Goal: Information Seeking & Learning: Learn about a topic

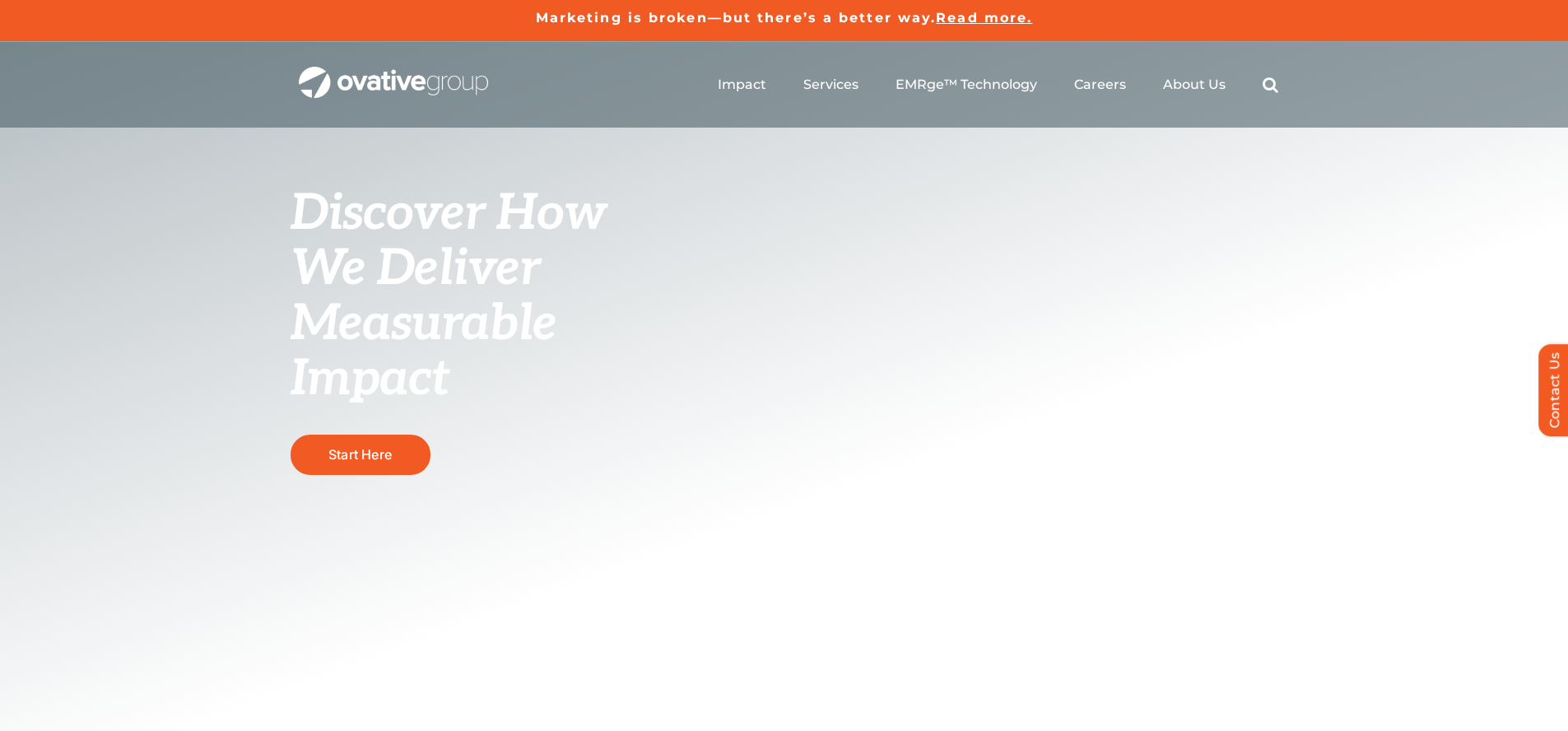
scroll to position [5753, 0]
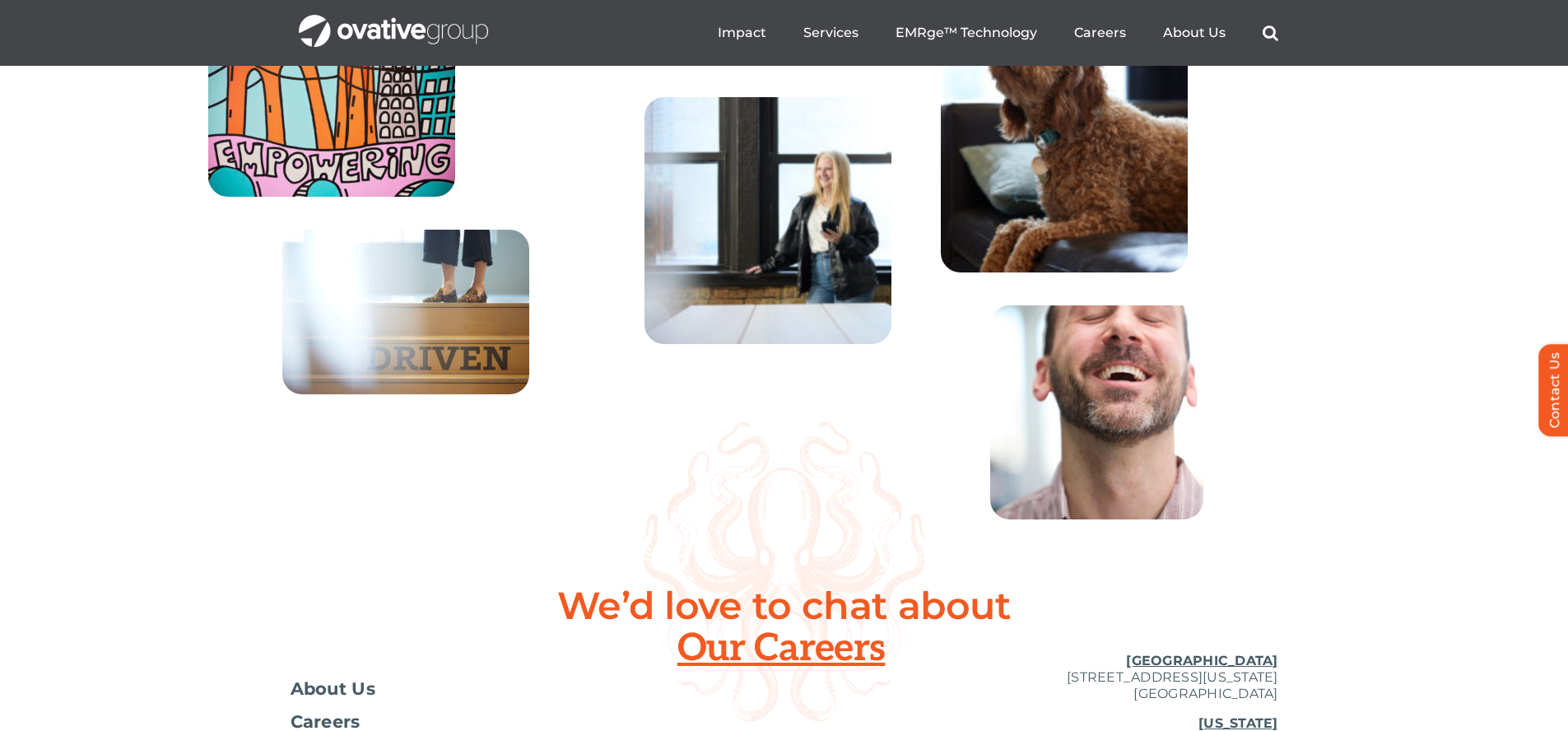
scroll to position [5660, 0]
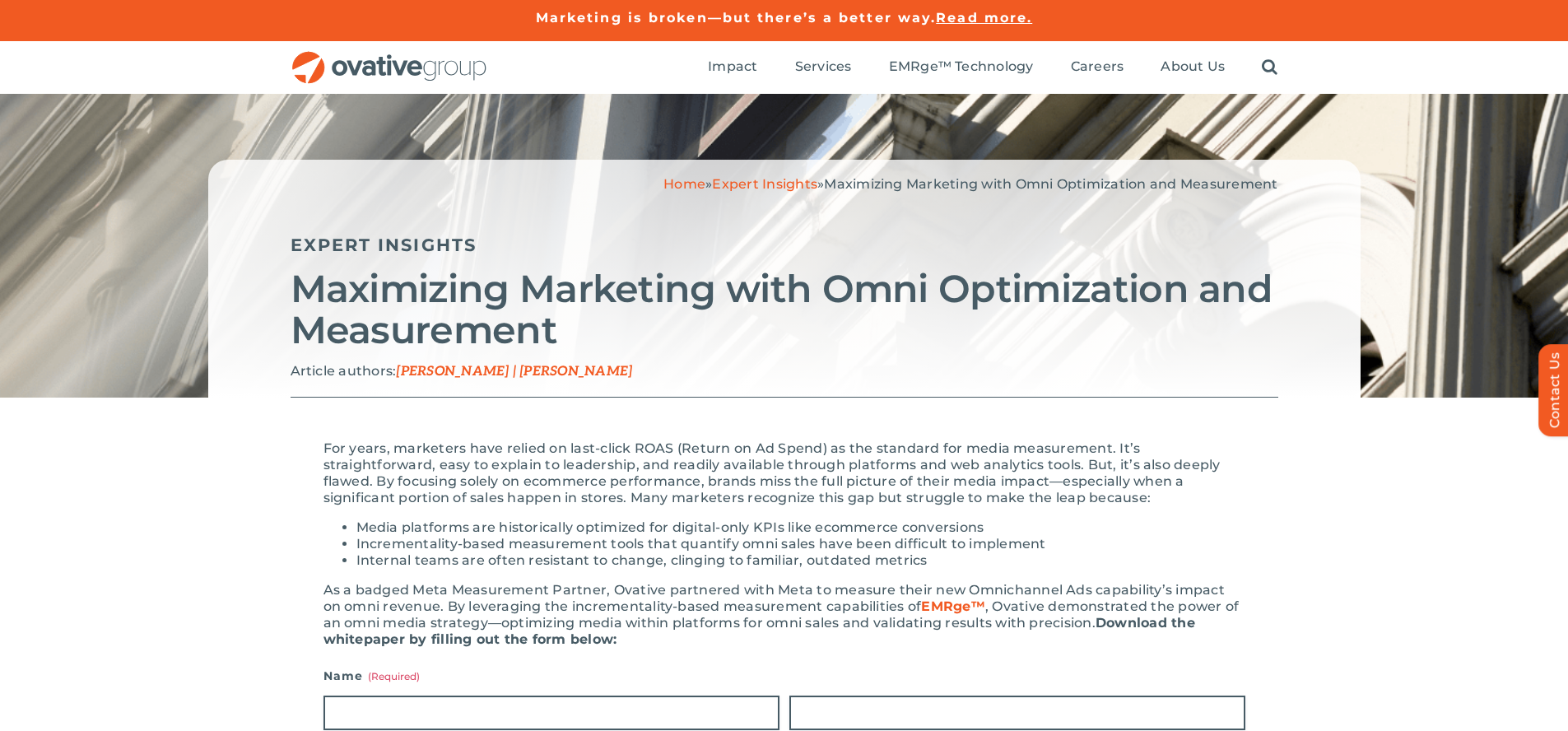
scroll to position [1555, 0]
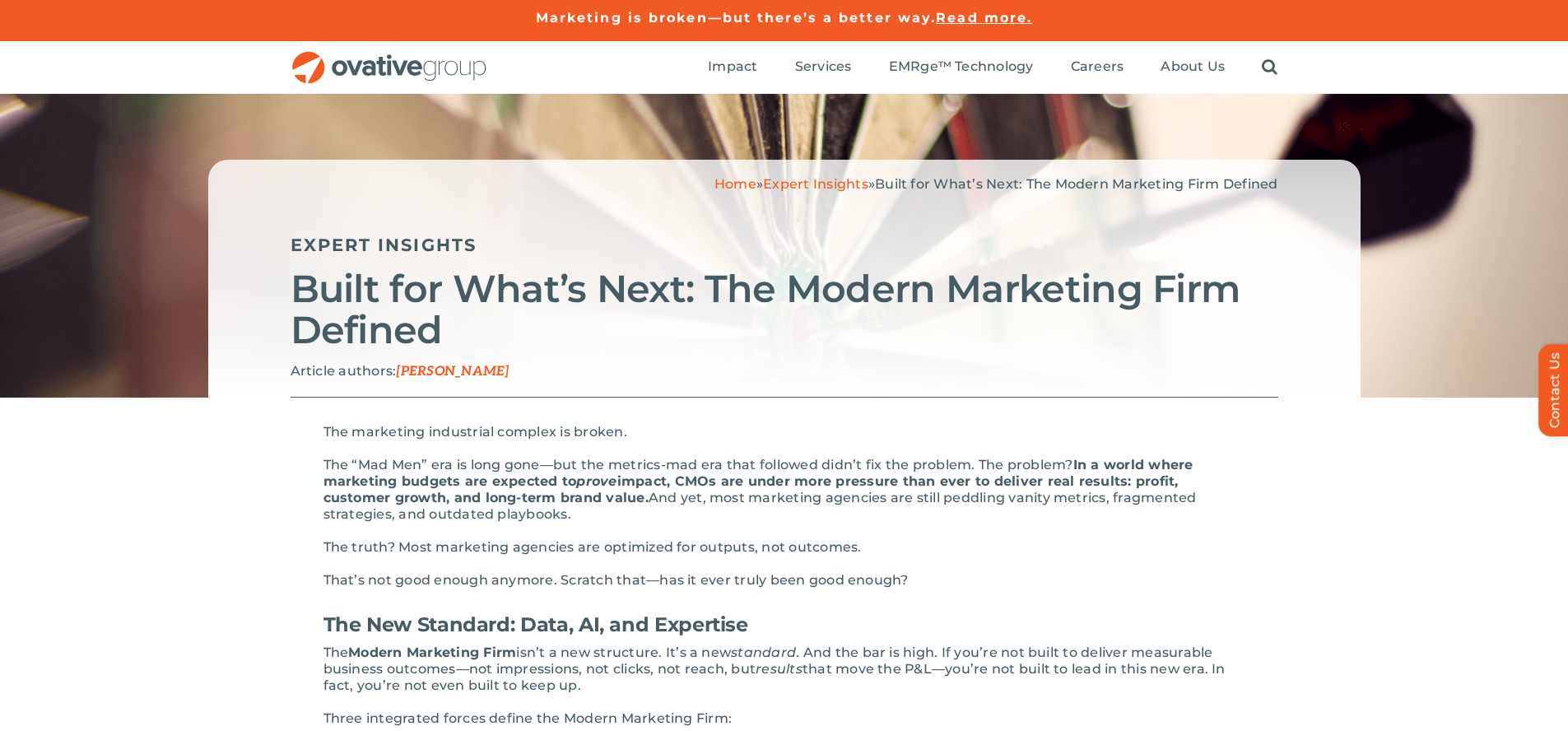
scroll to position [2679, 0]
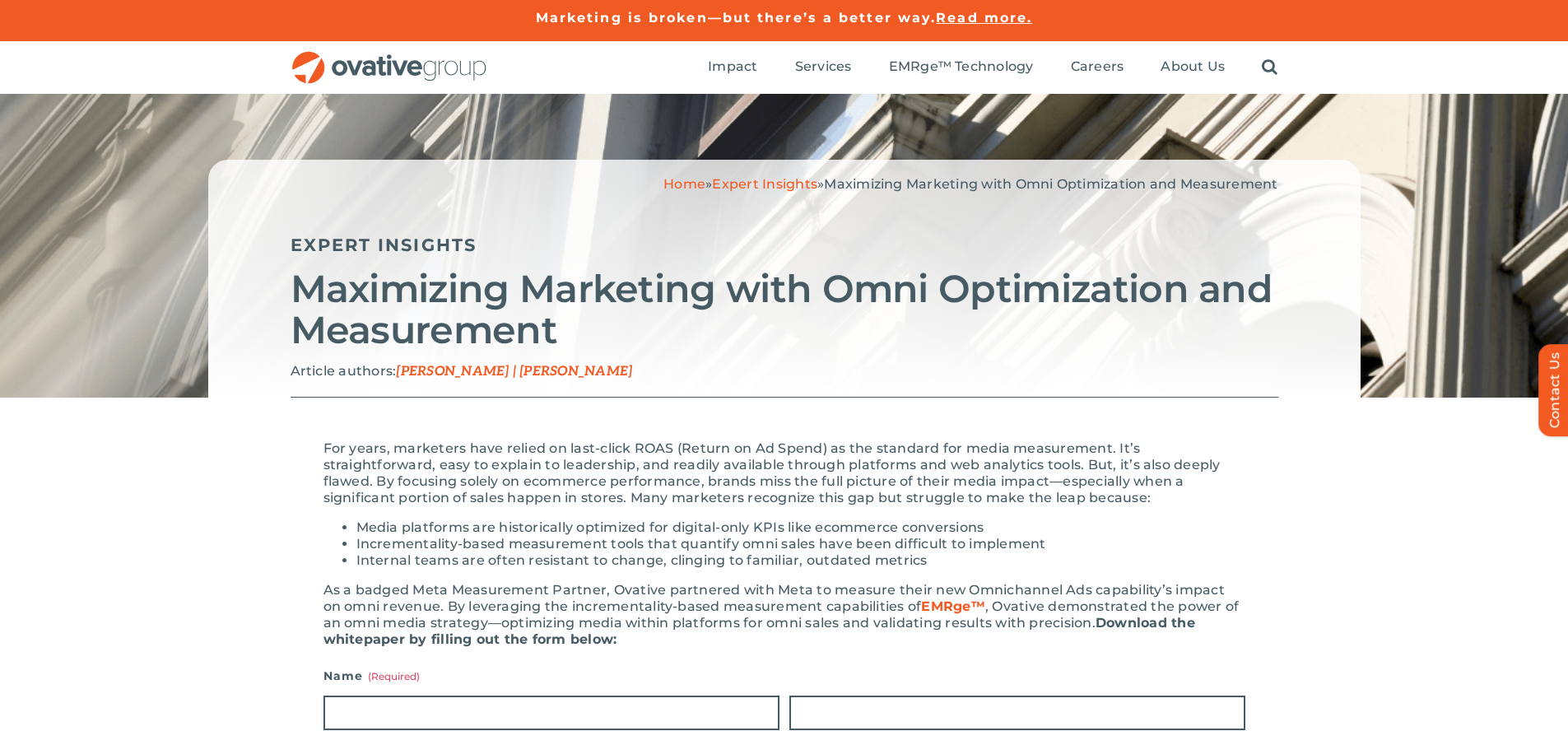
scroll to position [1555, 0]
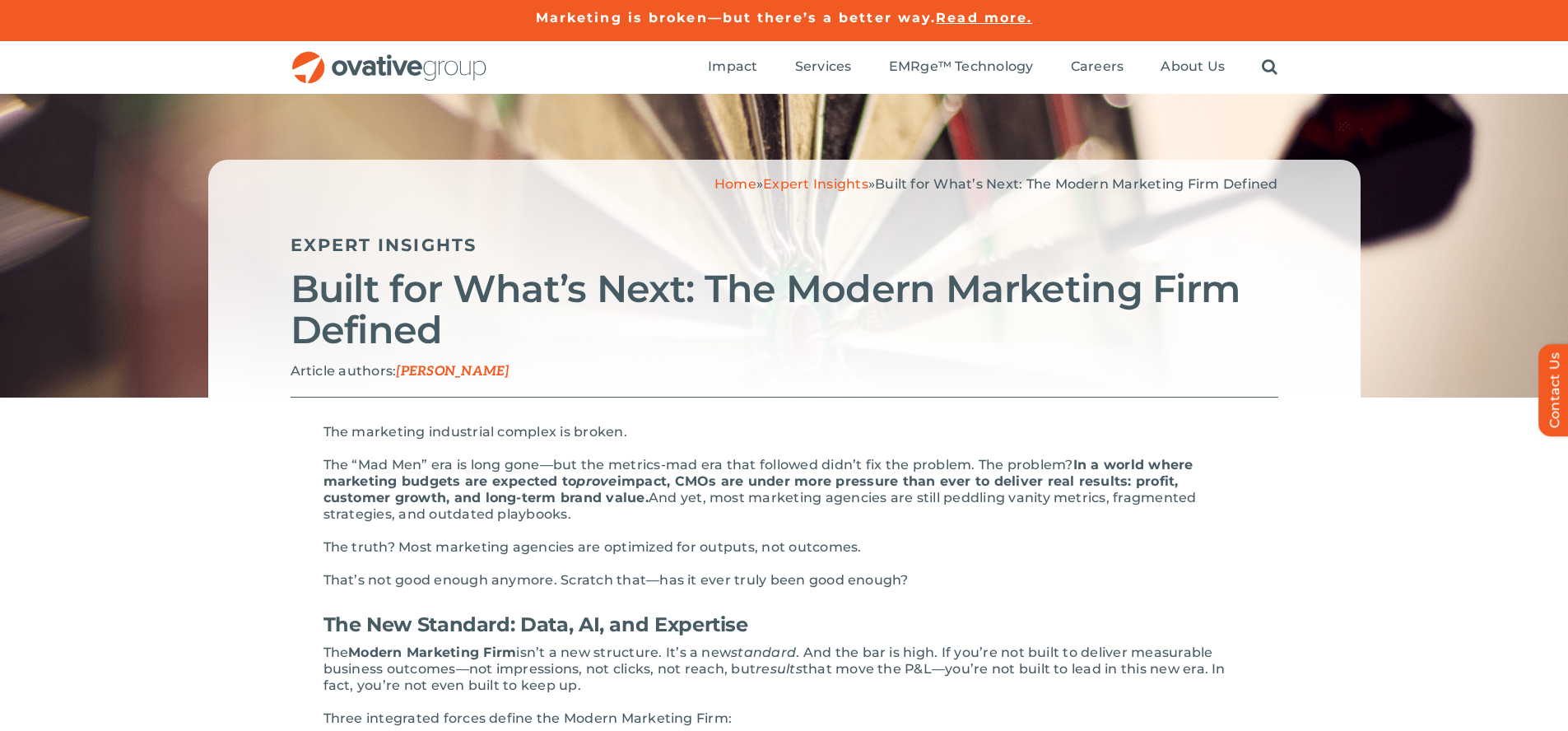
scroll to position [2679, 0]
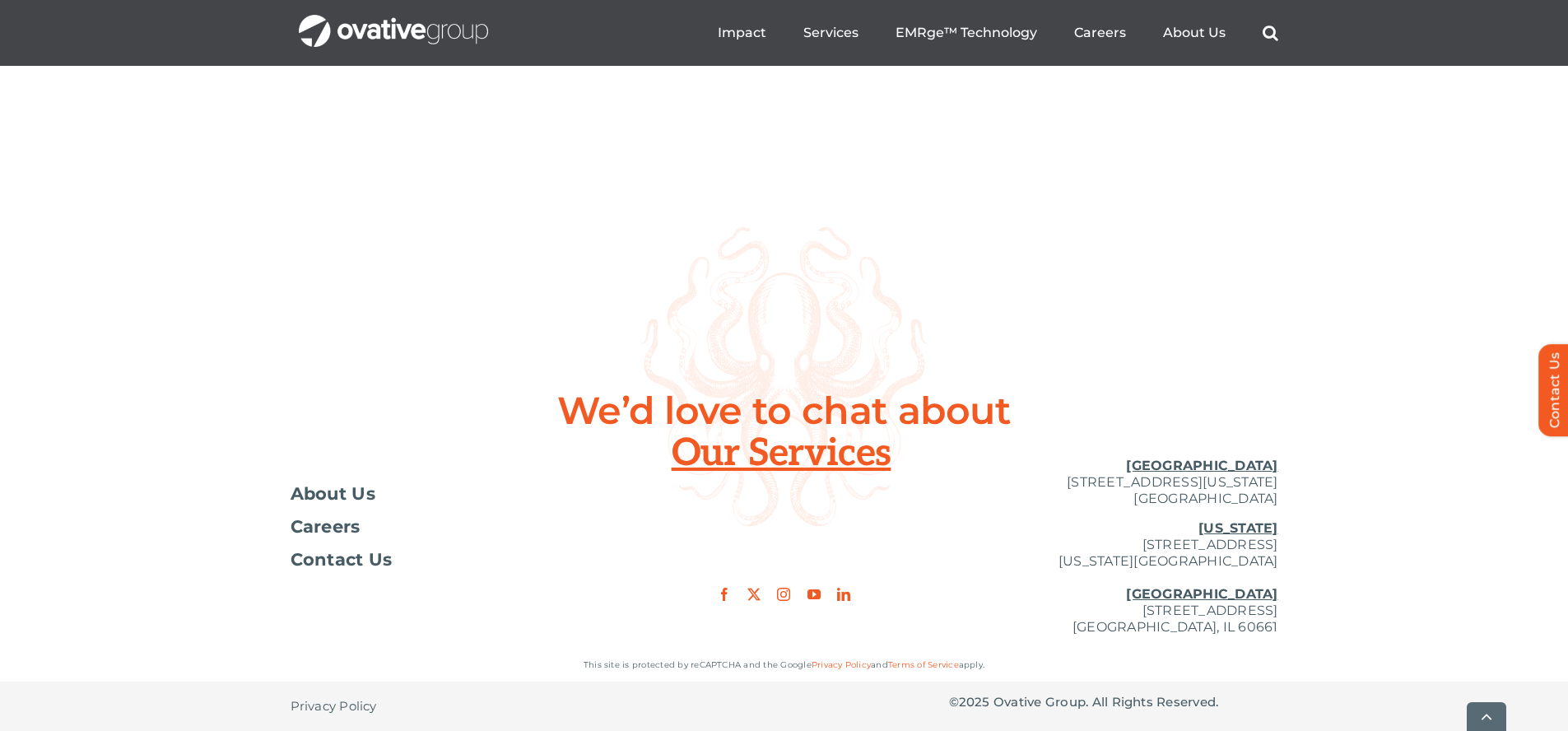
scroll to position [5999, 0]
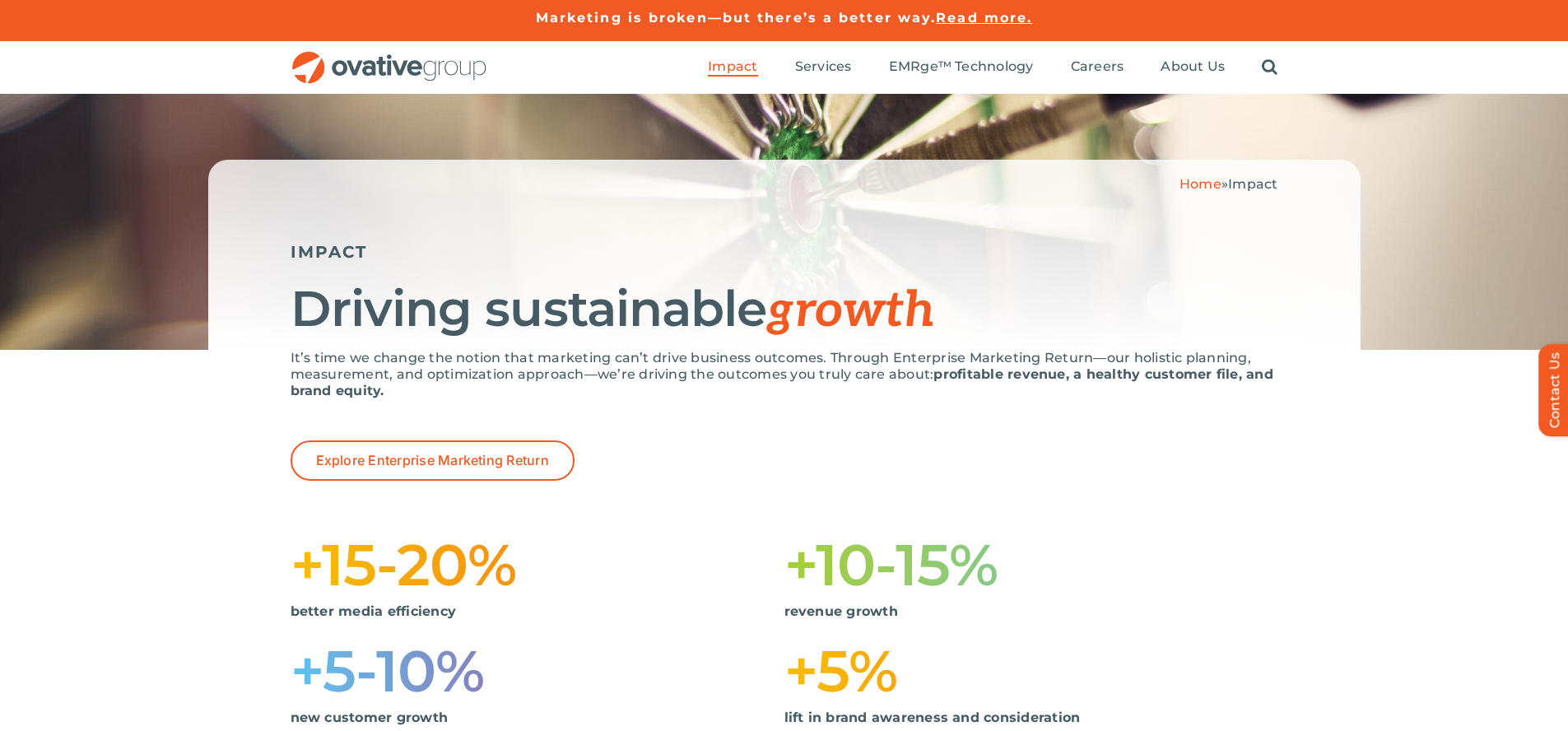
scroll to position [1651, 0]
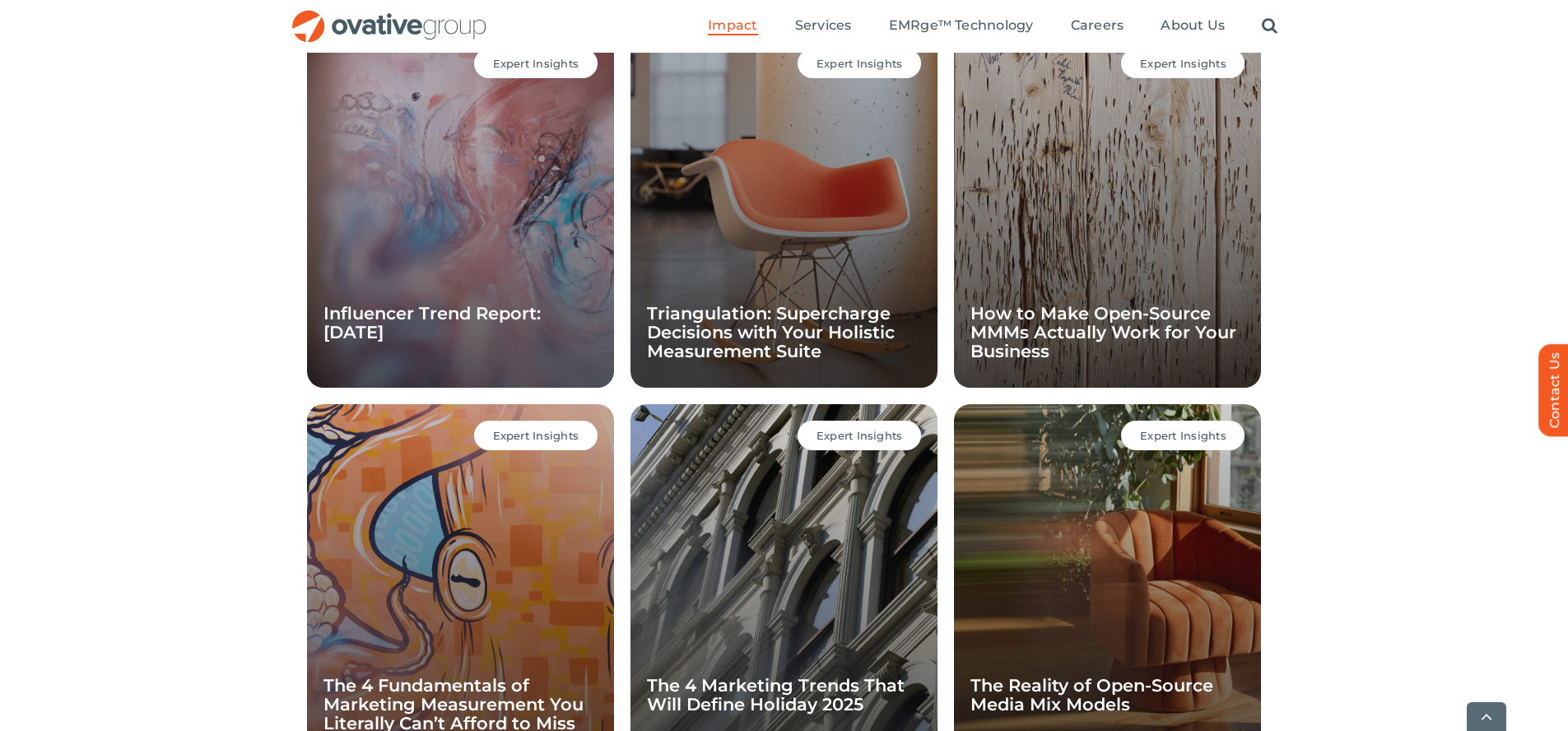
scroll to position [1603, 0]
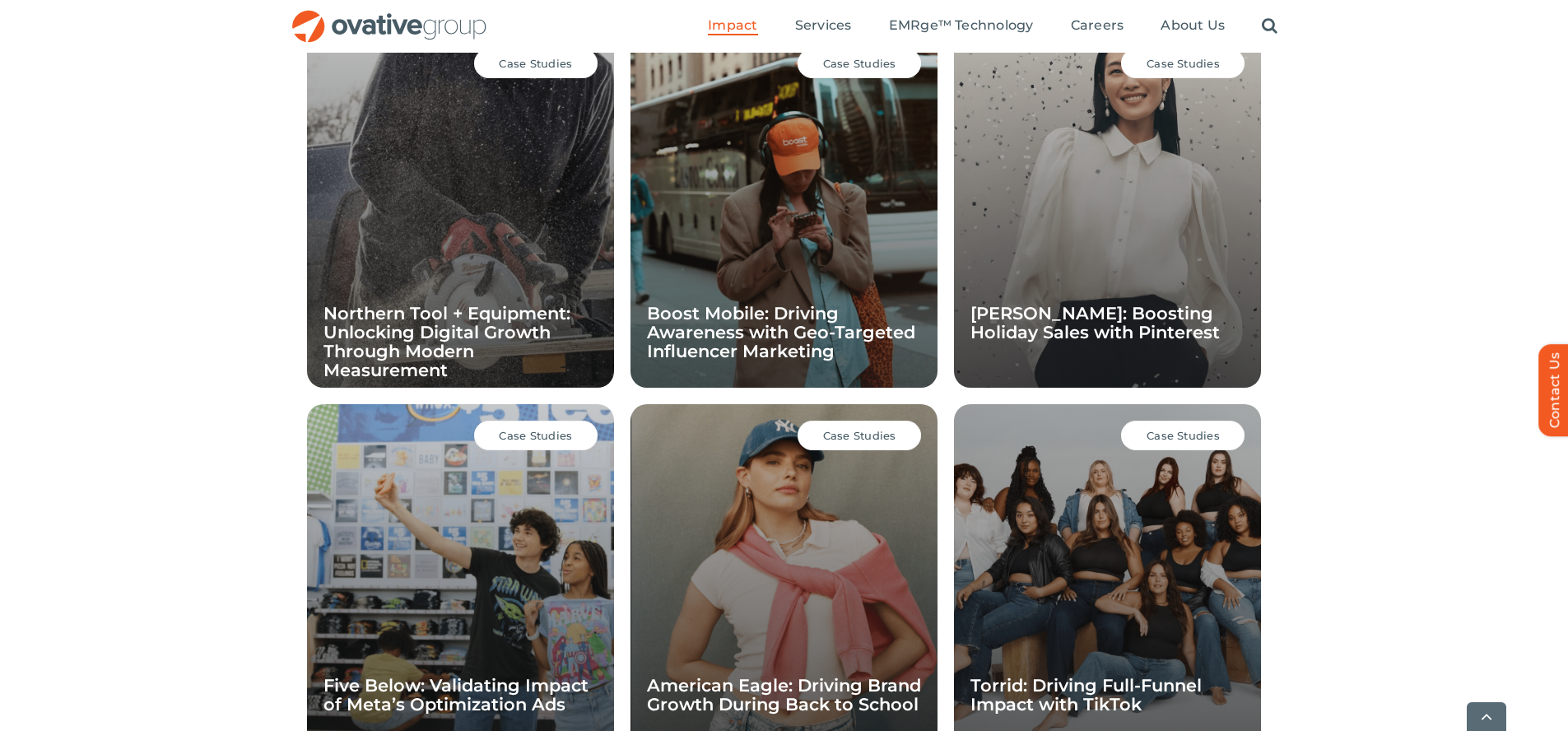
scroll to position [1603, 0]
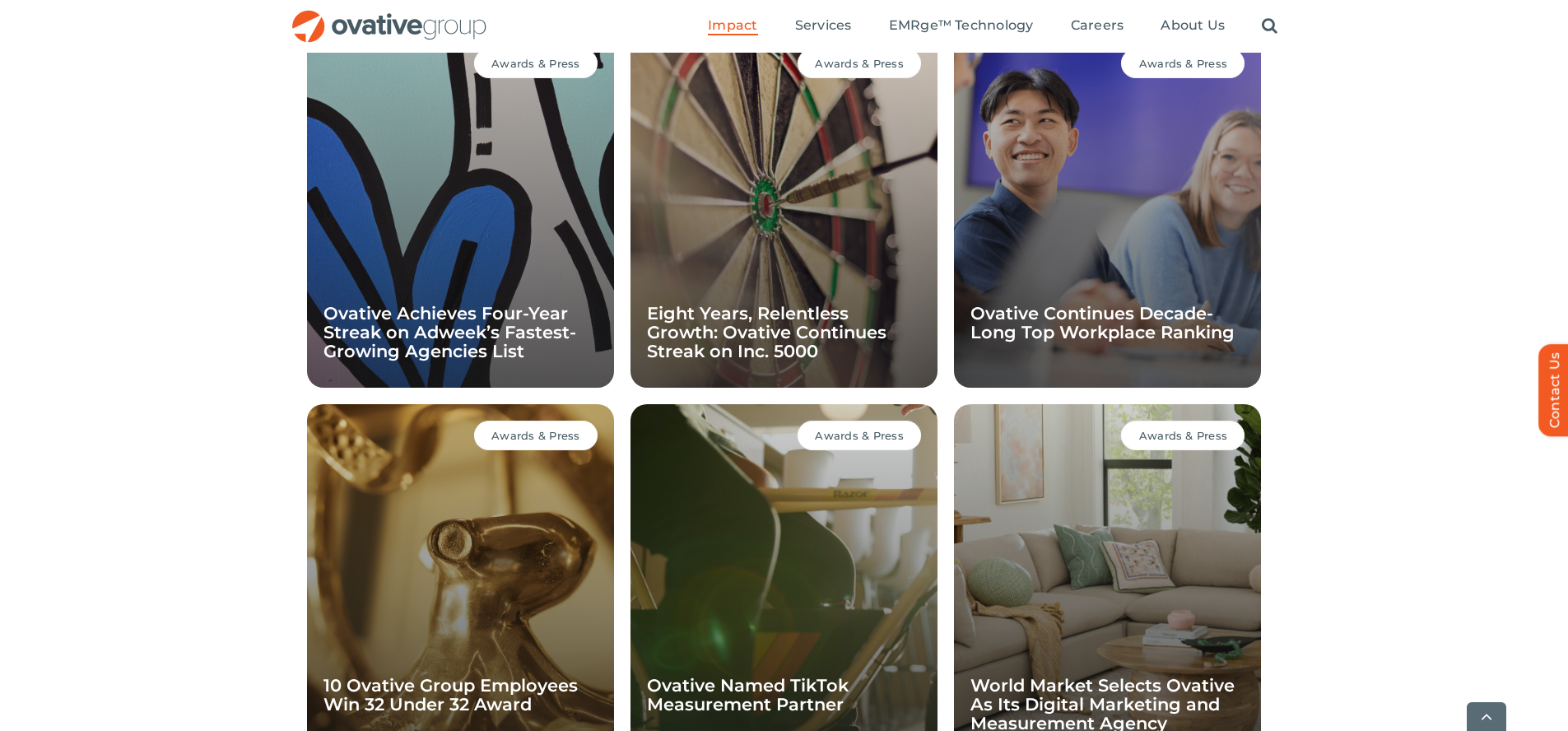
scroll to position [1603, 0]
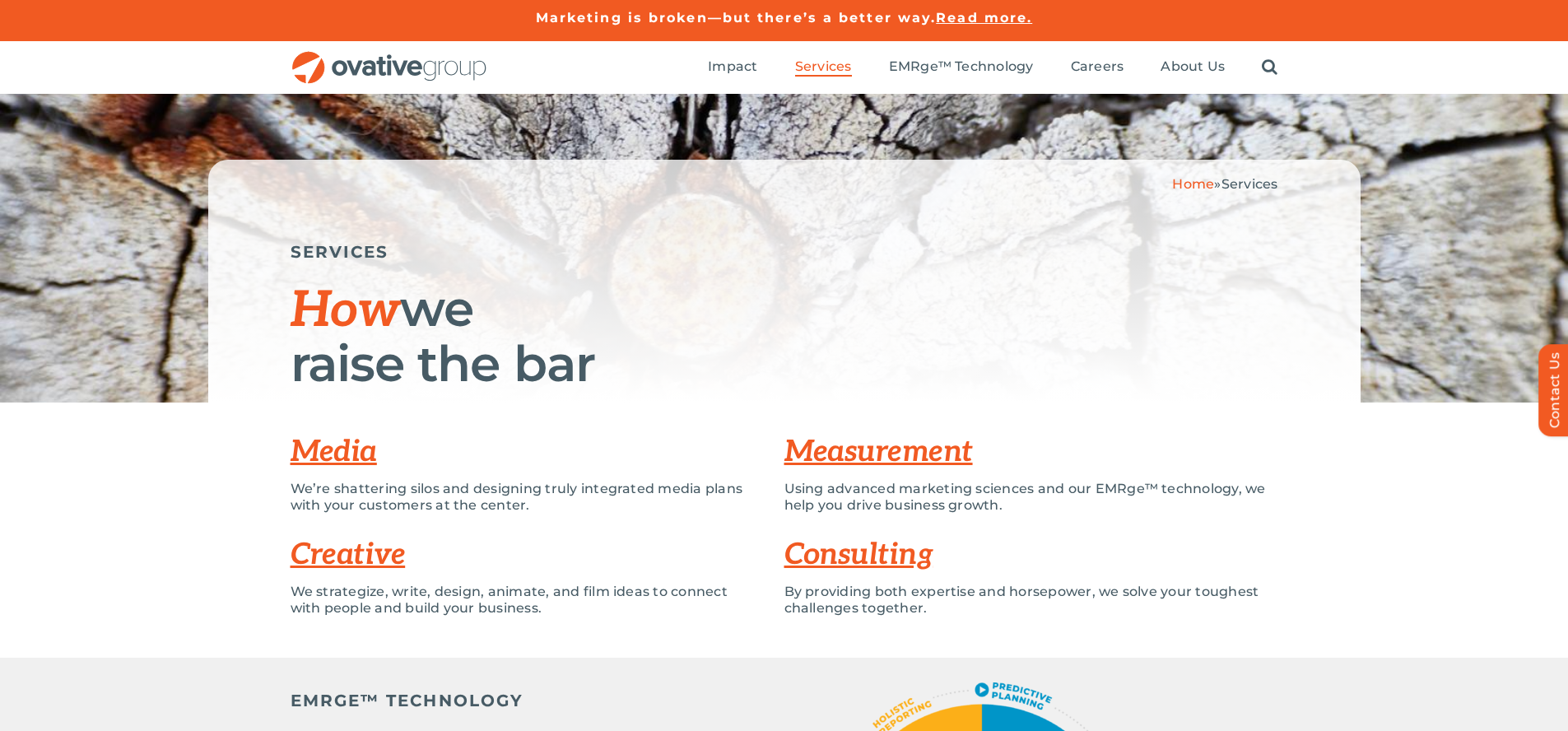
scroll to position [4459, 0]
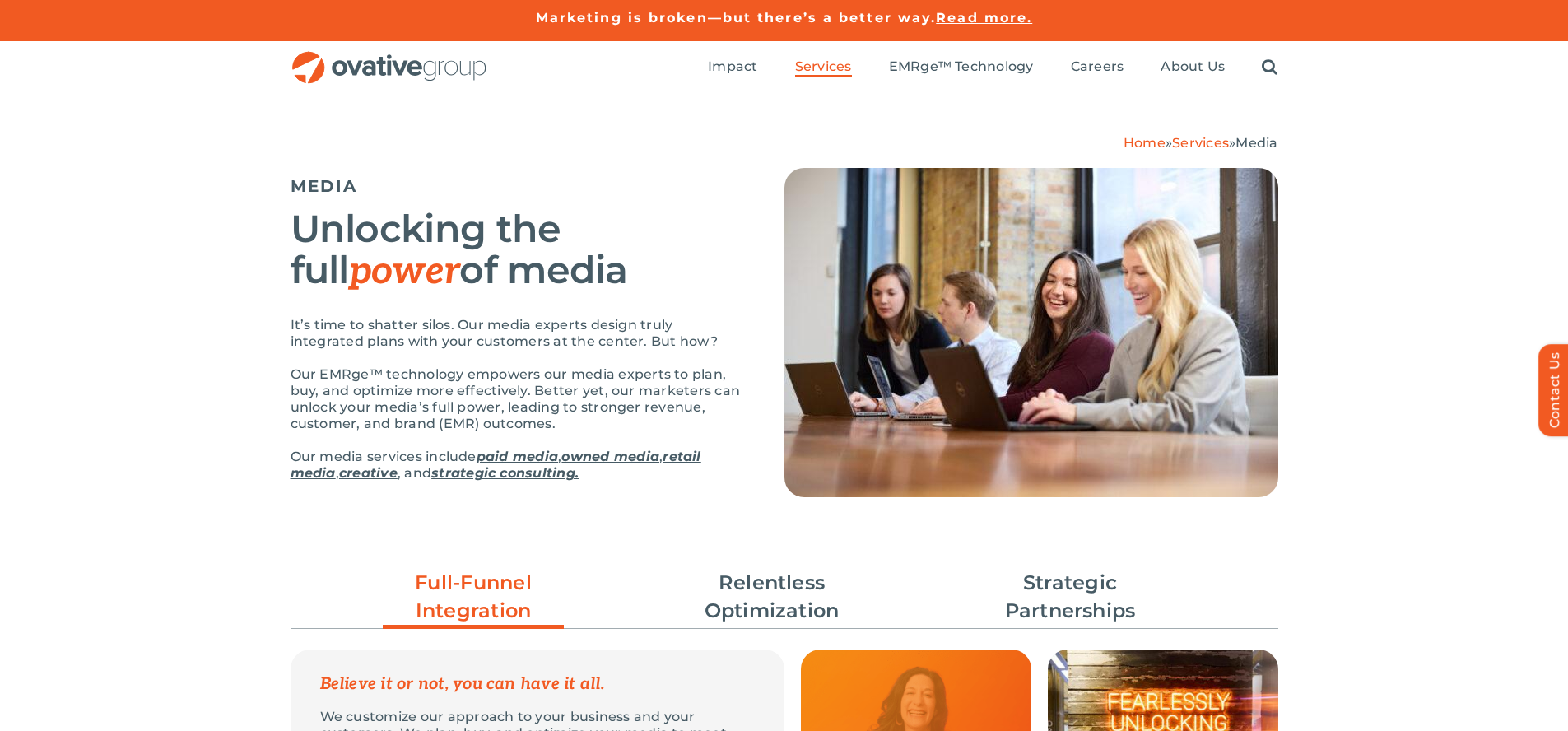
scroll to position [3607, 0]
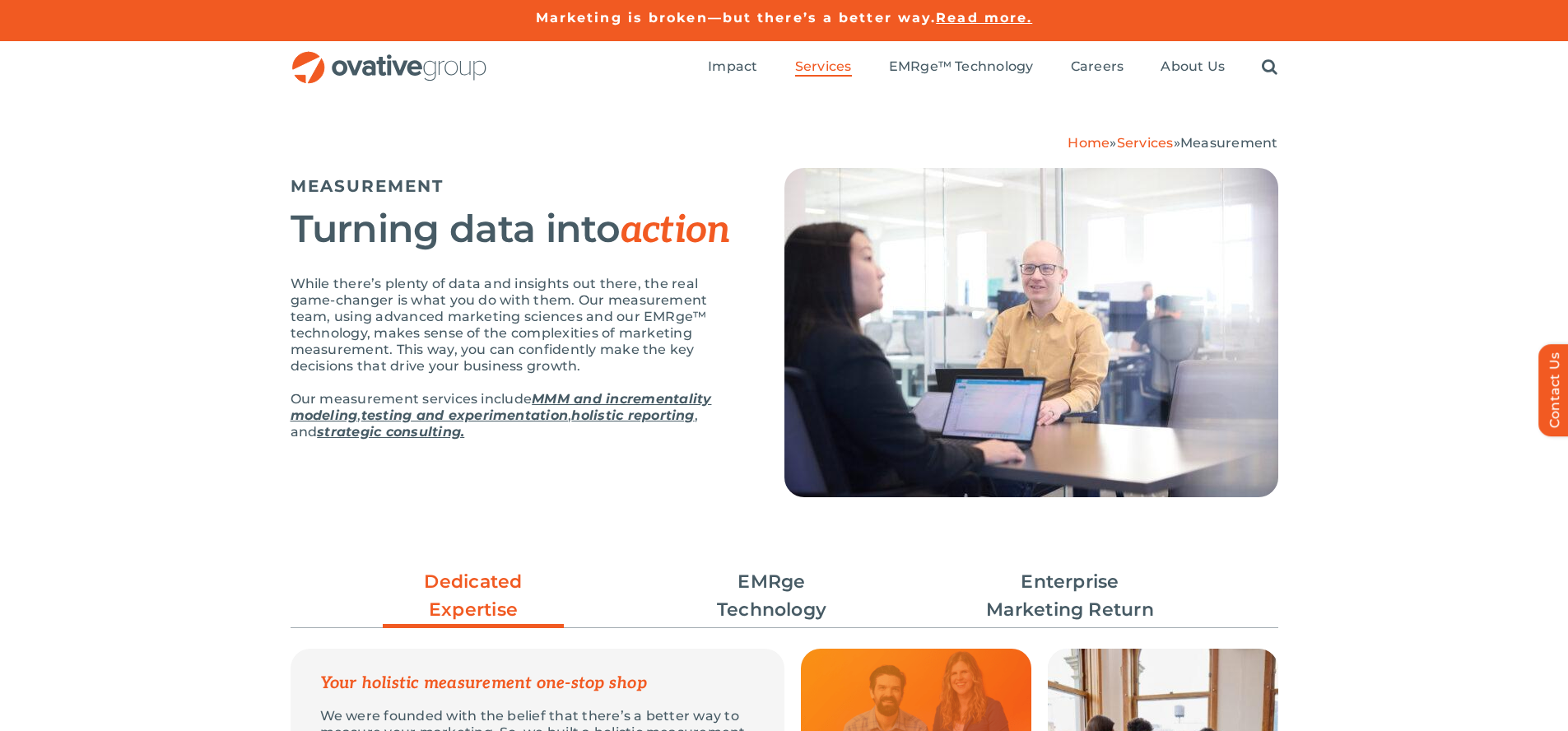
scroll to position [3225, 0]
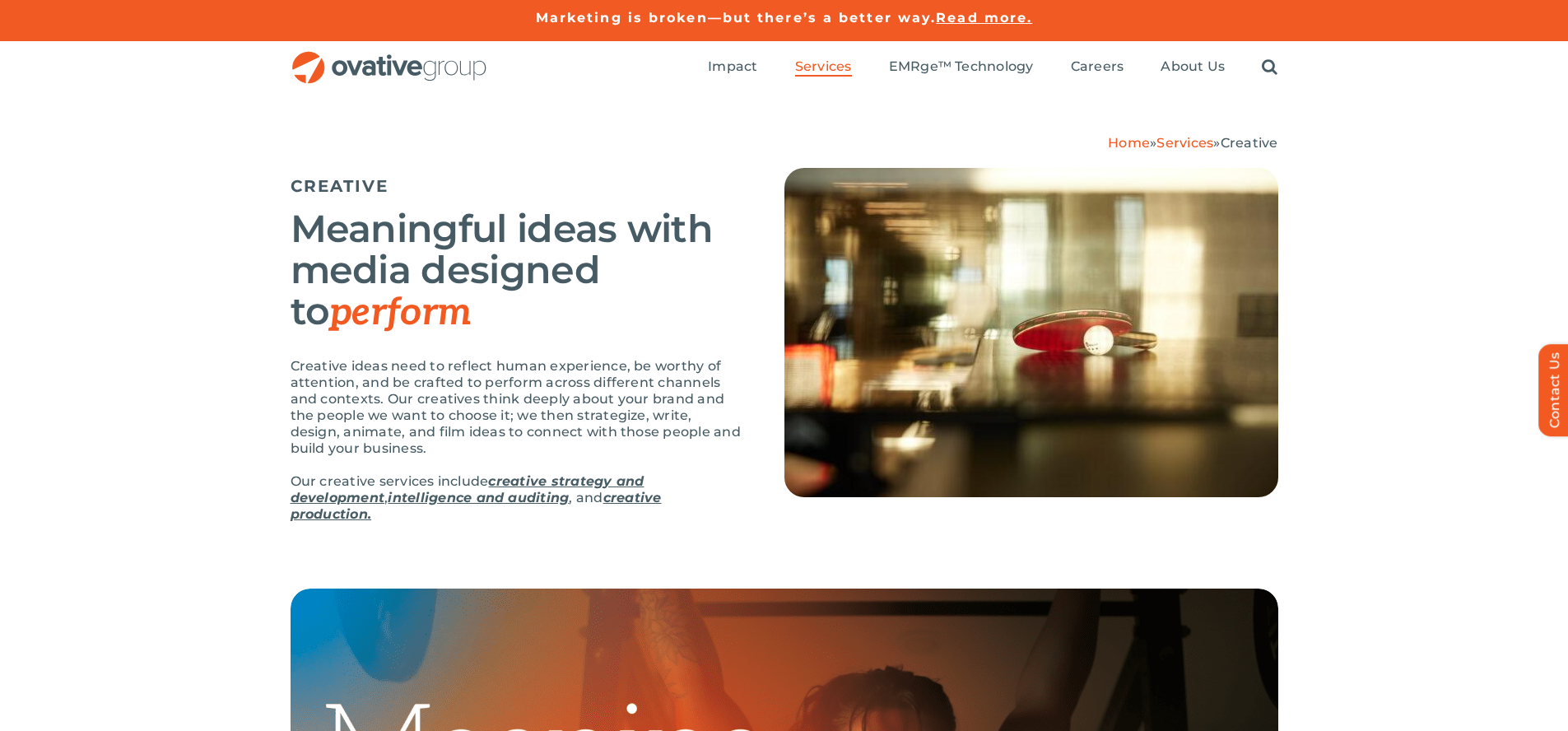
scroll to position [2548, 0]
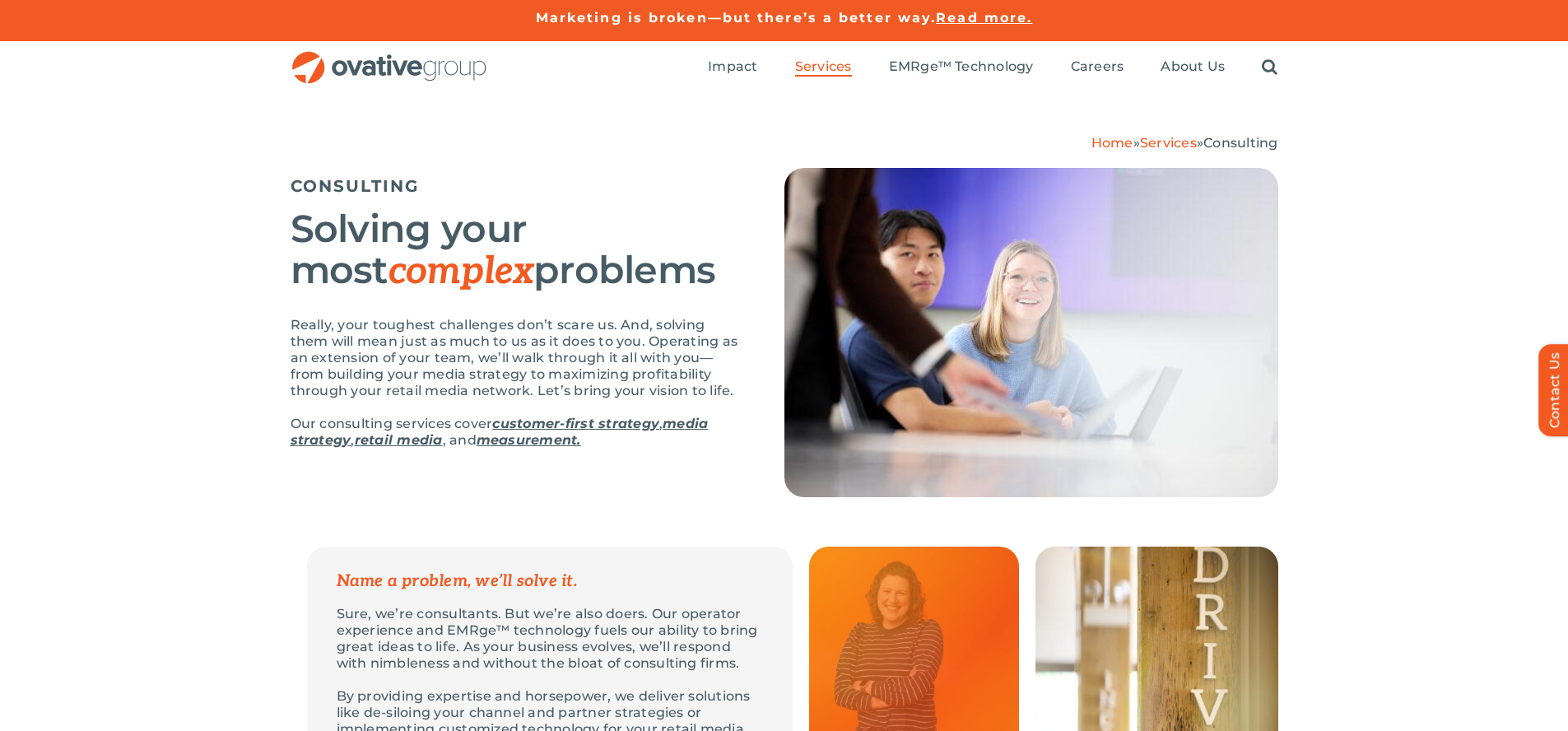
scroll to position [2822, 0]
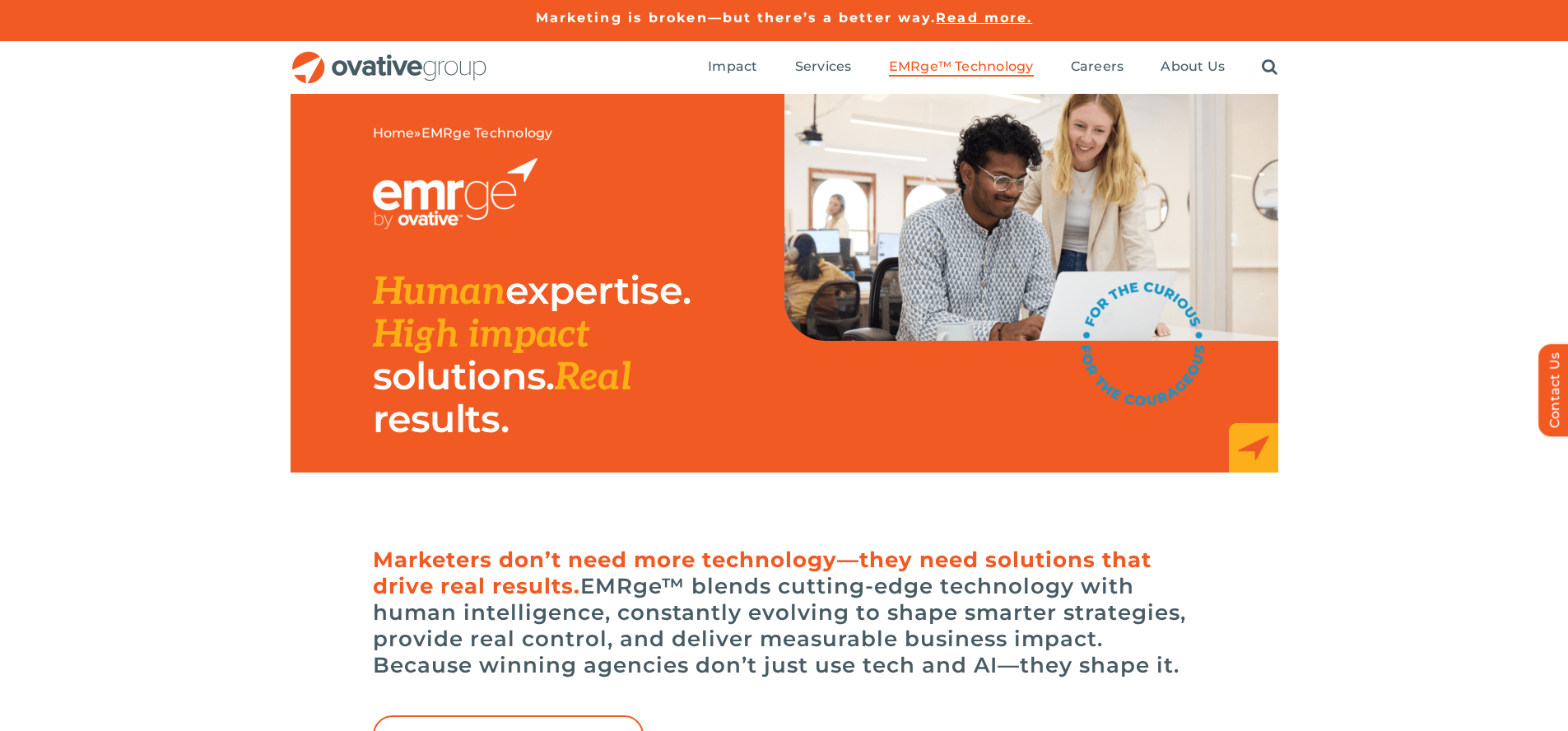
scroll to position [5543, 0]
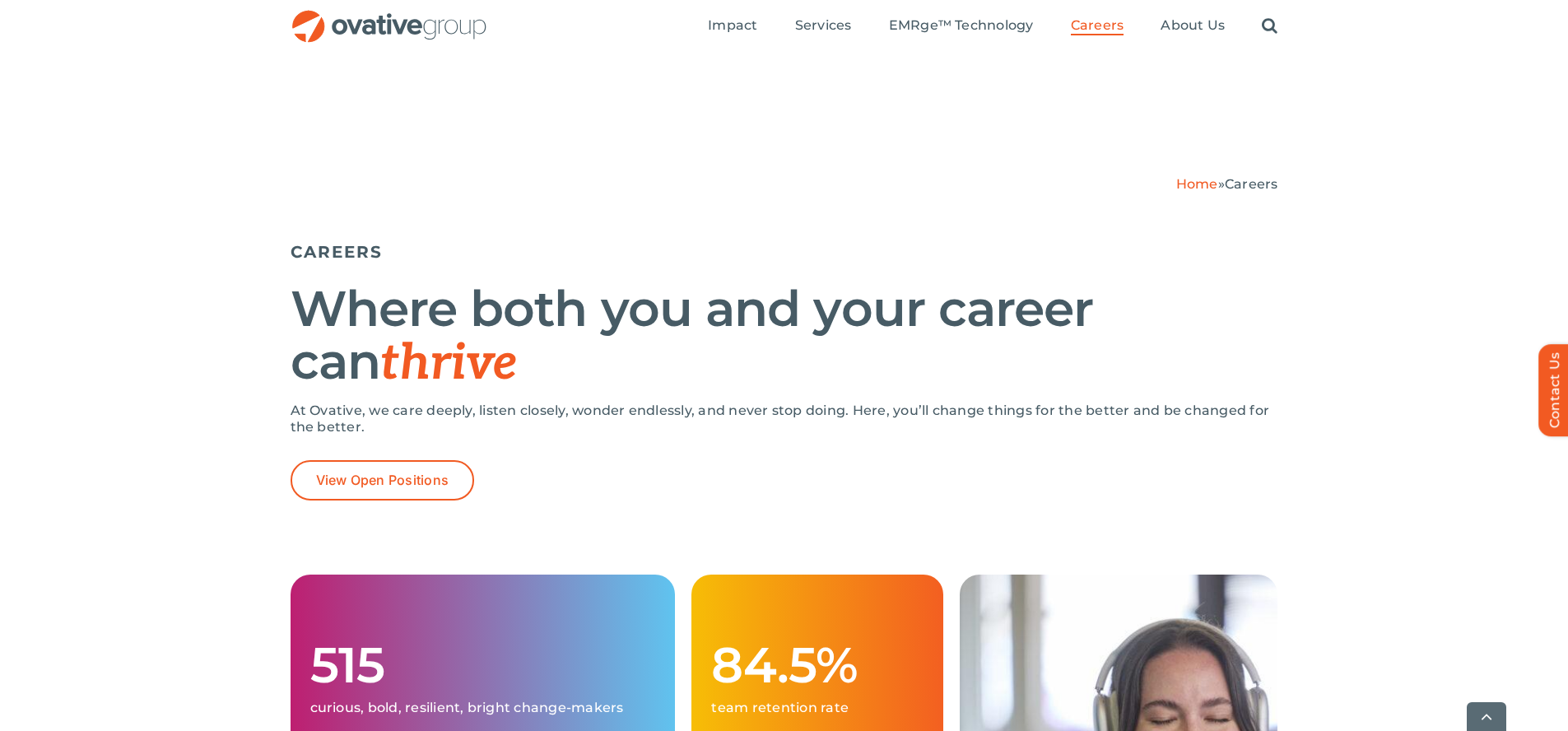
scroll to position [3189, 0]
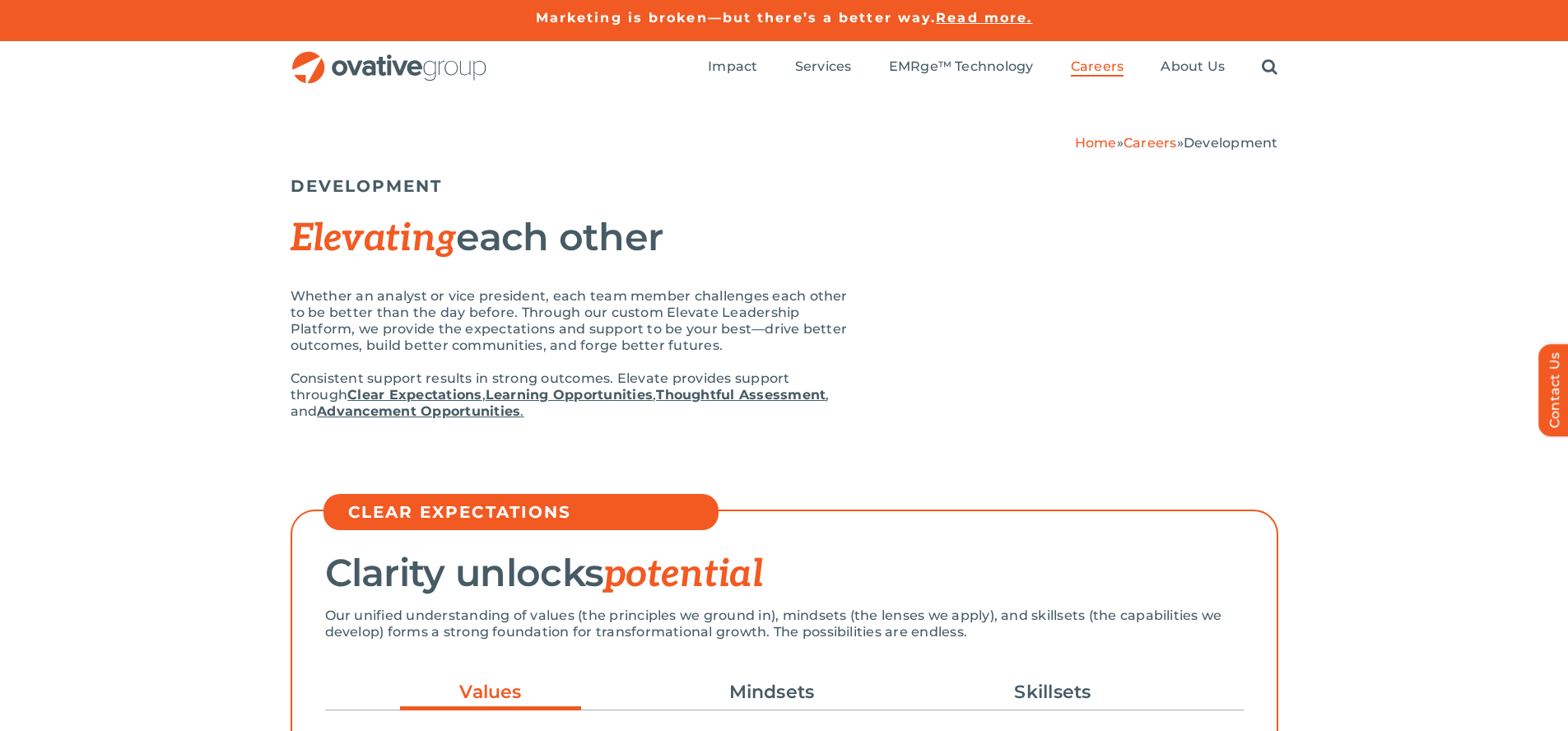
scroll to position [3722, 0]
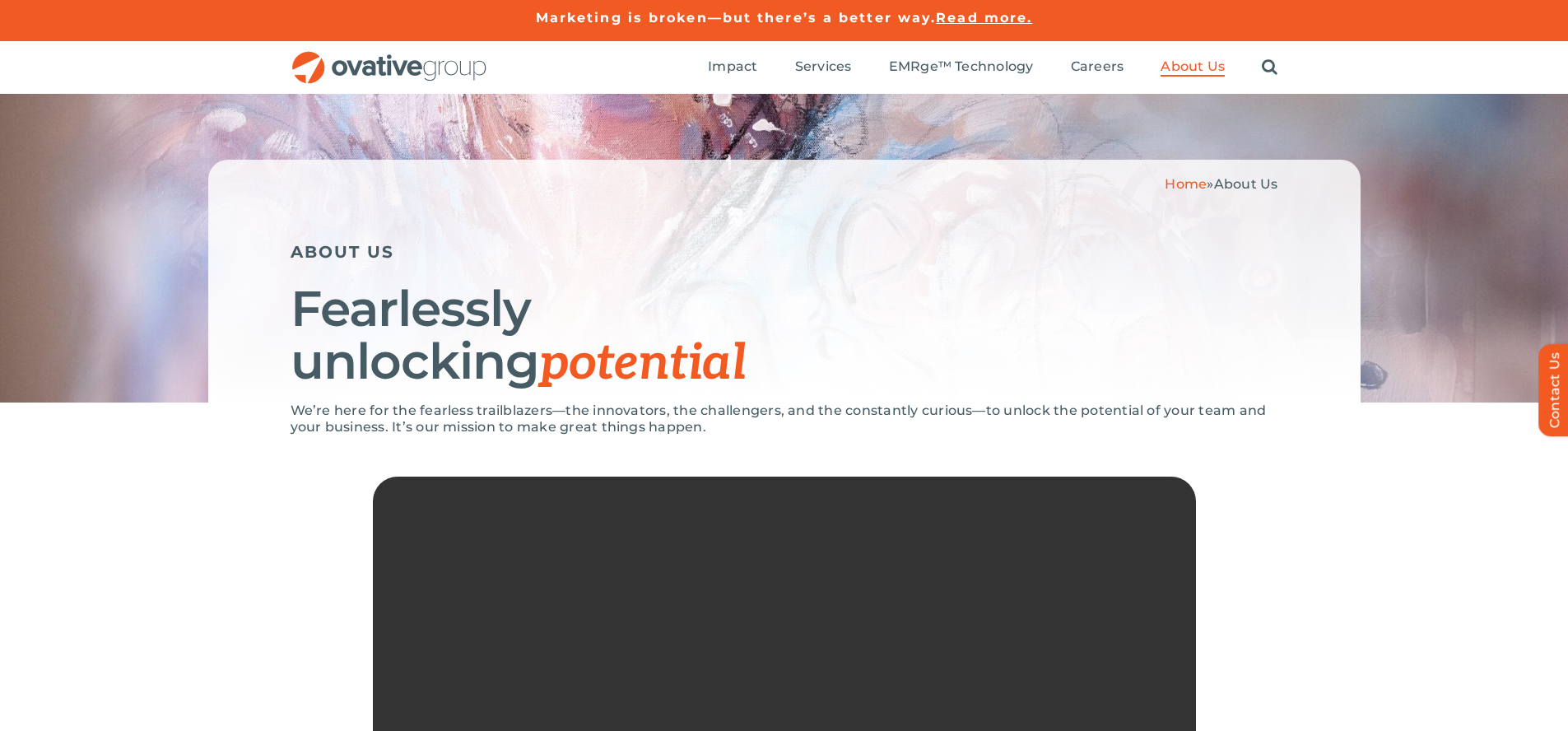
scroll to position [3486, 0]
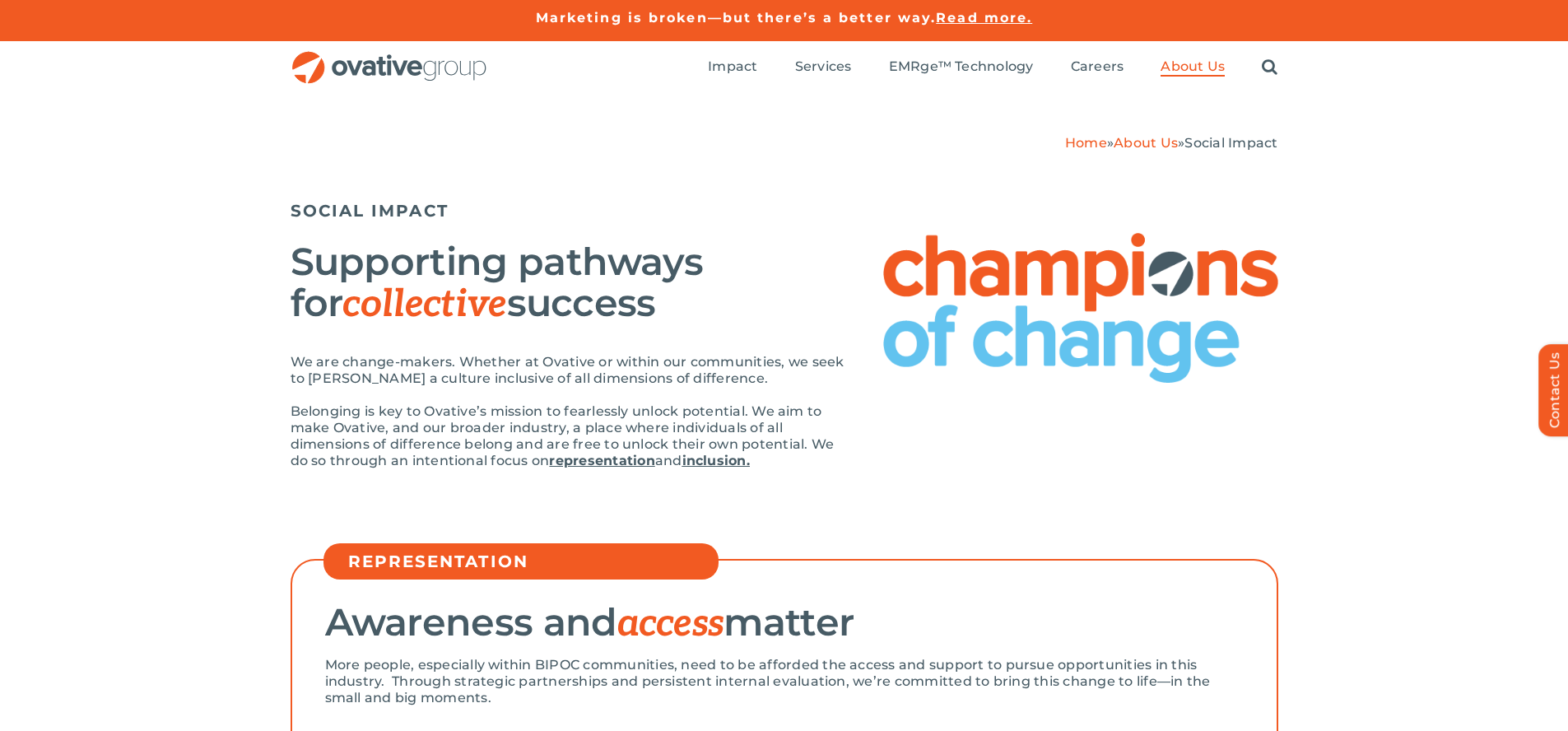
scroll to position [3194, 0]
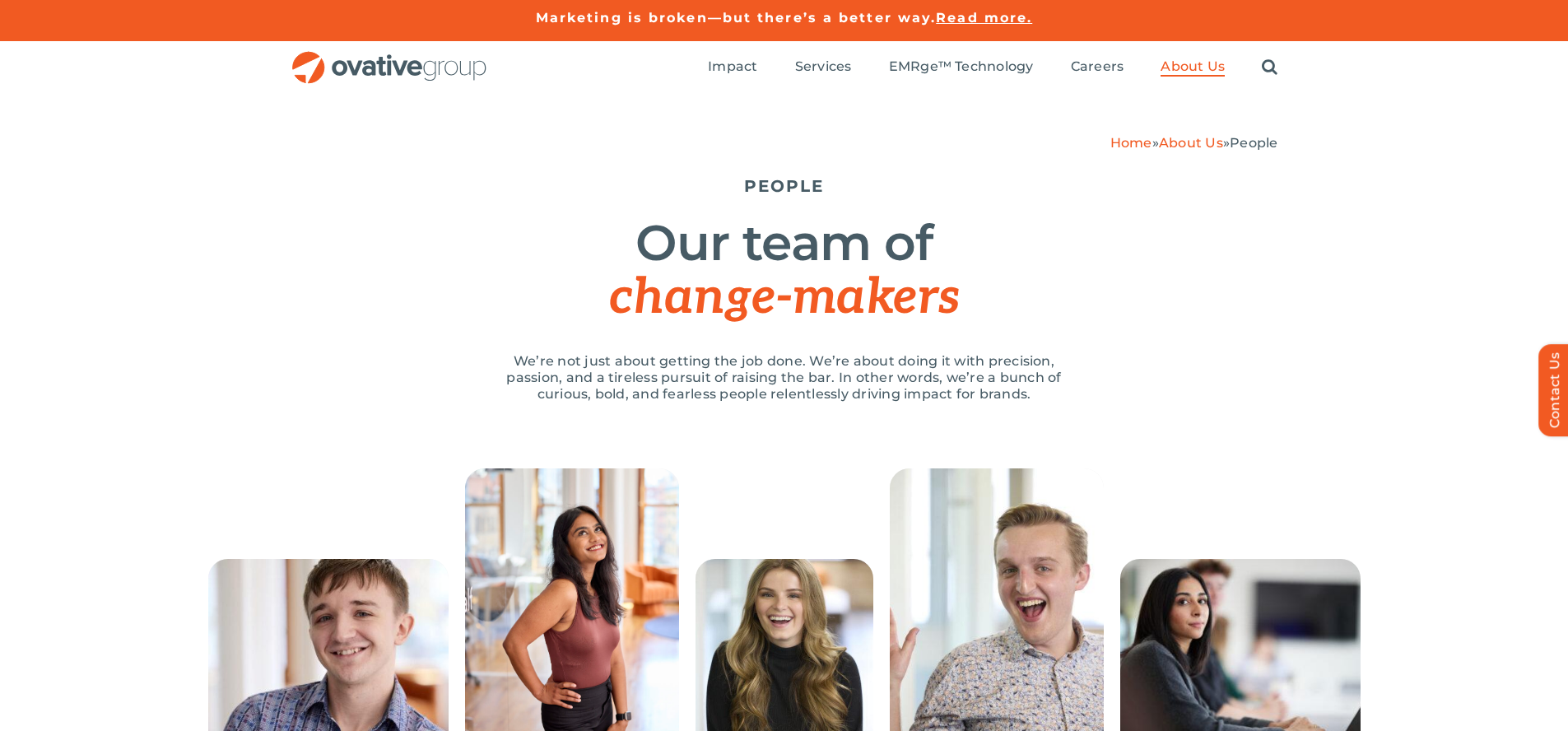
scroll to position [2166, 0]
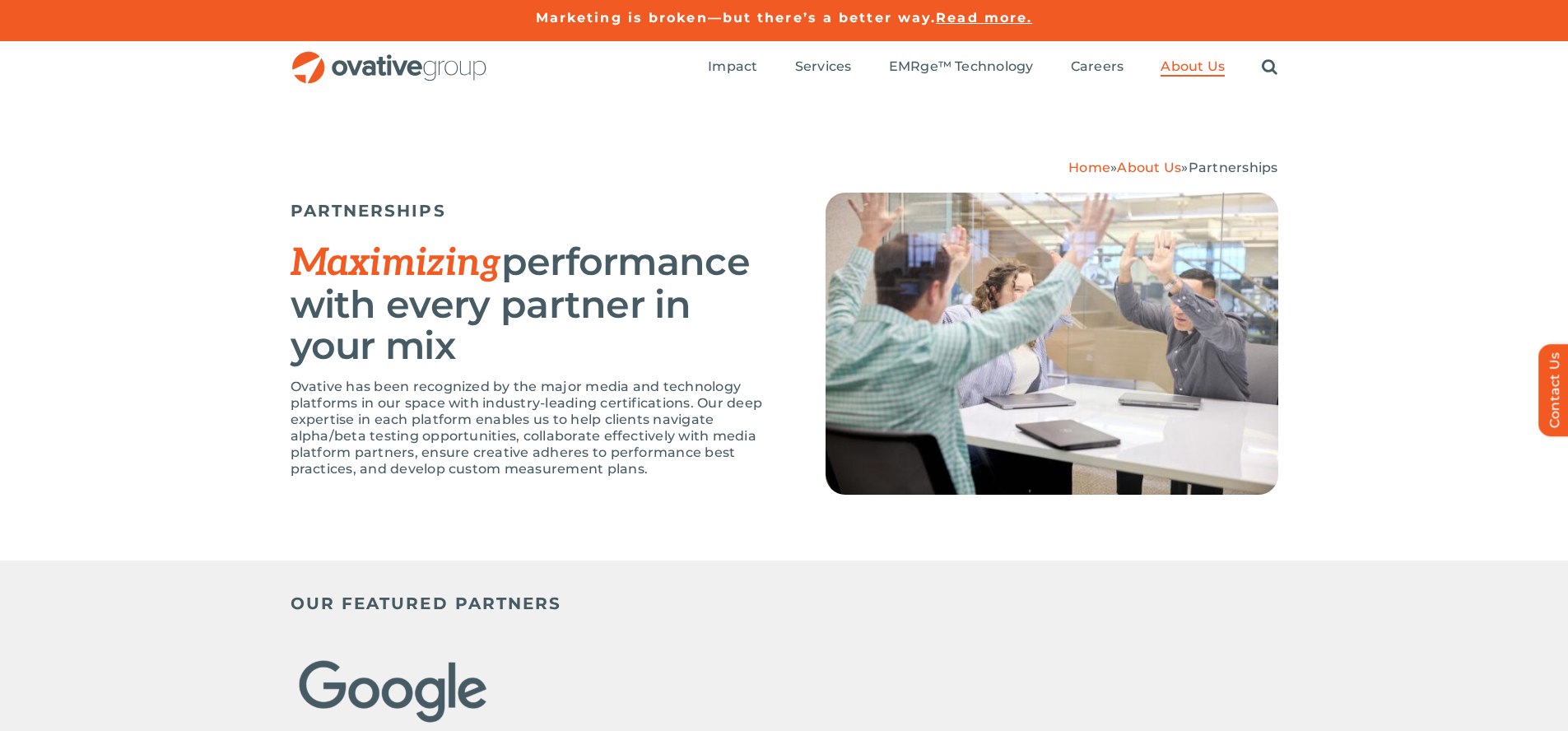
scroll to position [3587, 0]
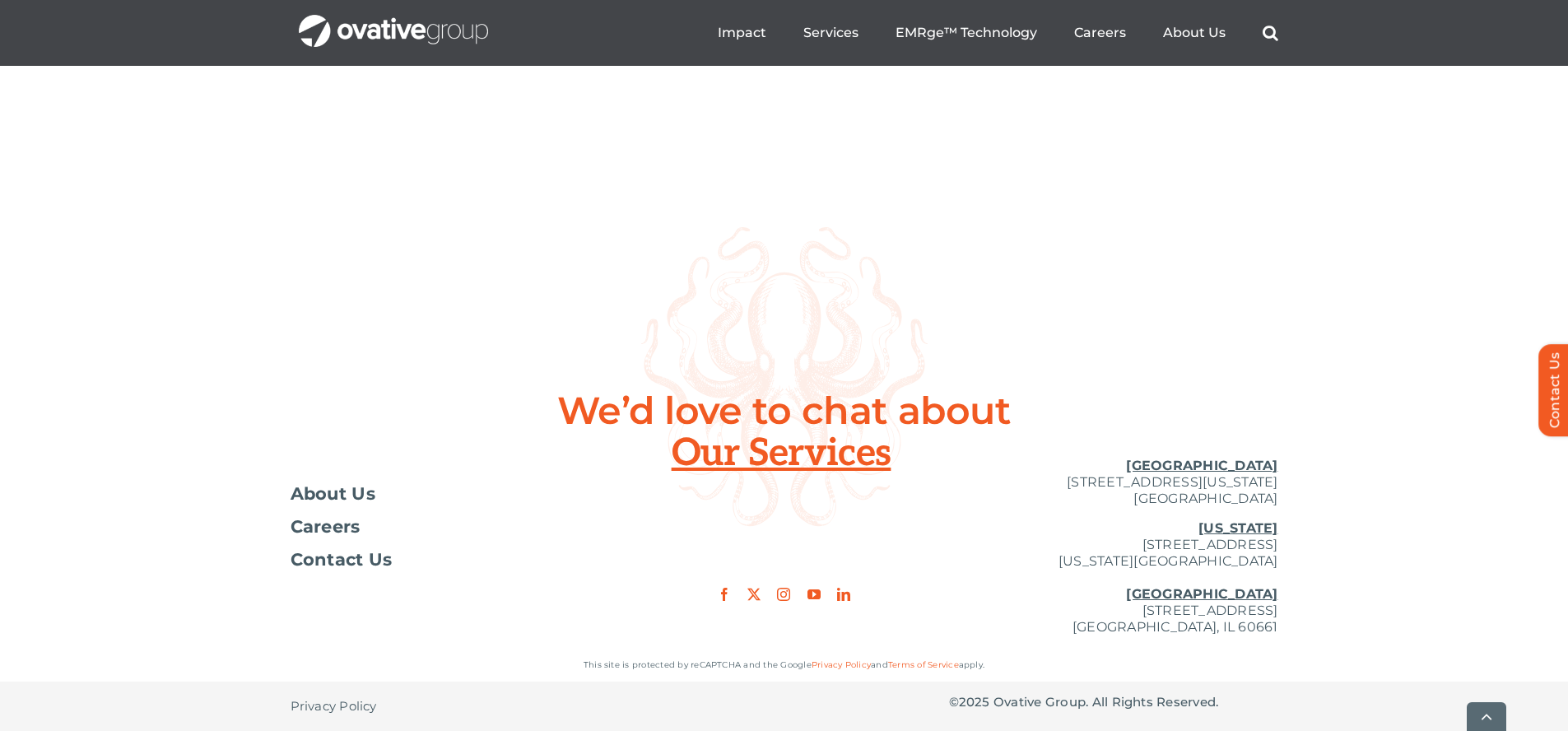
scroll to position [5999, 0]
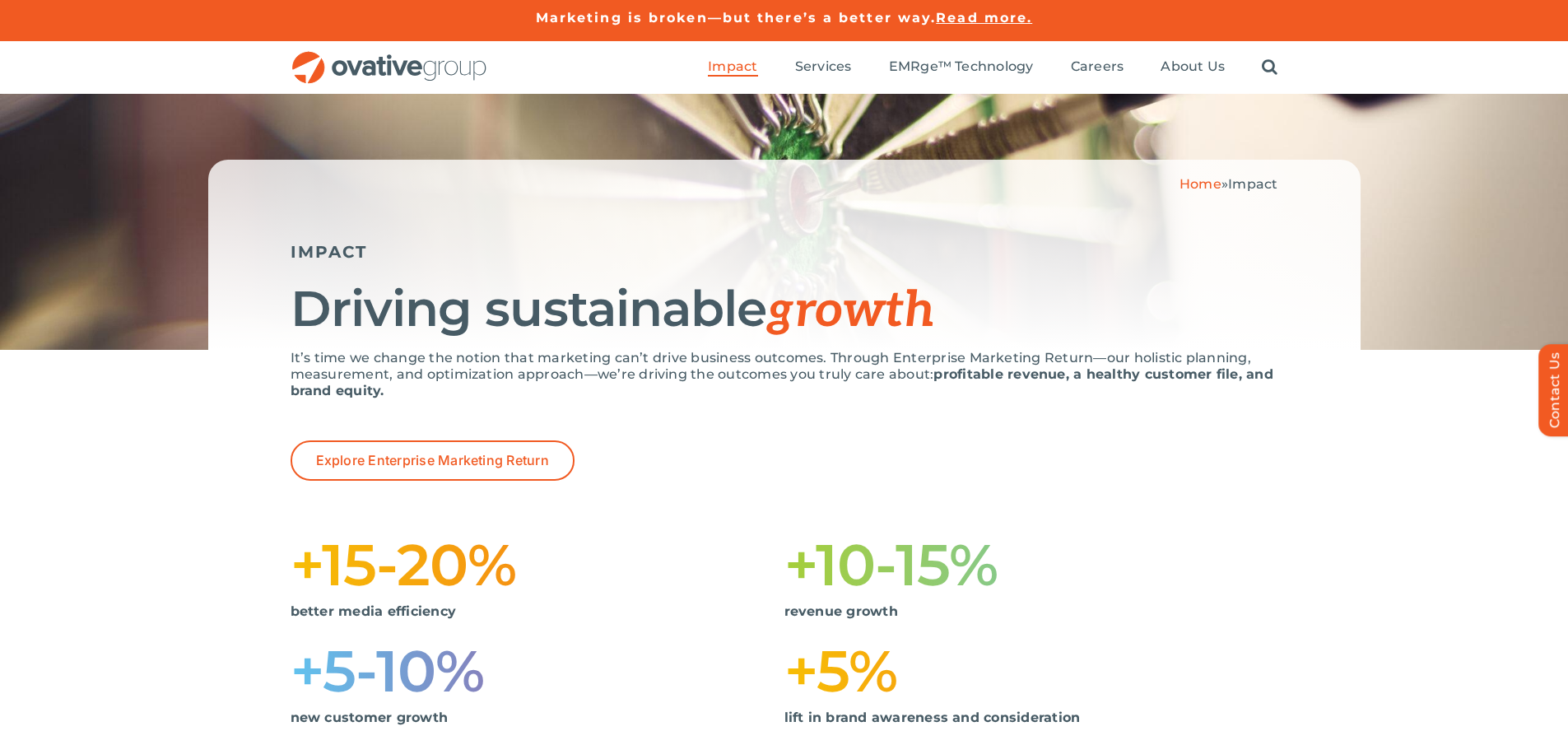
scroll to position [1651, 0]
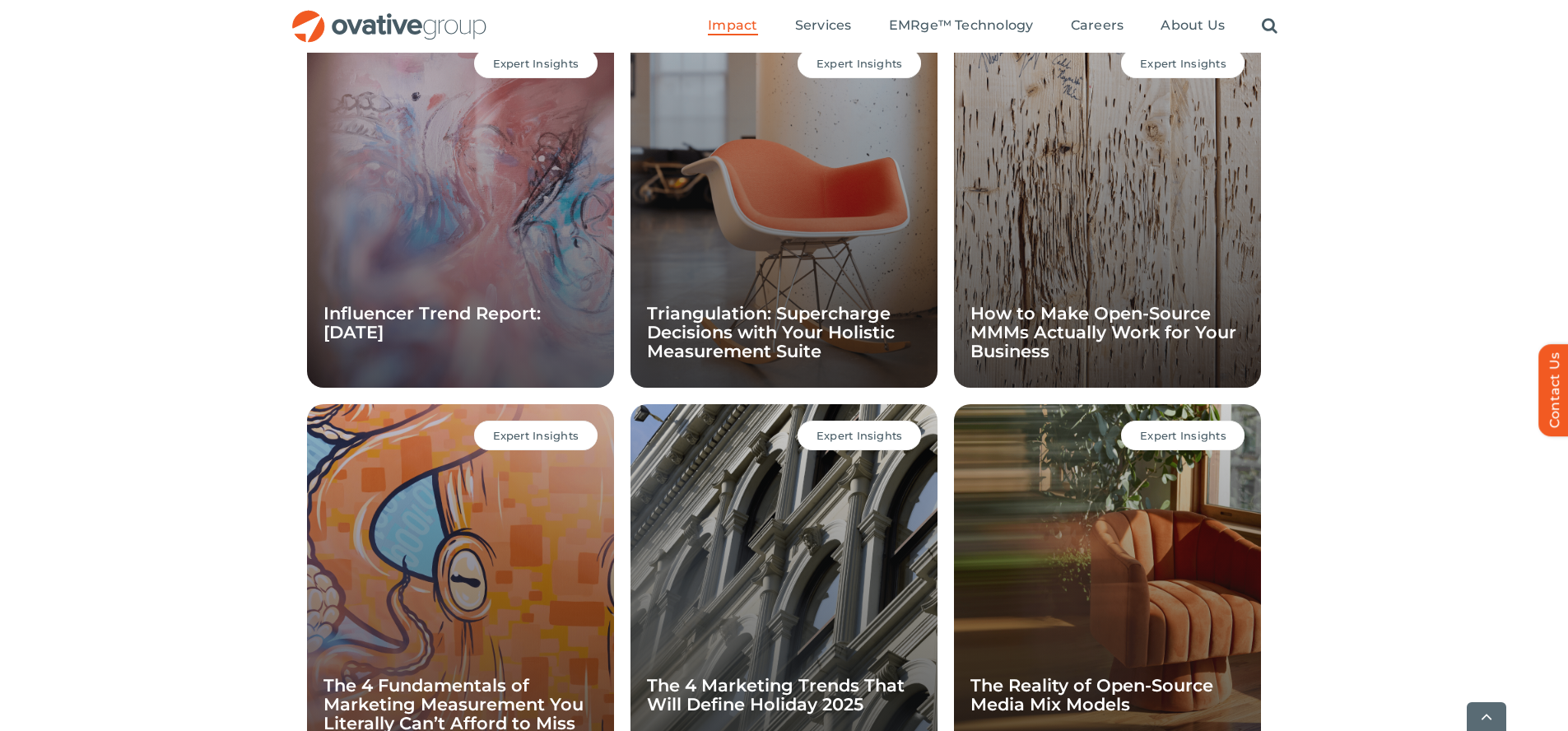
scroll to position [1603, 0]
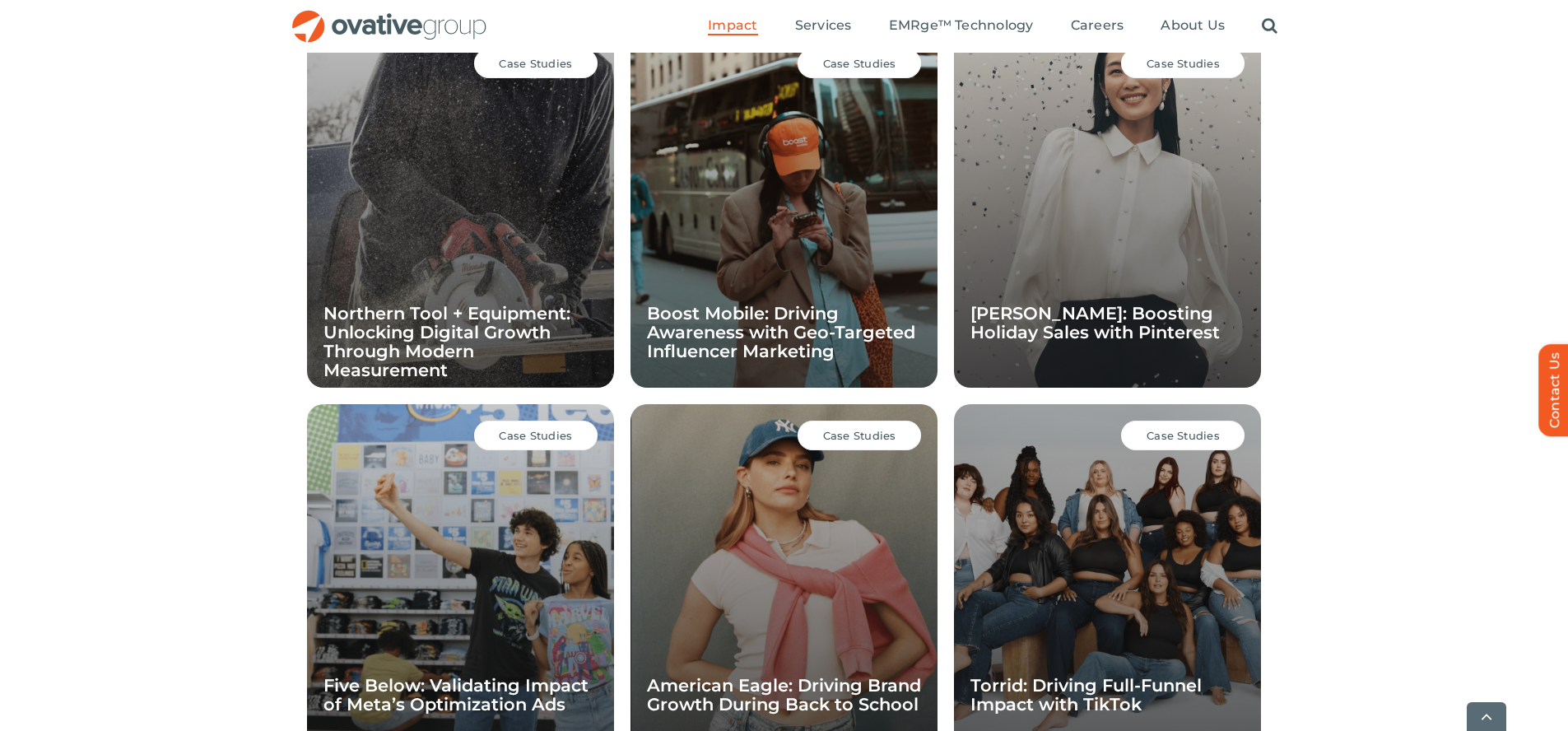
scroll to position [1603, 0]
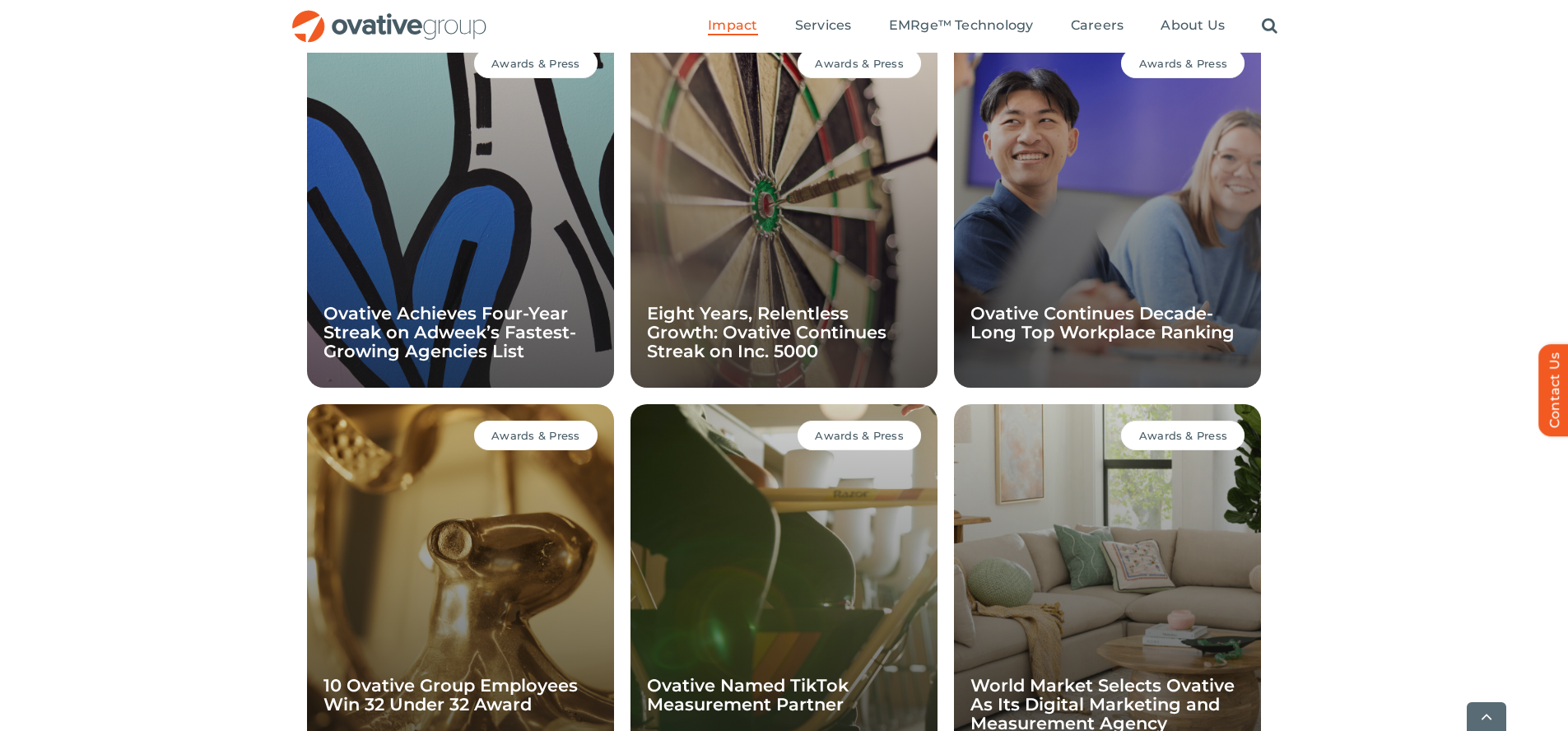
scroll to position [1603, 0]
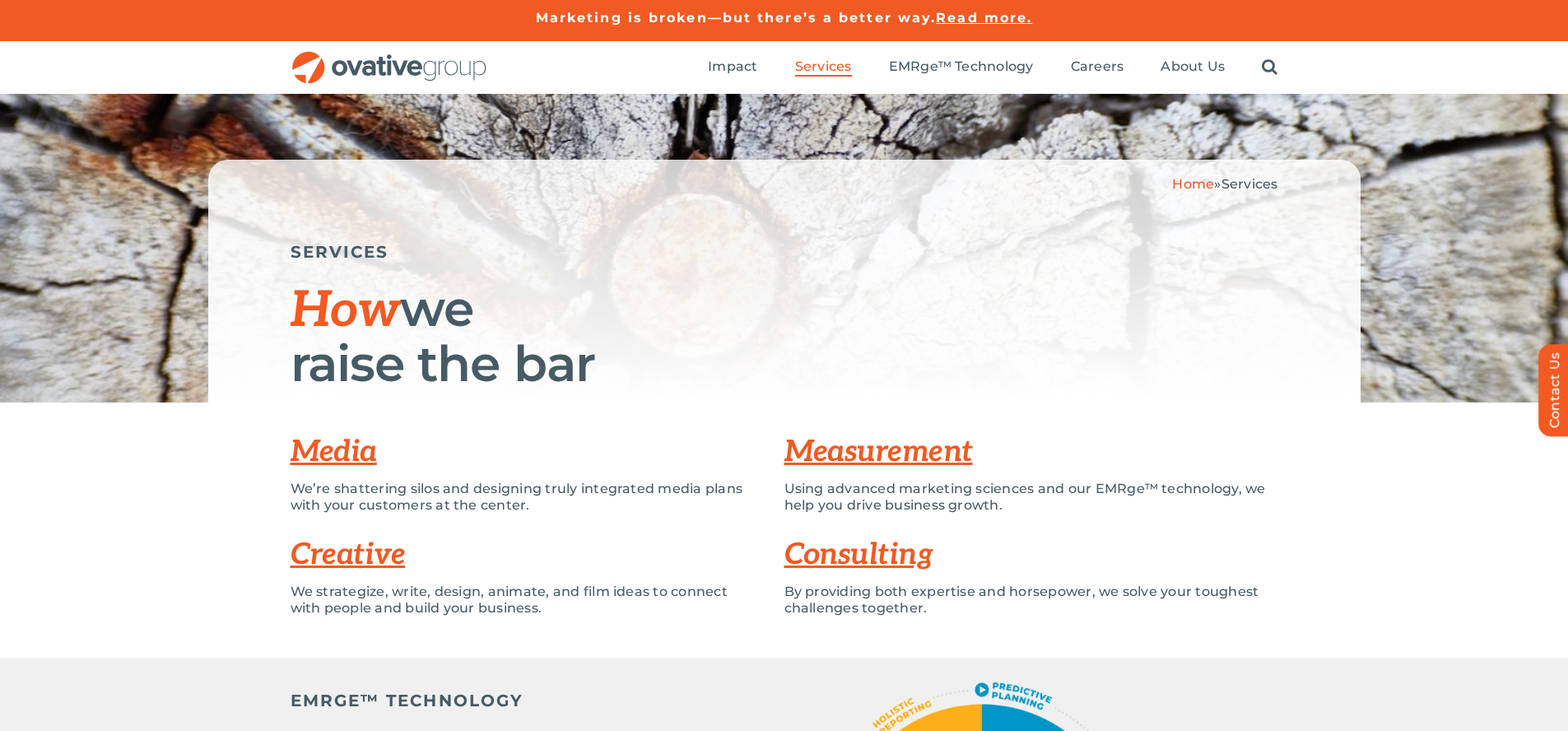
scroll to position [4459, 0]
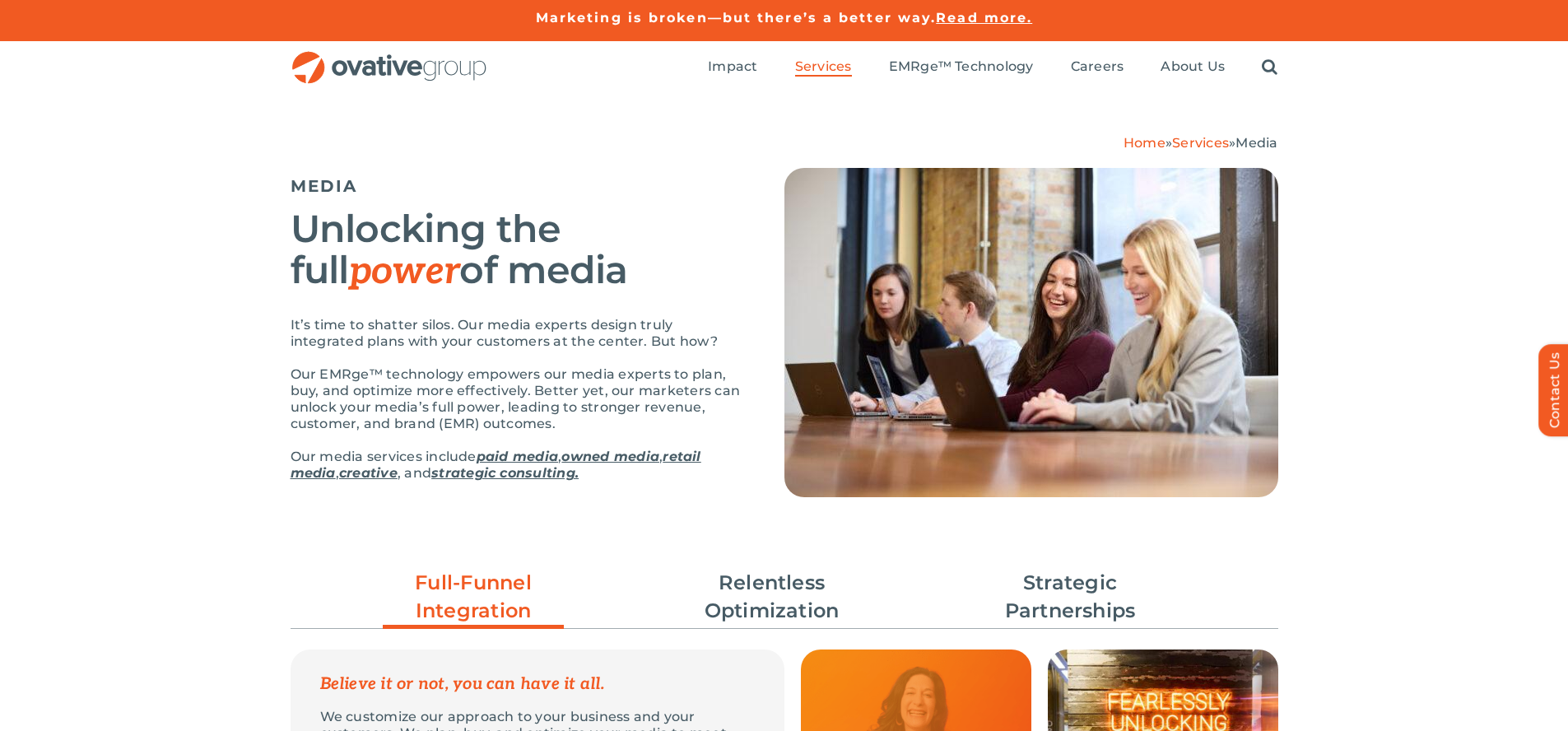
scroll to position [3607, 0]
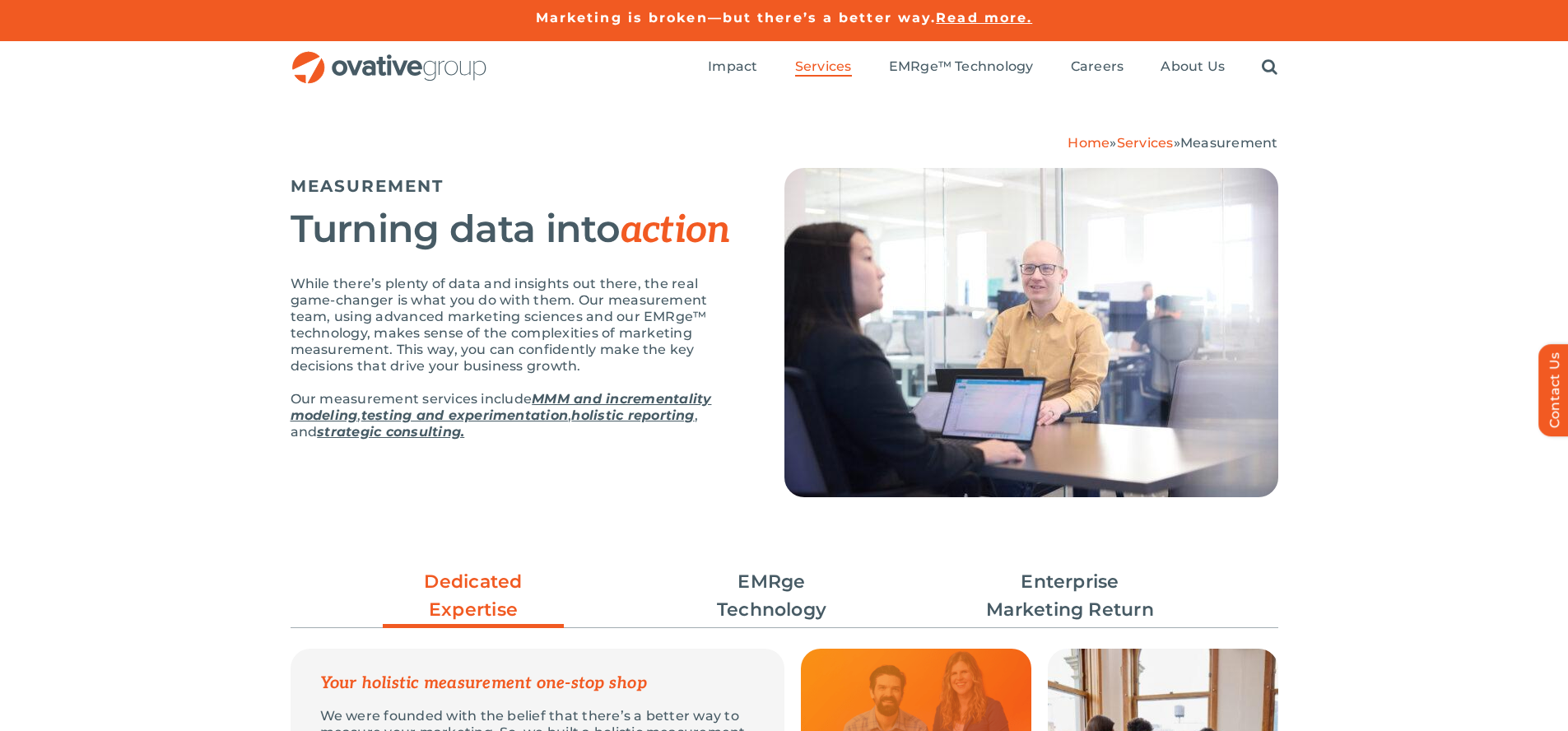
scroll to position [3225, 0]
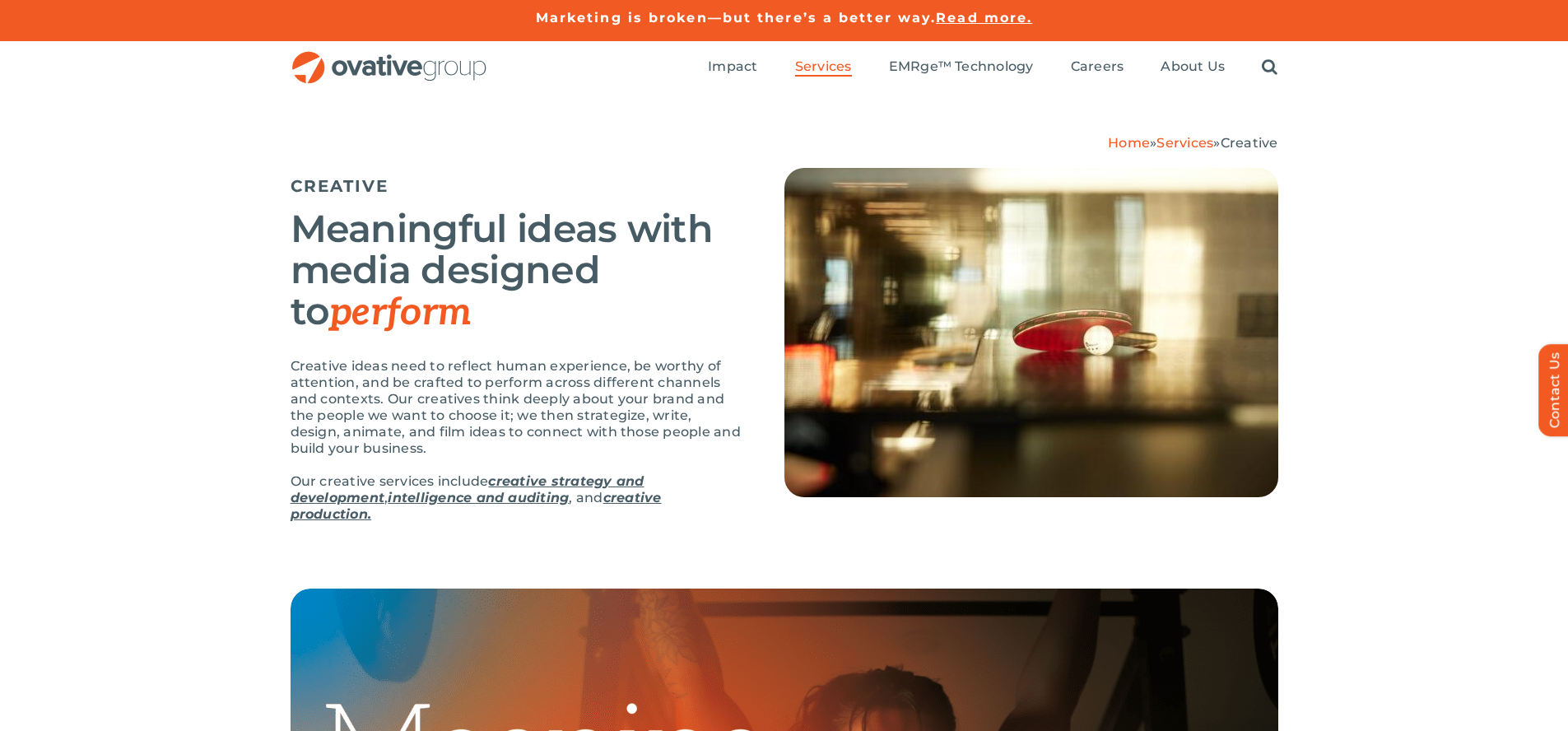
scroll to position [2548, 0]
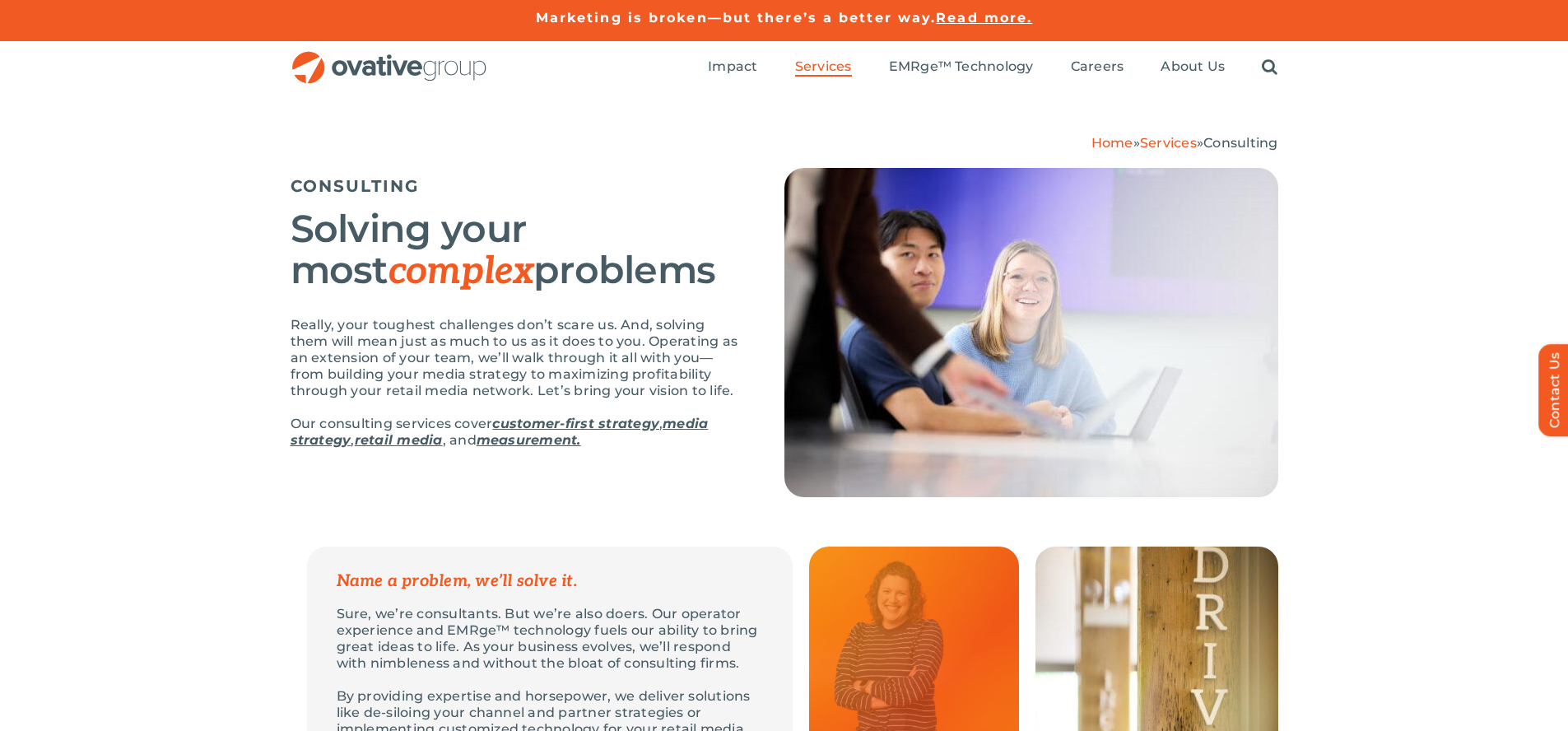
scroll to position [2822, 0]
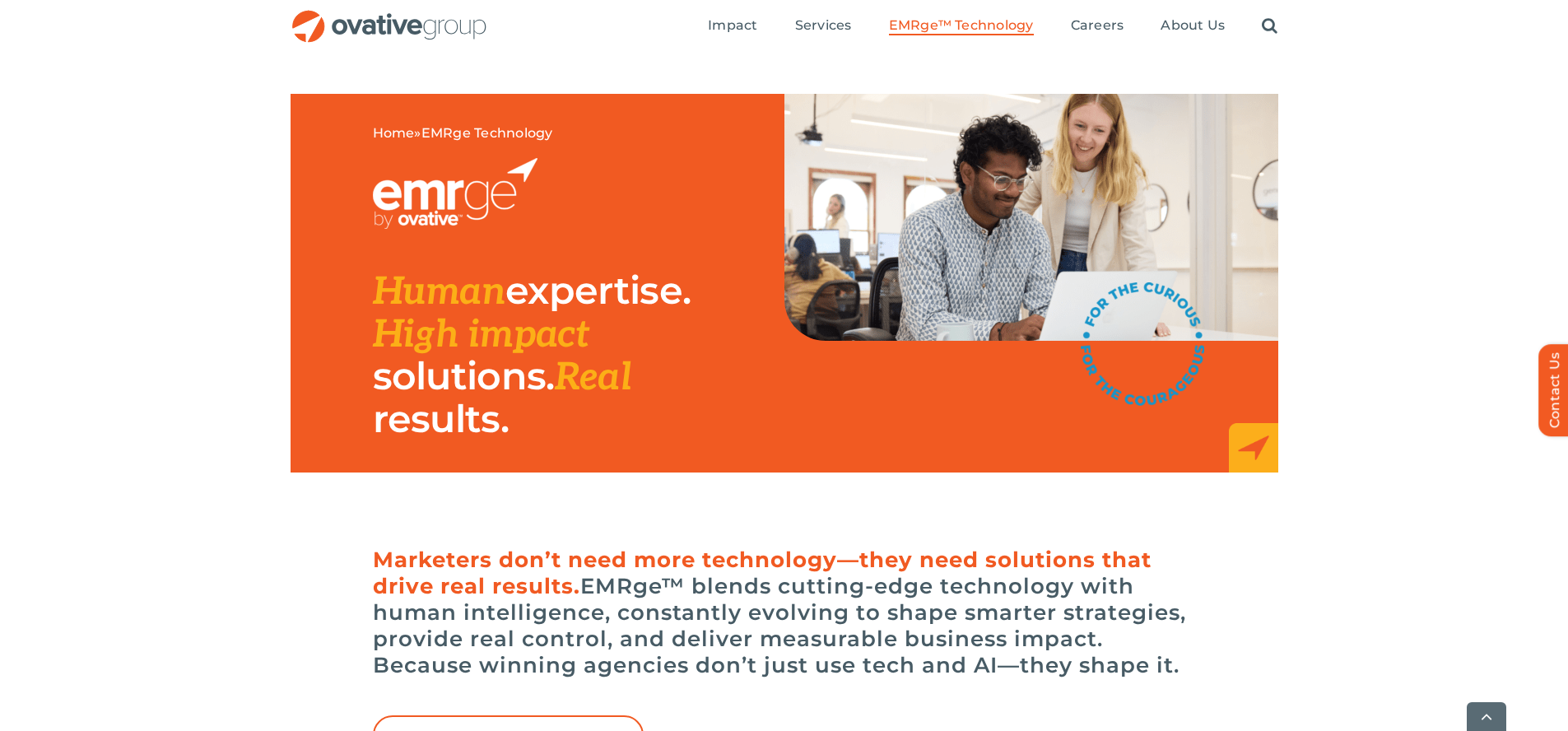
scroll to position [5543, 0]
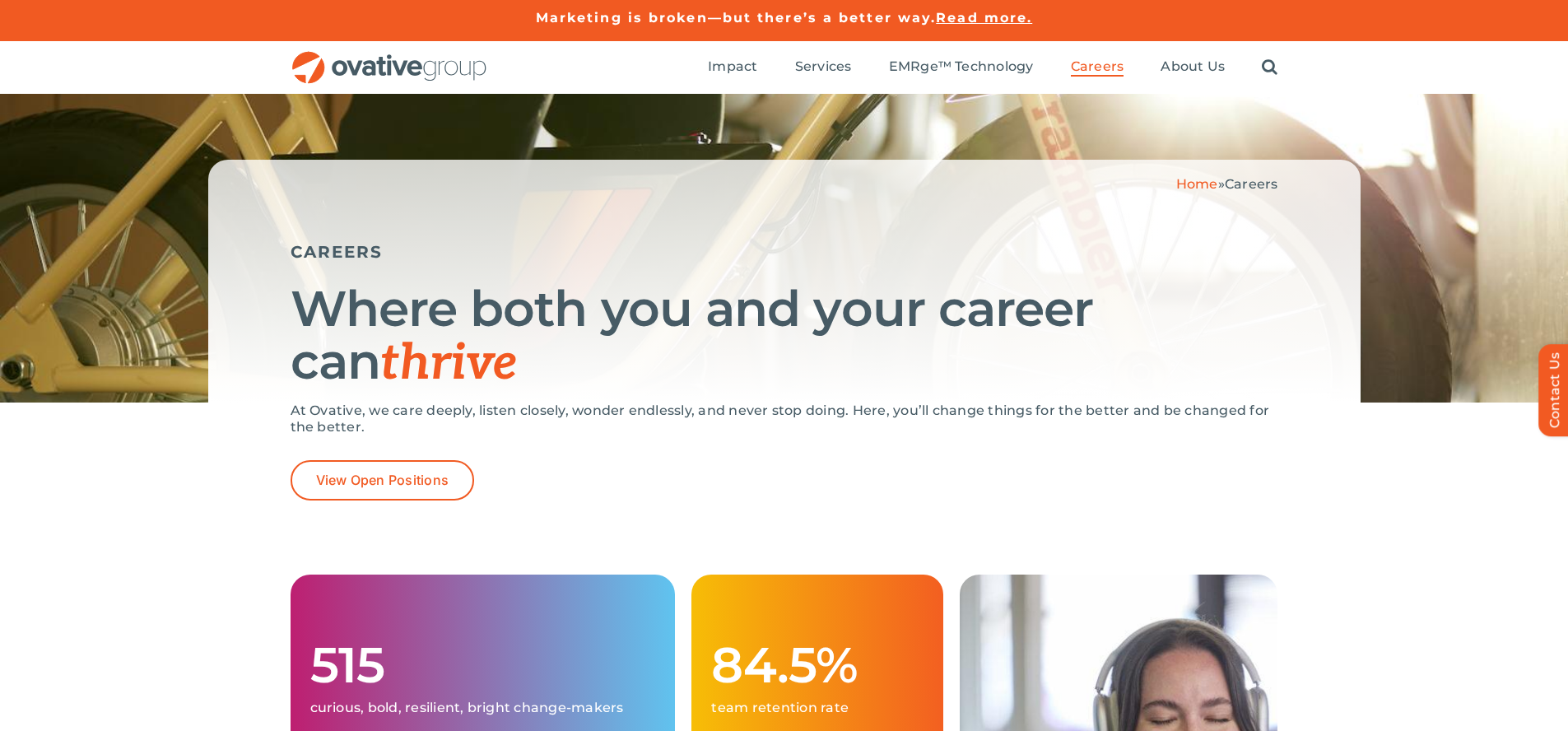
scroll to position [3189, 0]
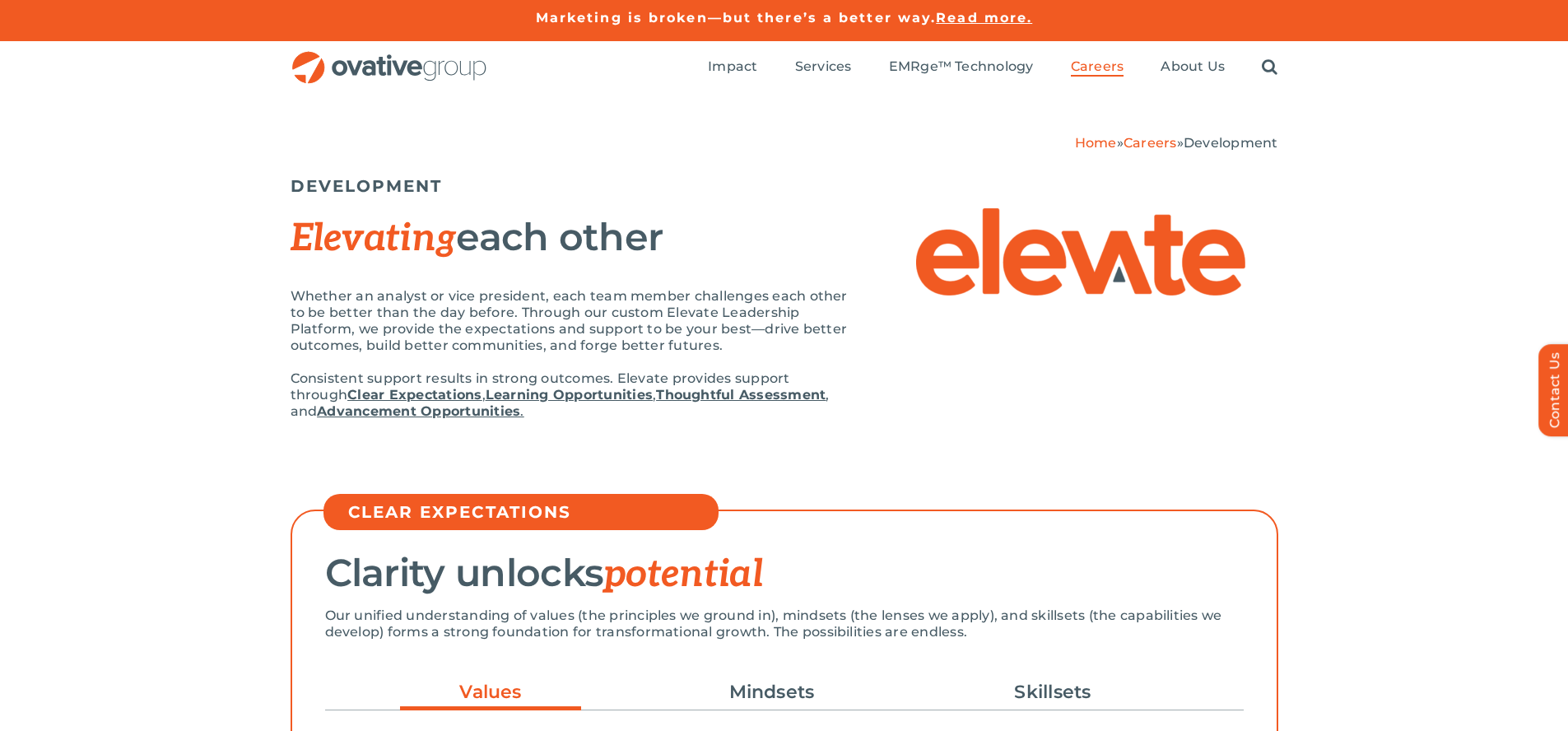
scroll to position [3722, 0]
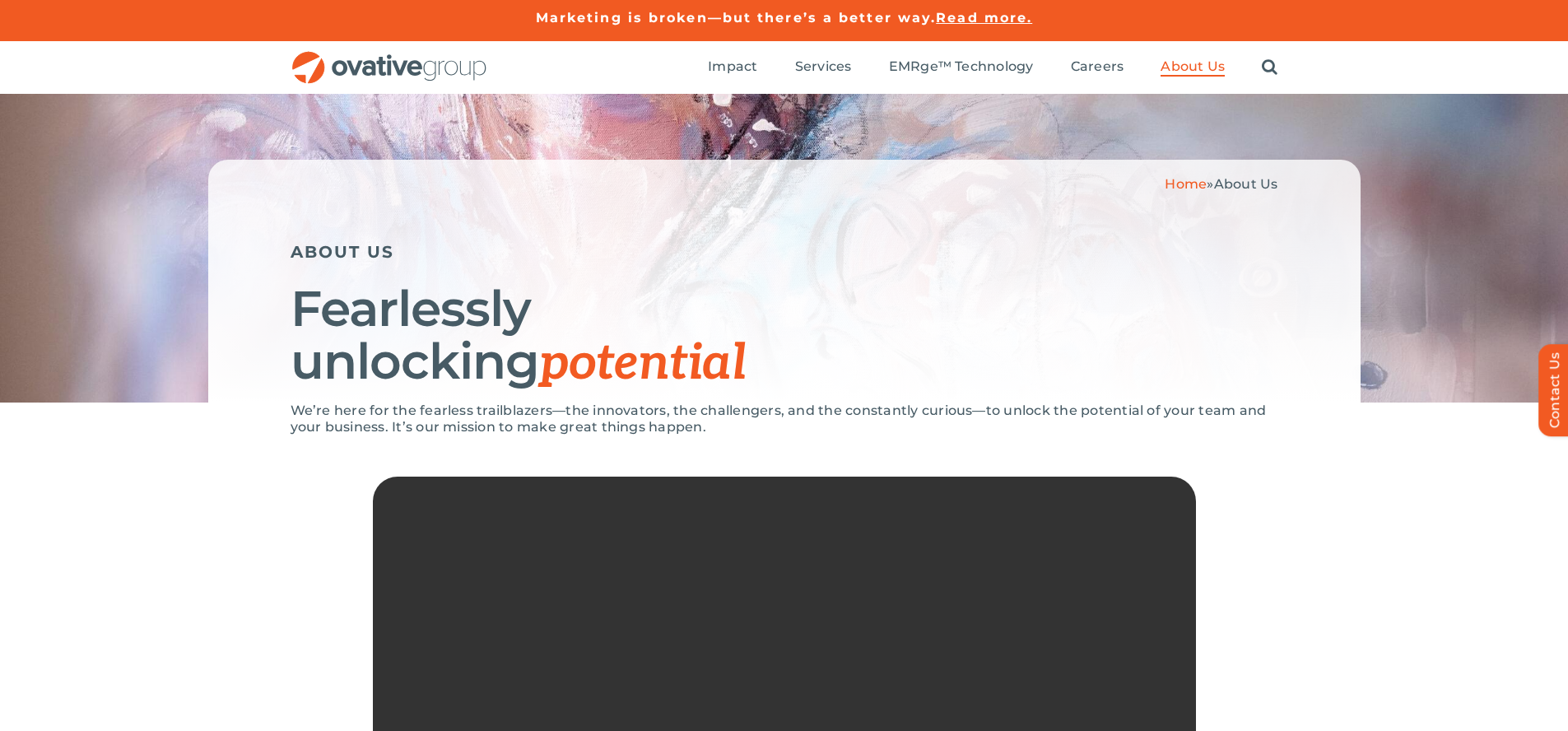
scroll to position [3486, 0]
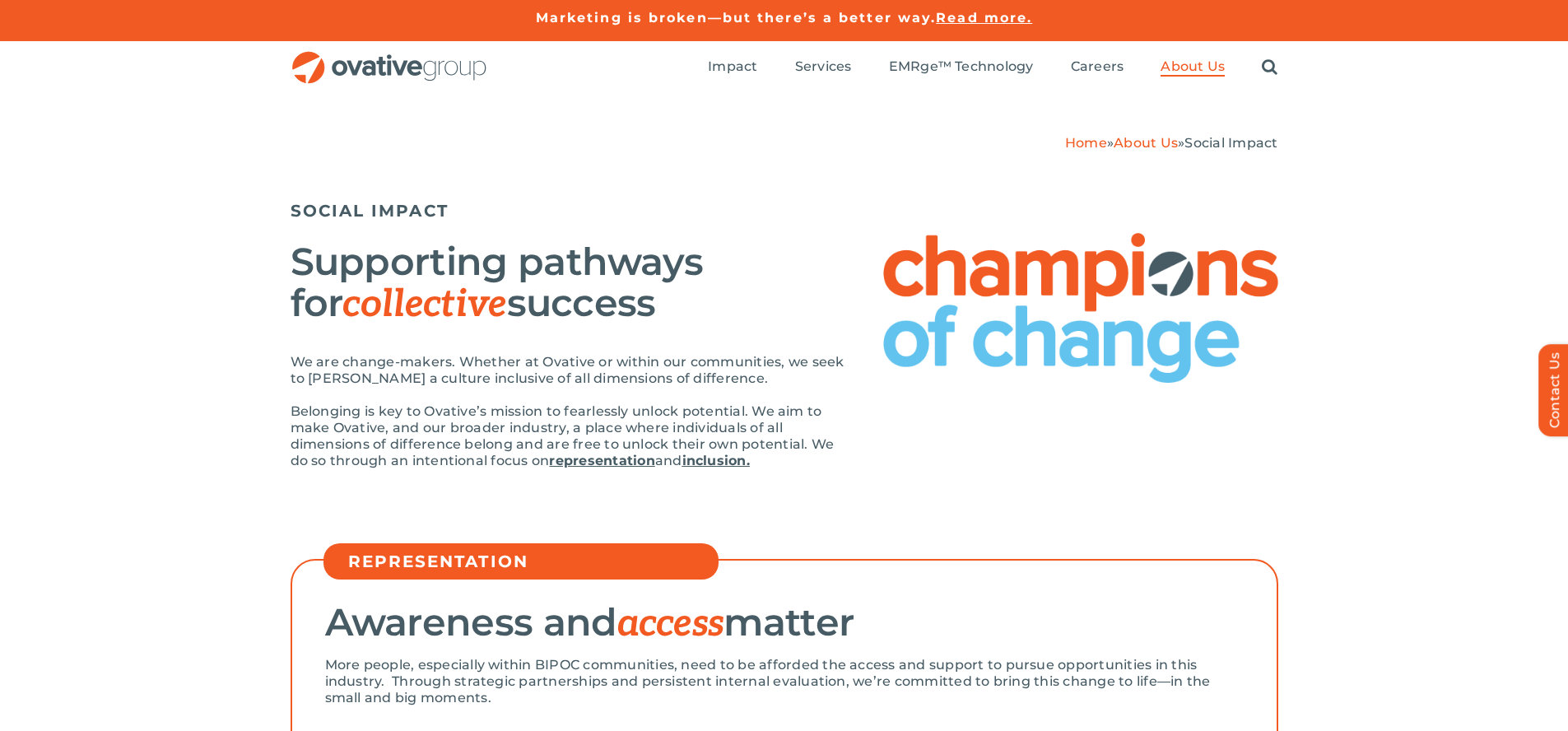
scroll to position [3194, 0]
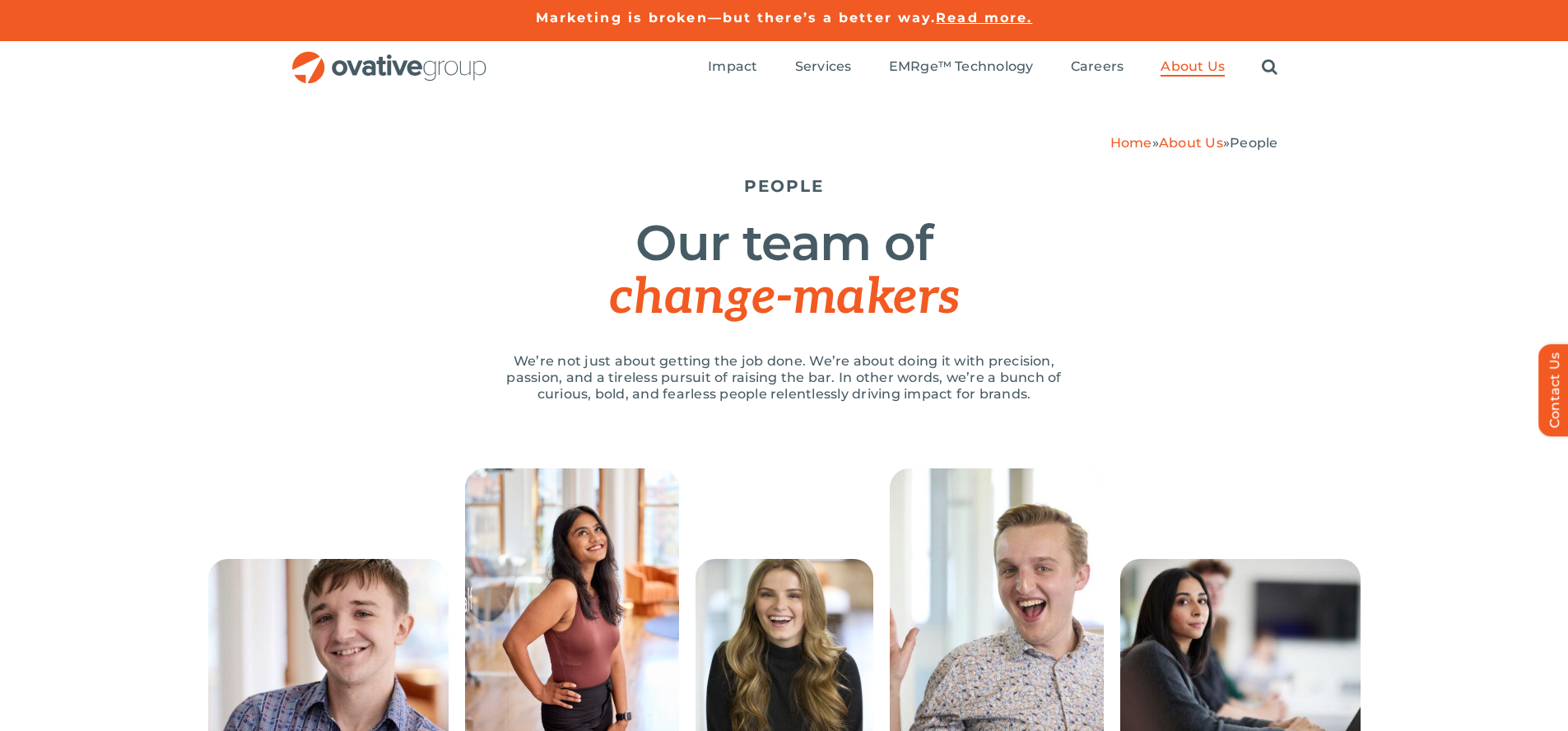
scroll to position [2166, 0]
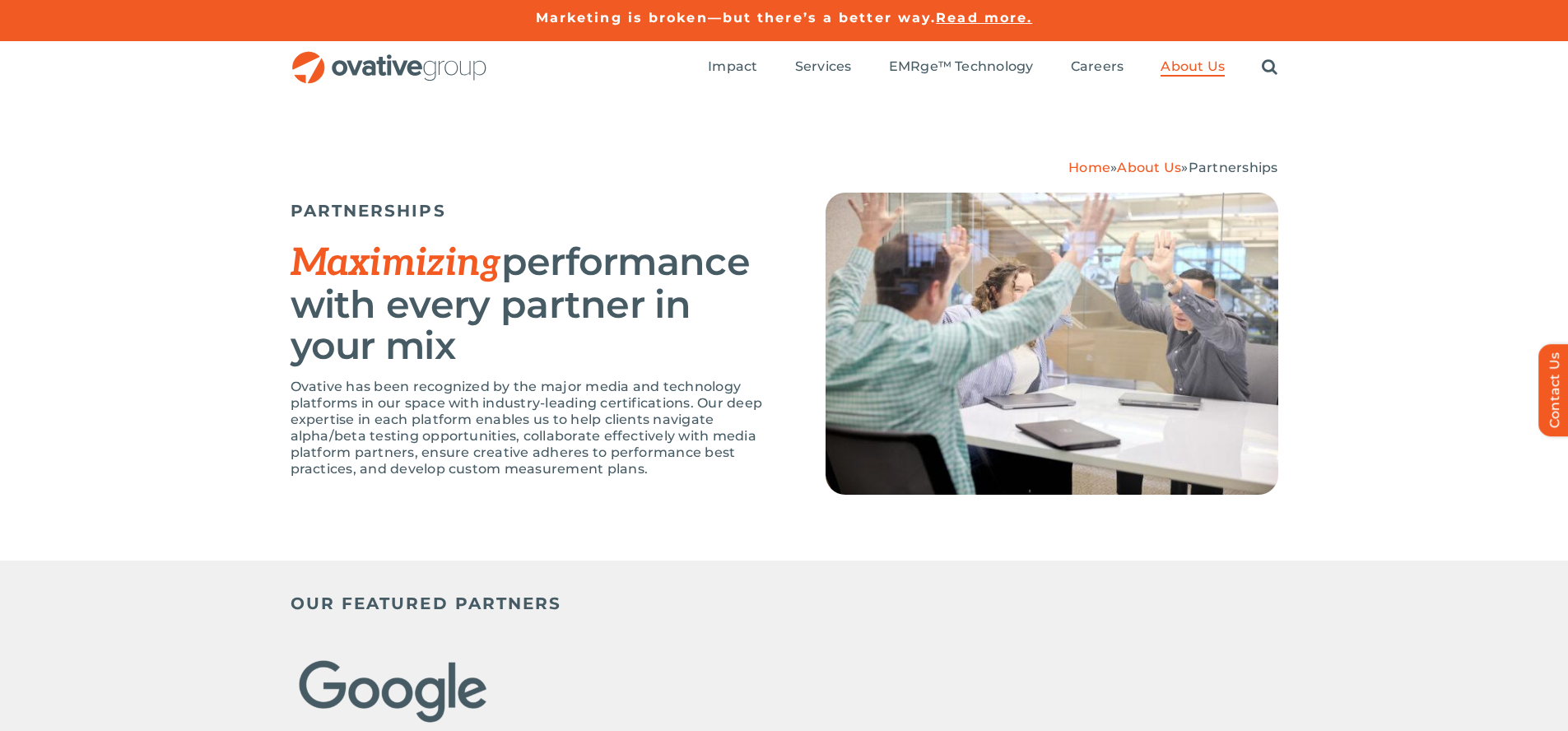
scroll to position [3587, 0]
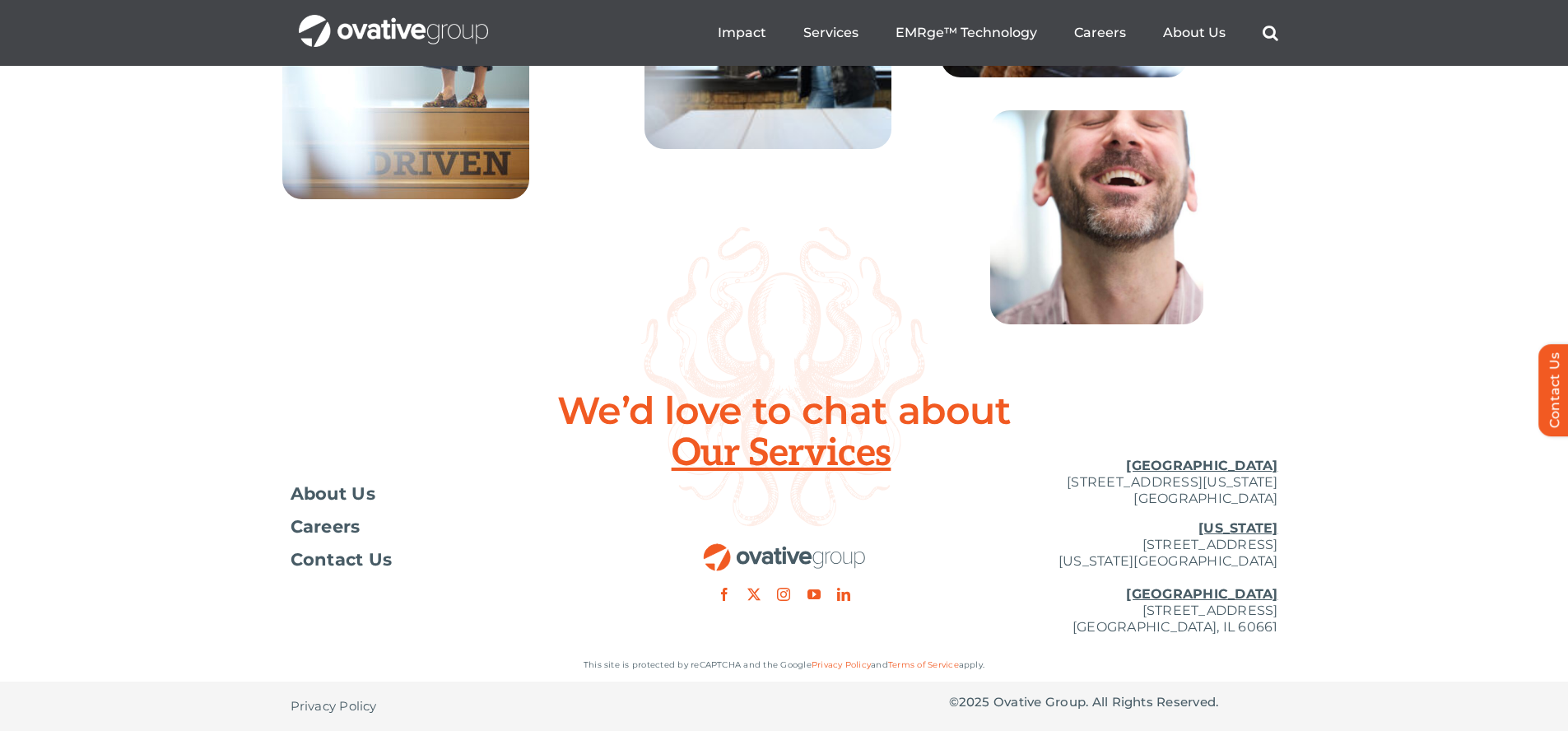
scroll to position [5999, 0]
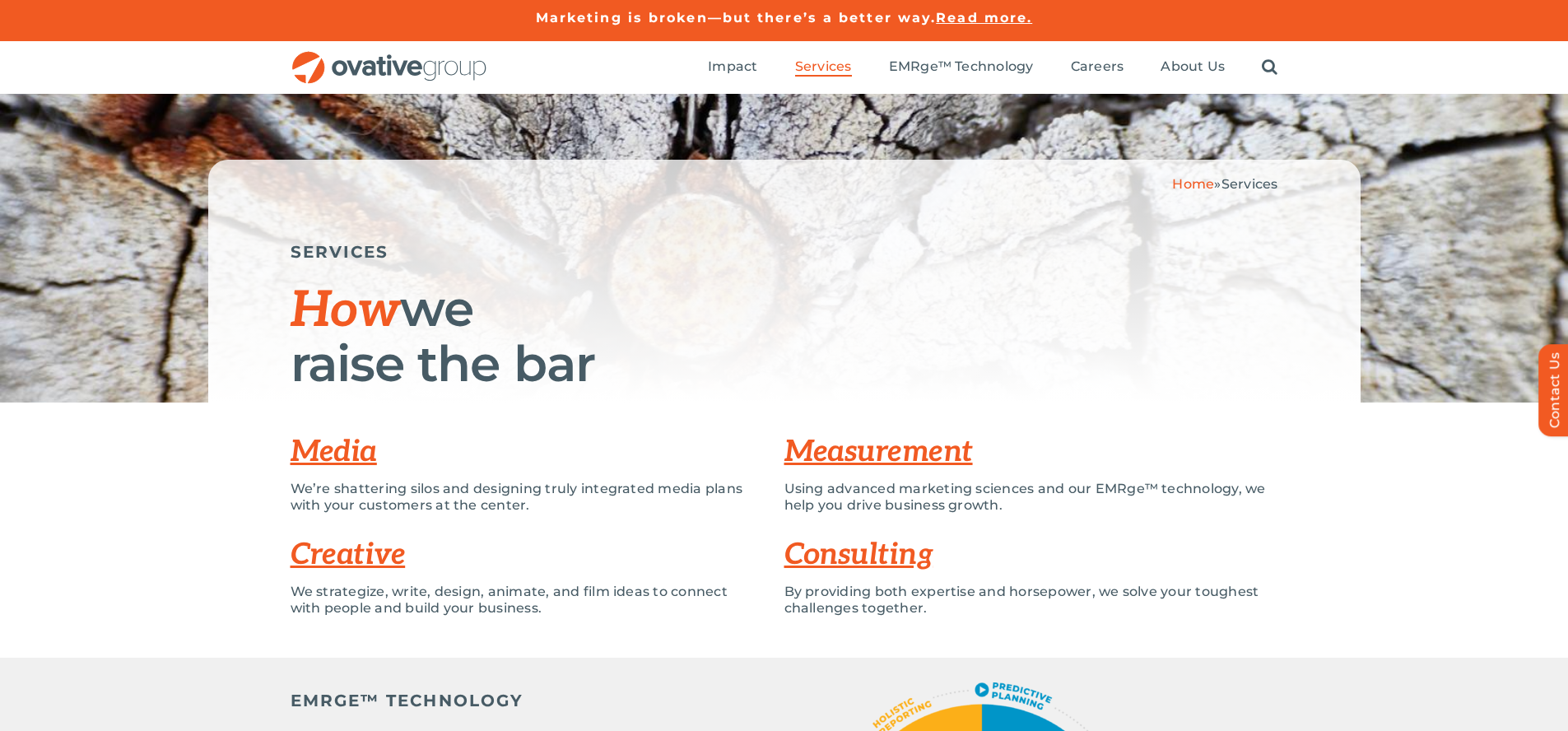
scroll to position [4459, 0]
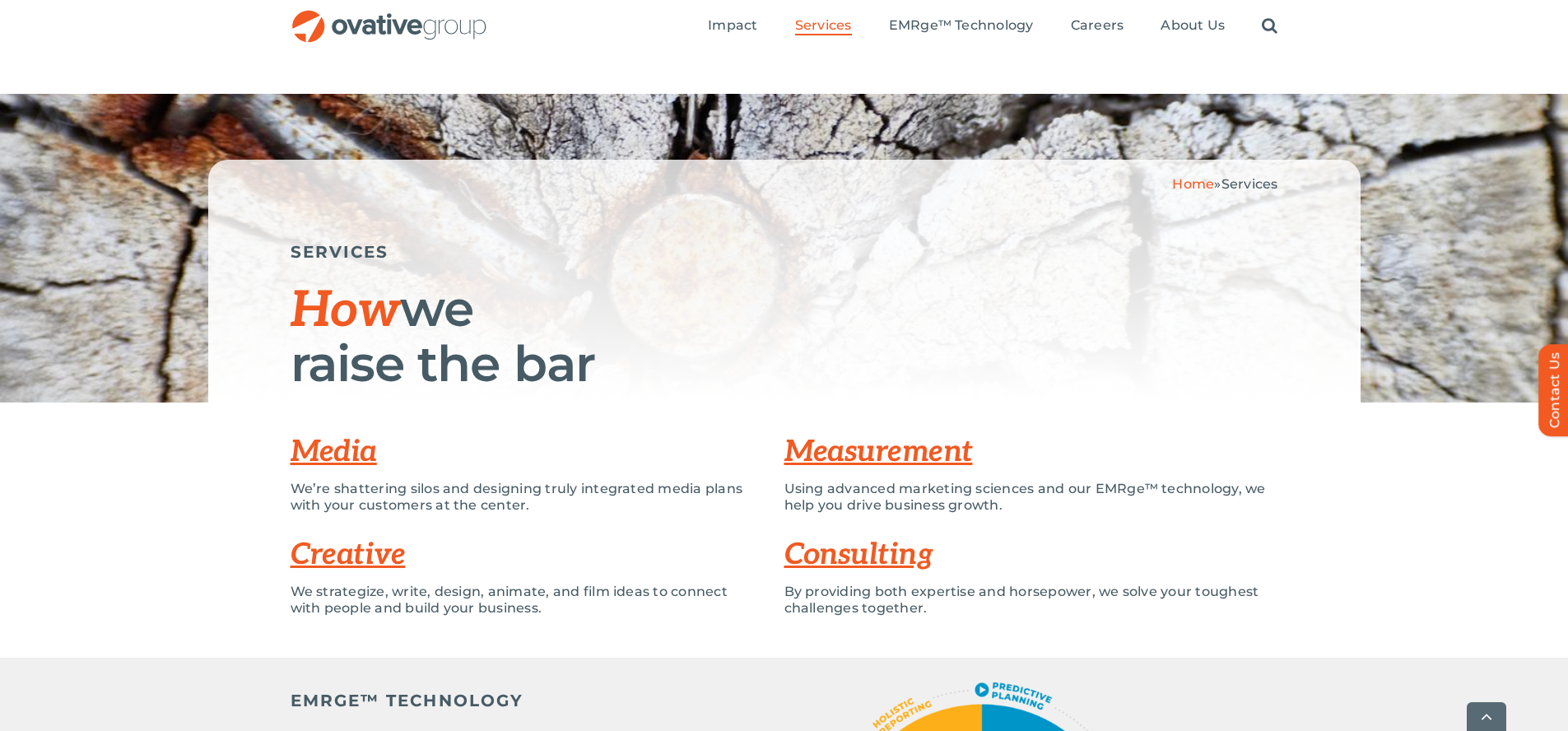
scroll to position [4459, 0]
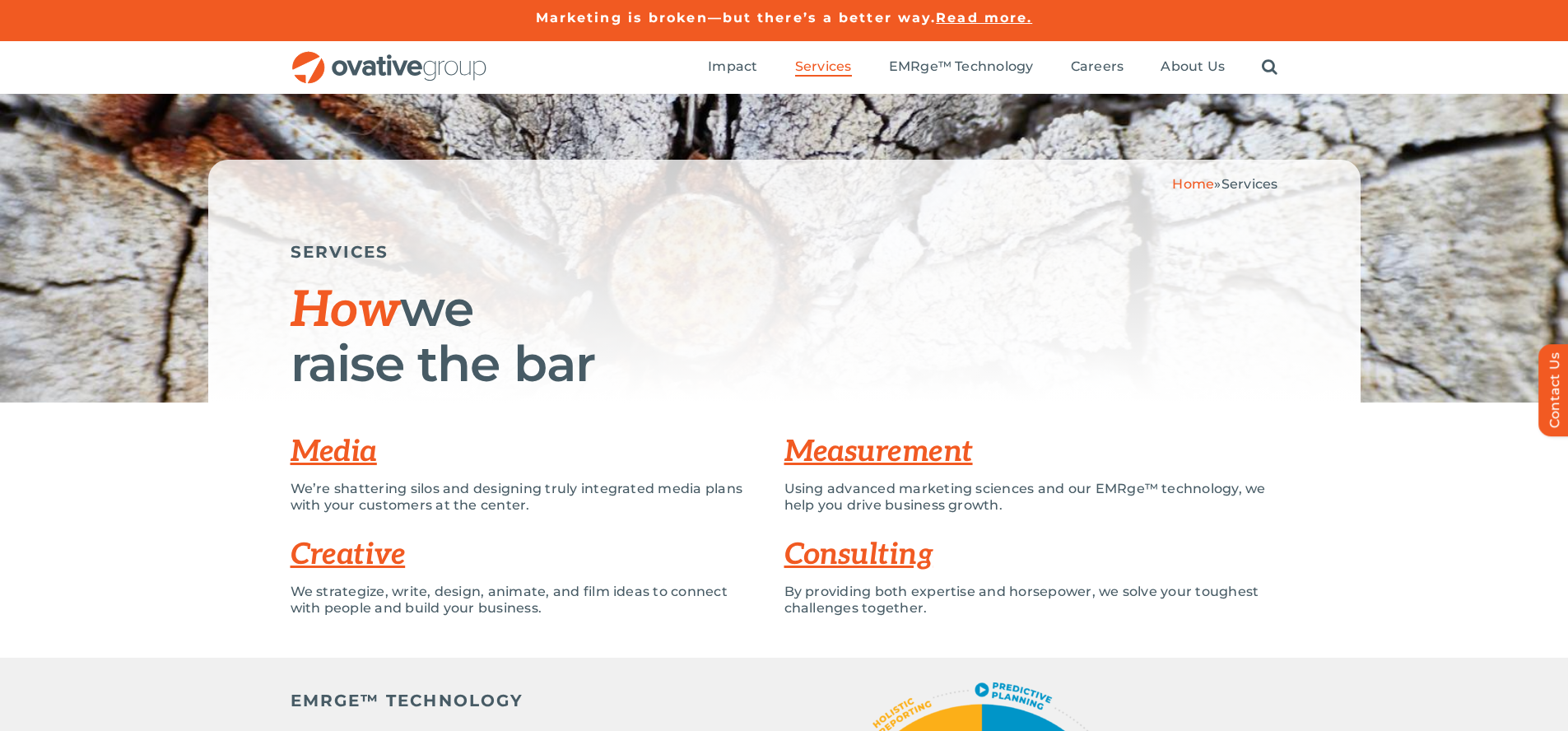
scroll to position [4459, 0]
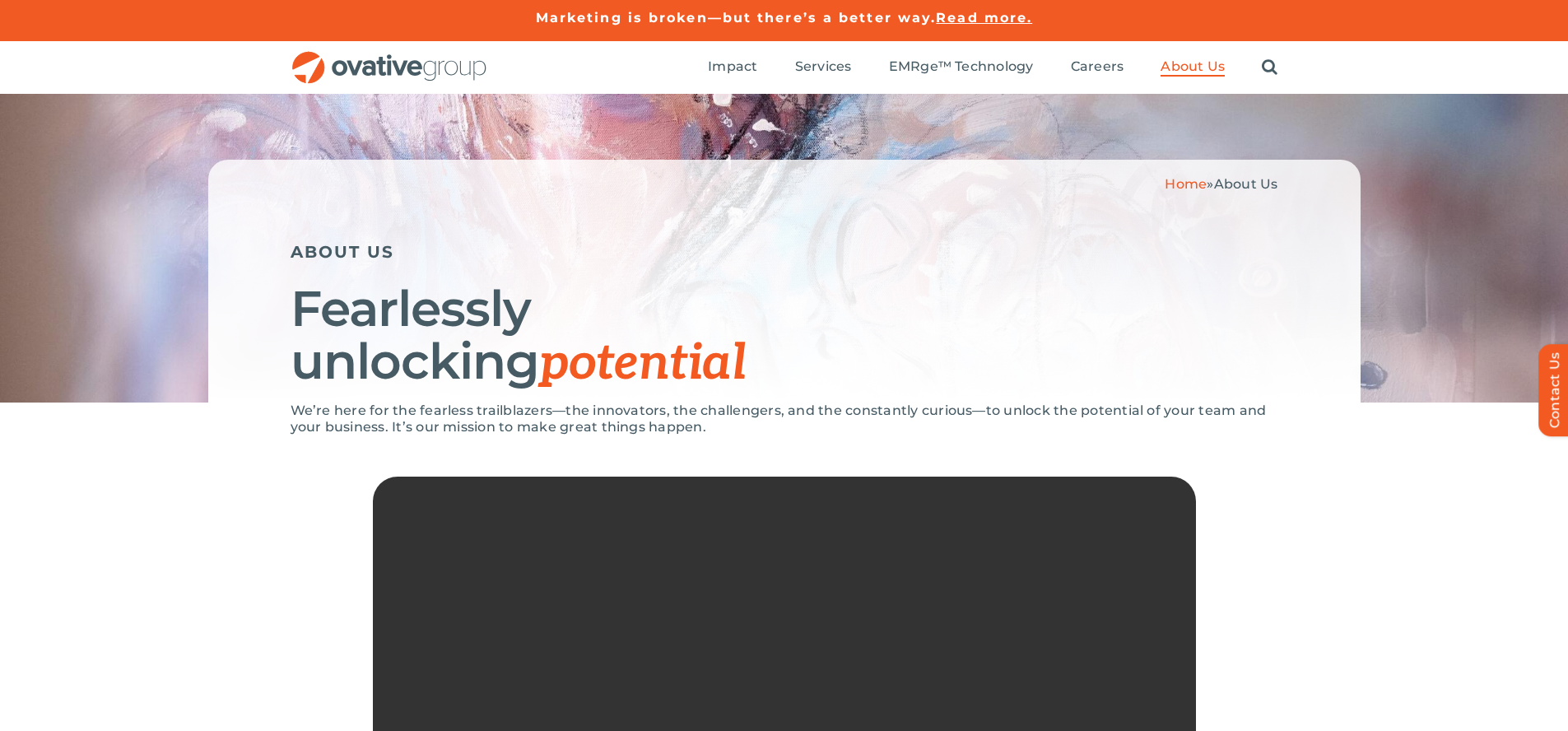
scroll to position [3486, 0]
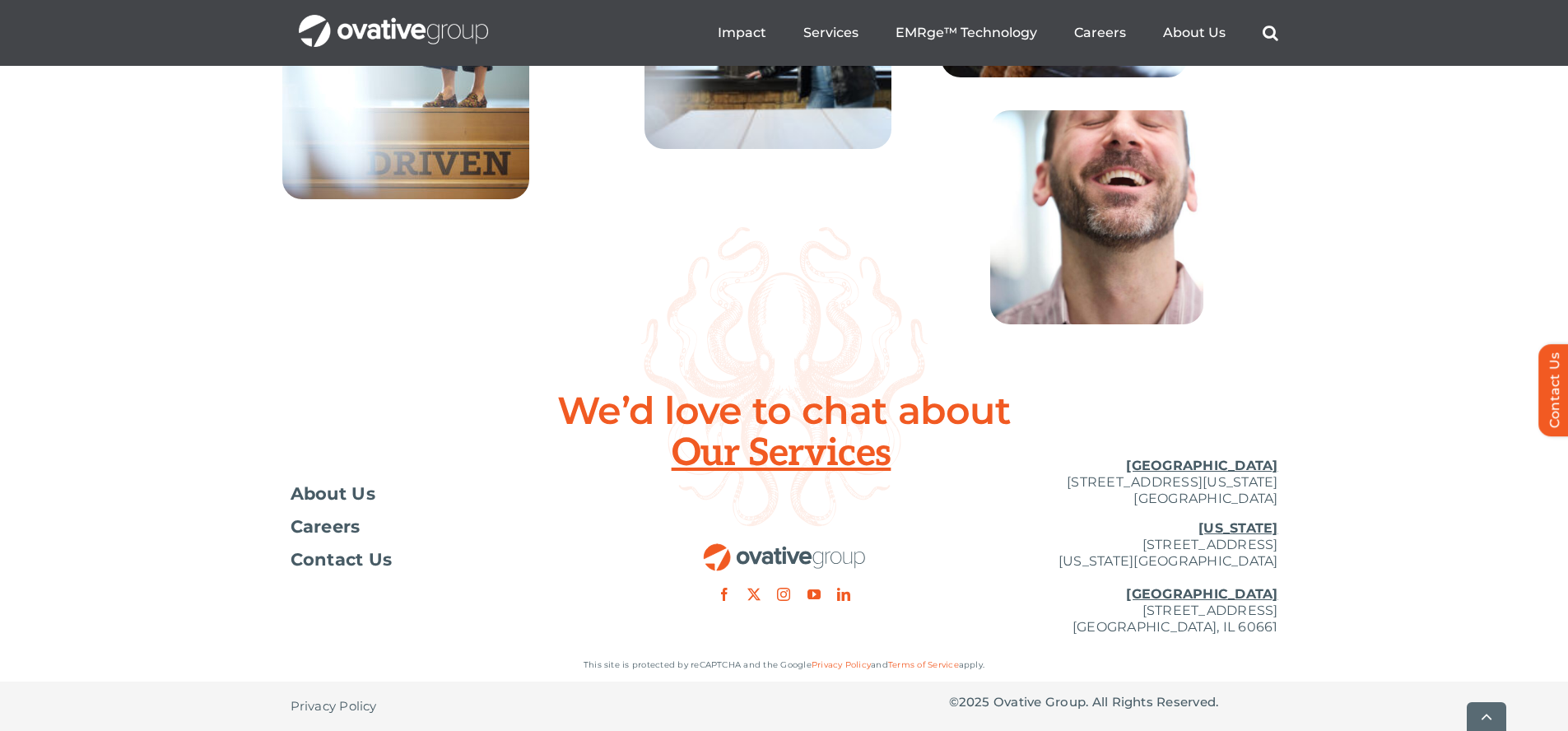
scroll to position [5999, 0]
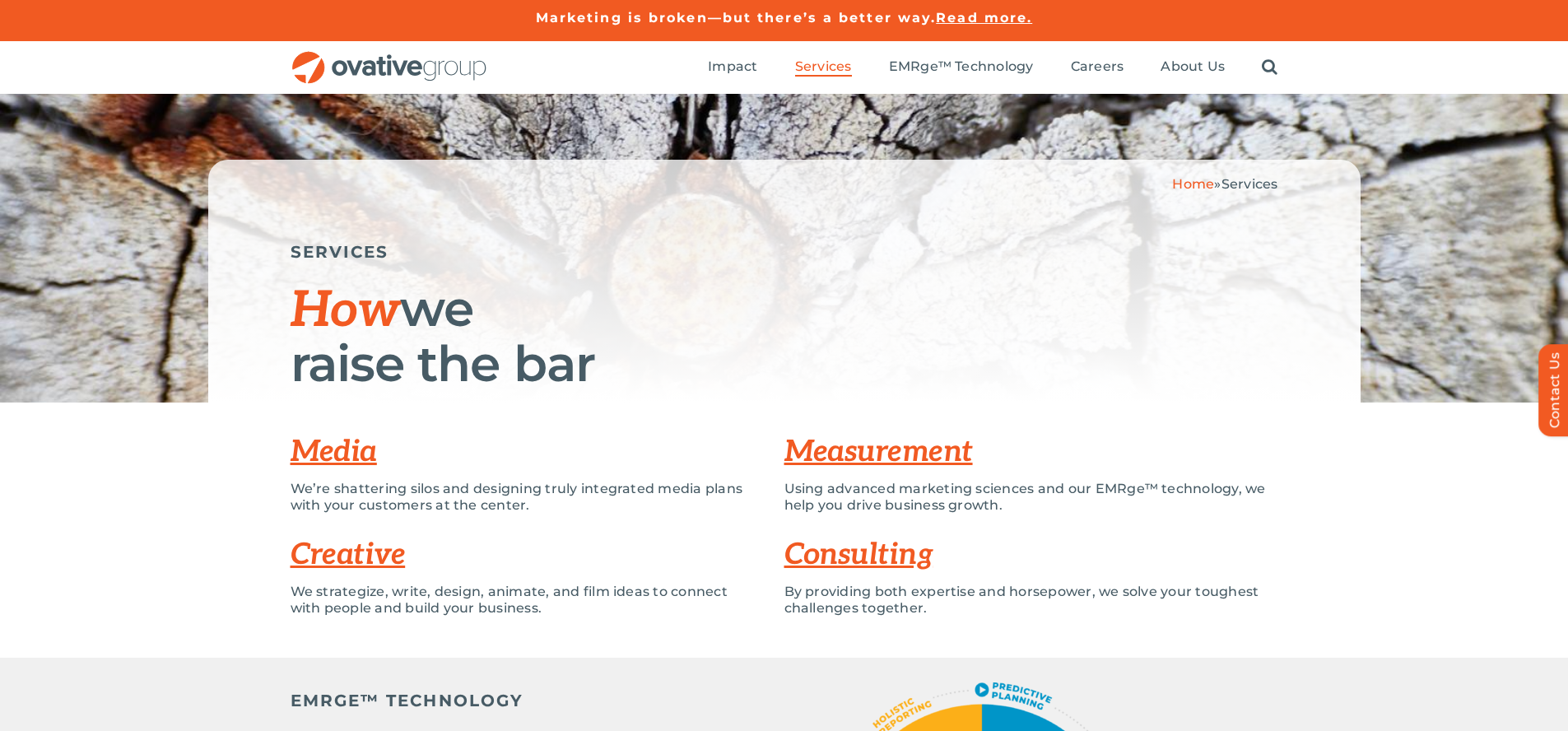
scroll to position [4459, 0]
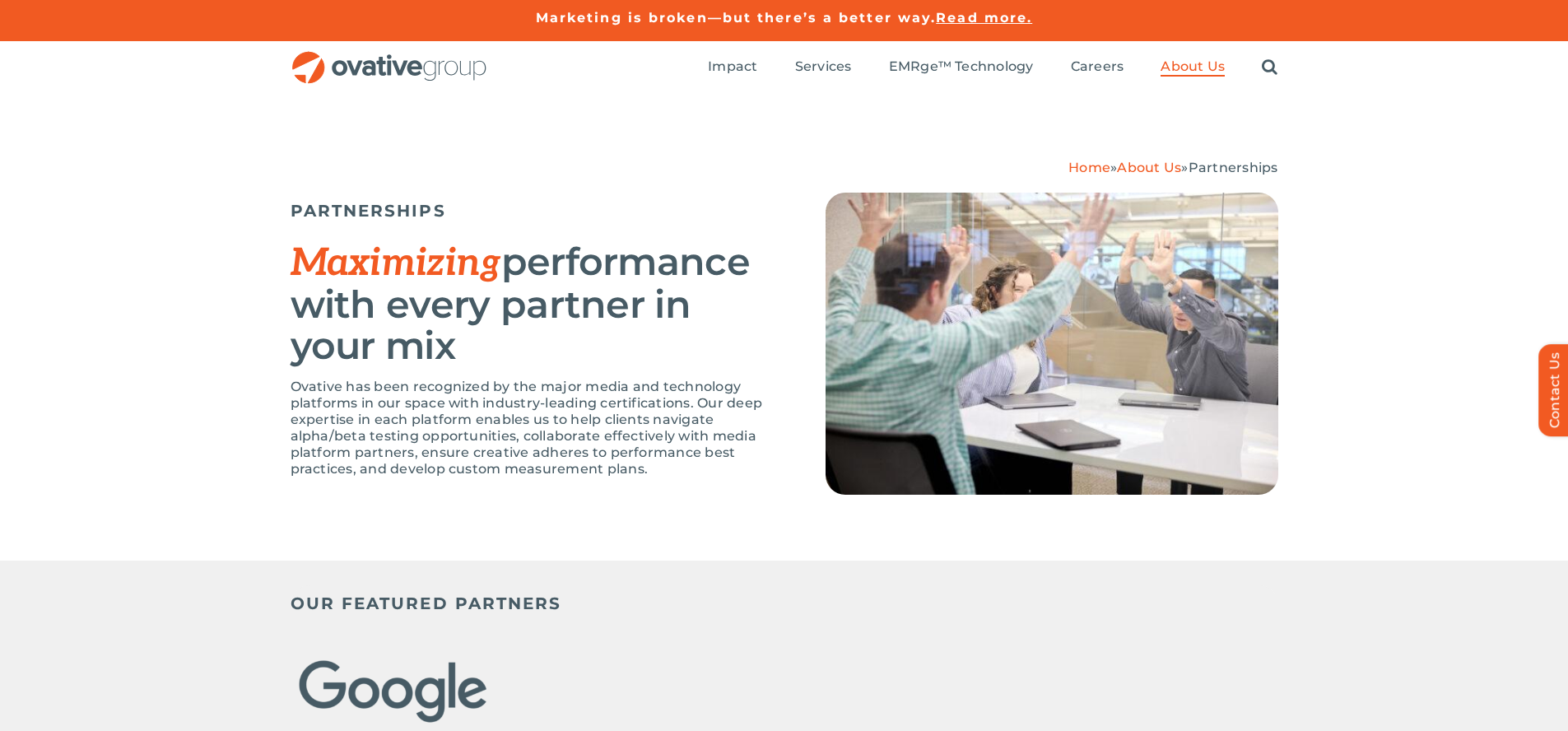
scroll to position [3587, 0]
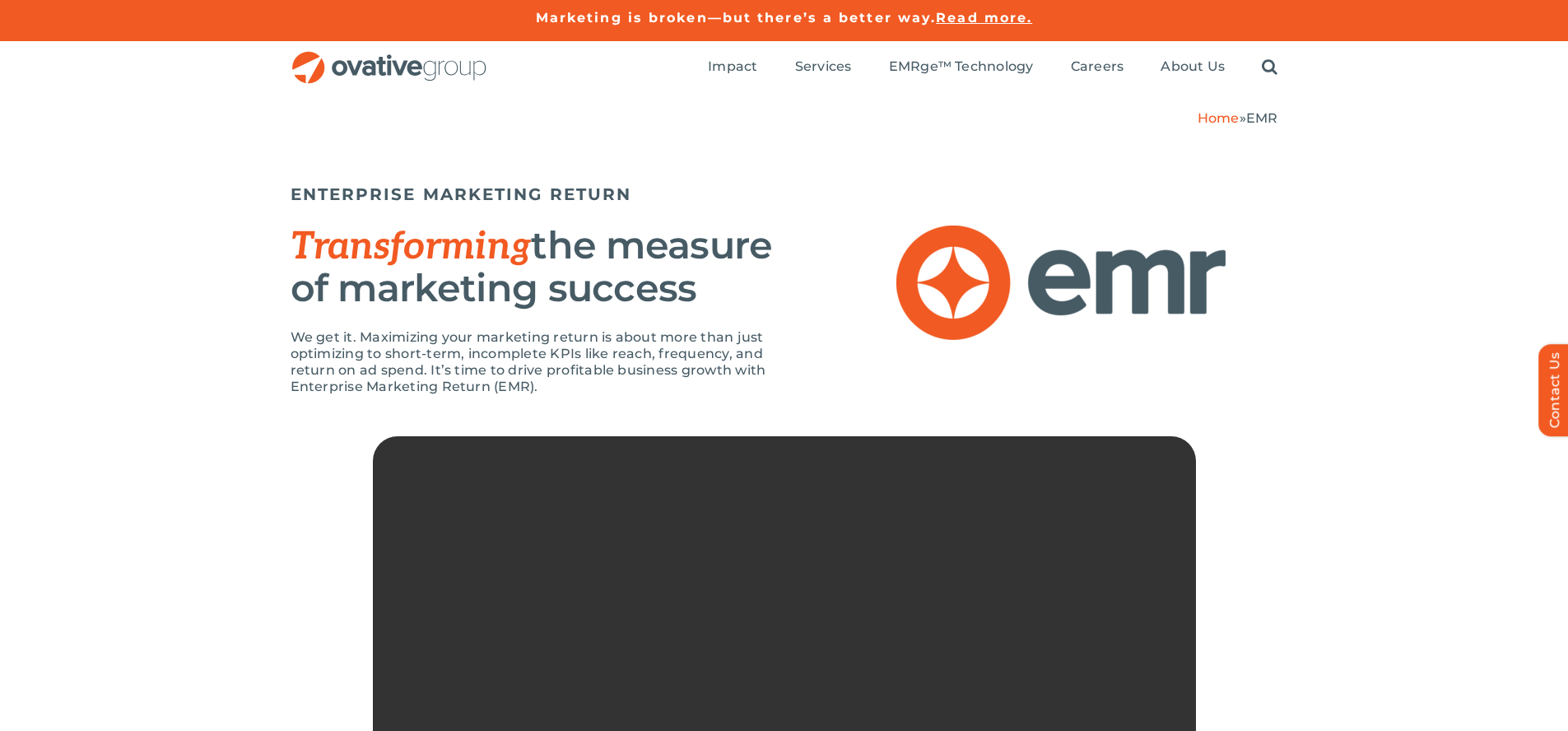
scroll to position [2866, 0]
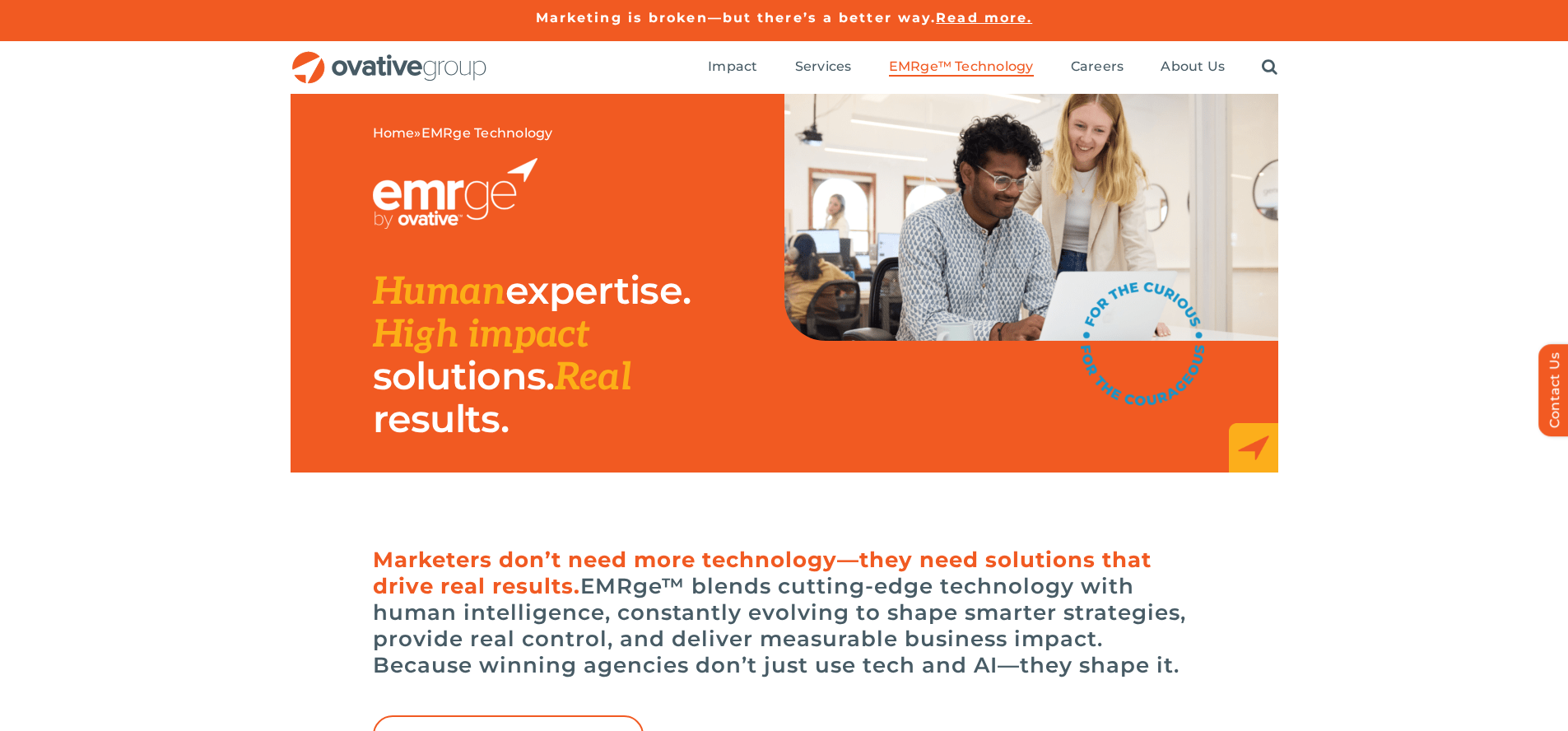
scroll to position [5543, 0]
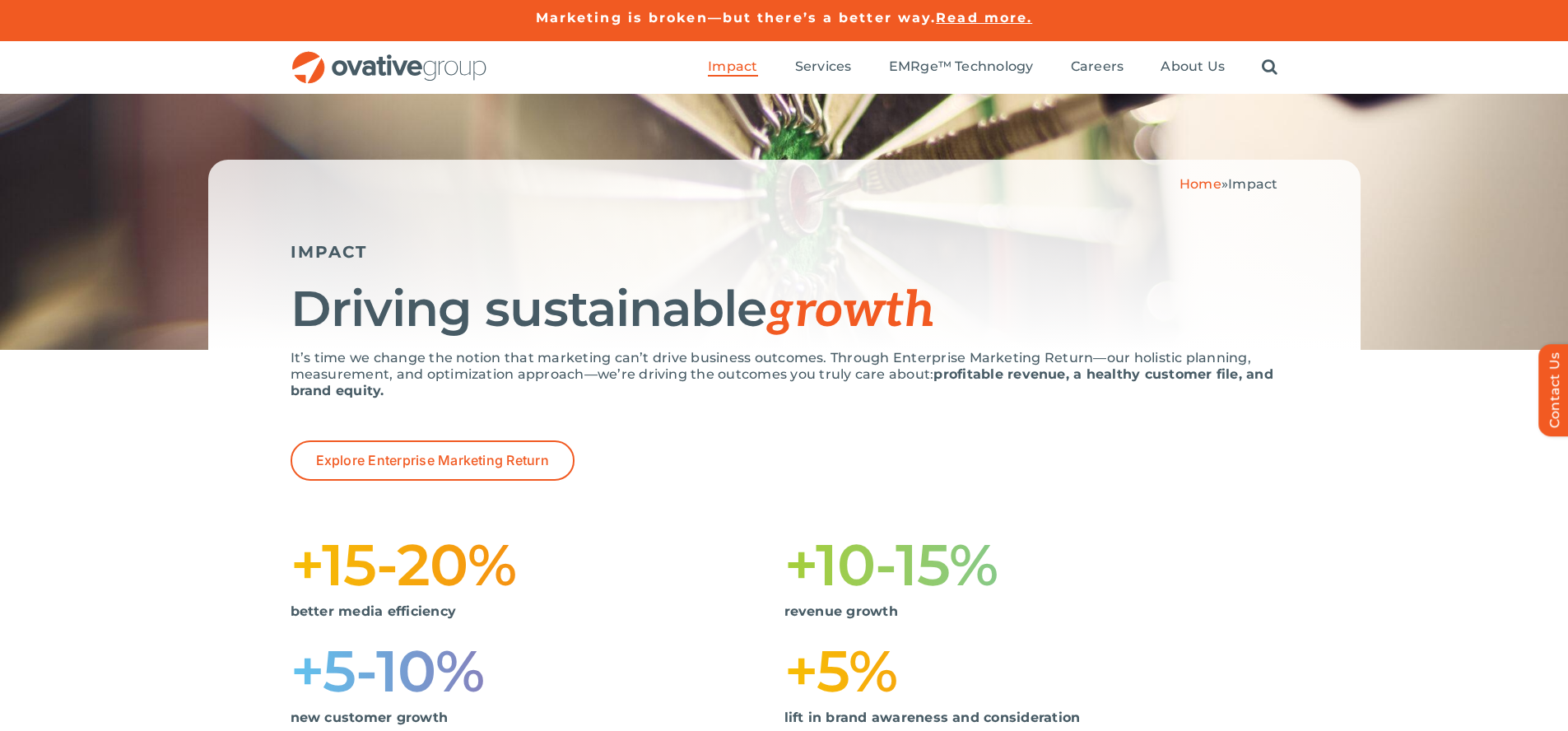
scroll to position [1651, 0]
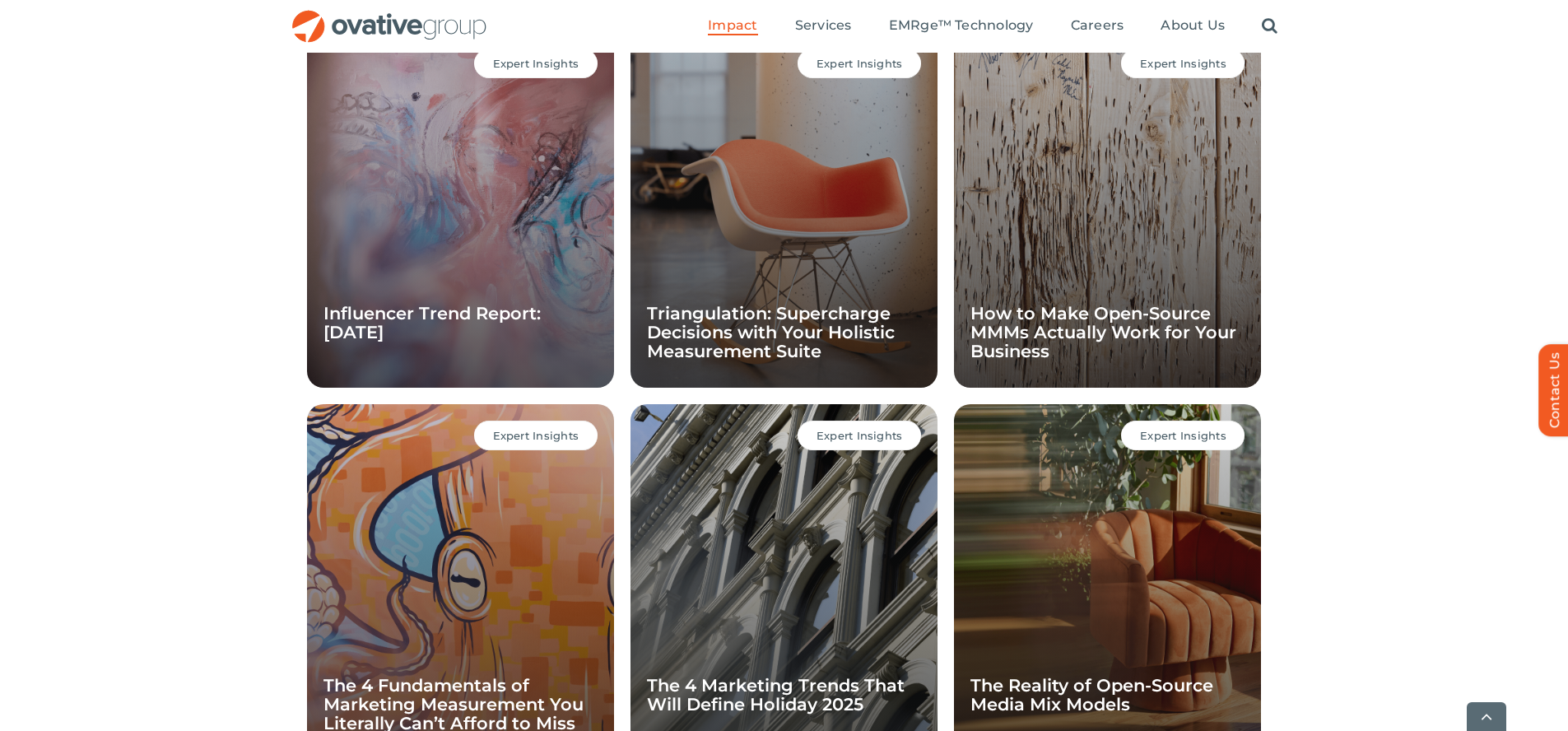
scroll to position [1603, 0]
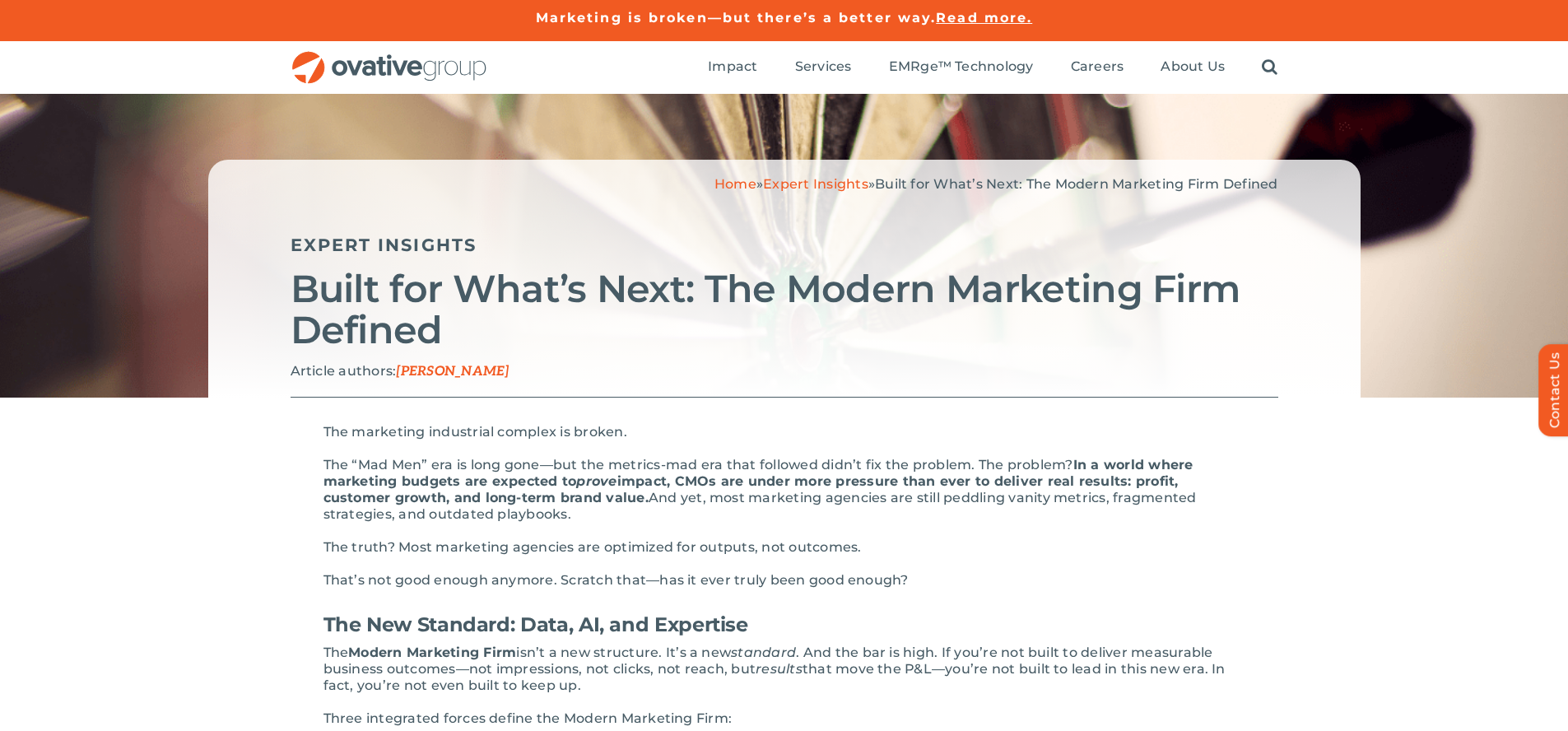
scroll to position [2679, 0]
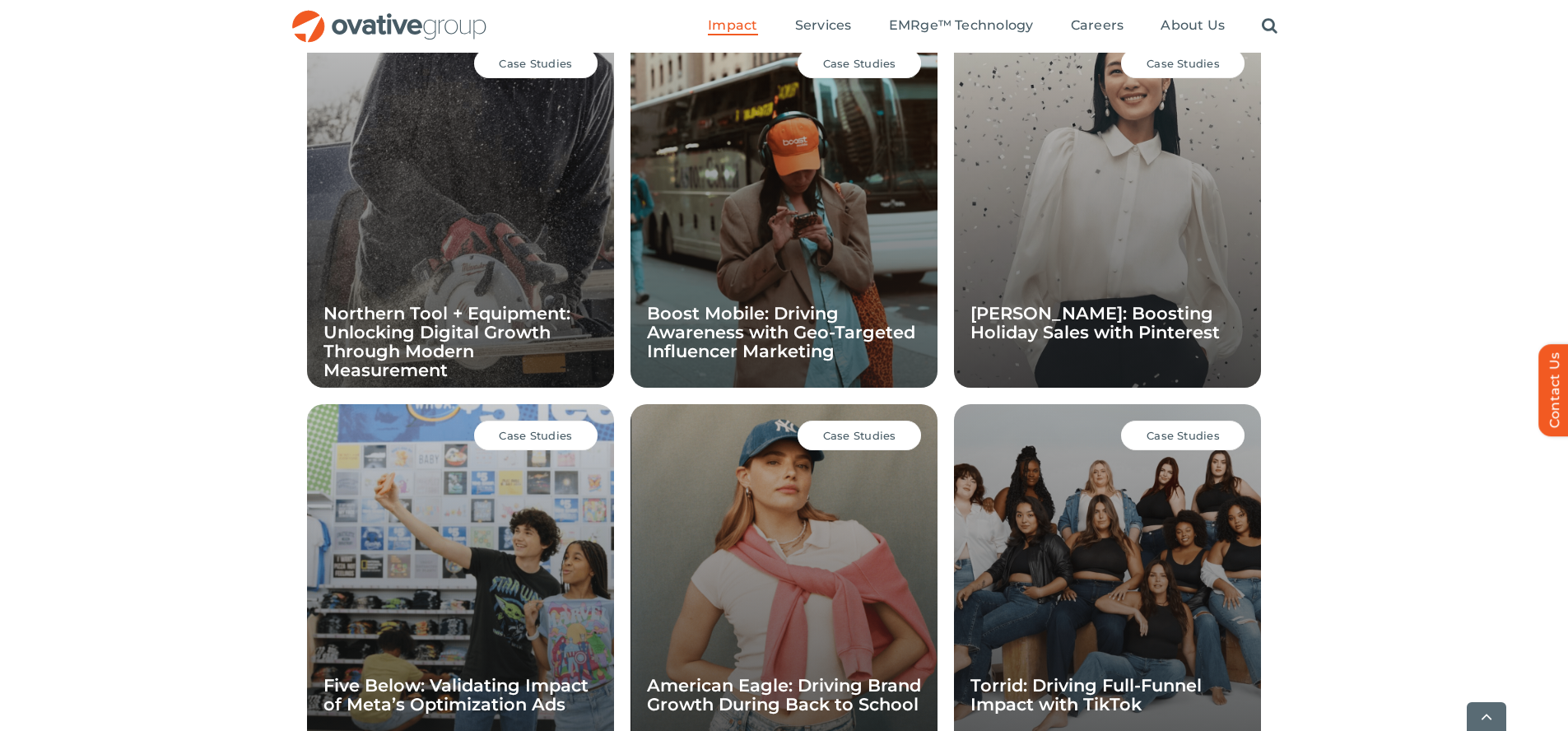
scroll to position [1603, 0]
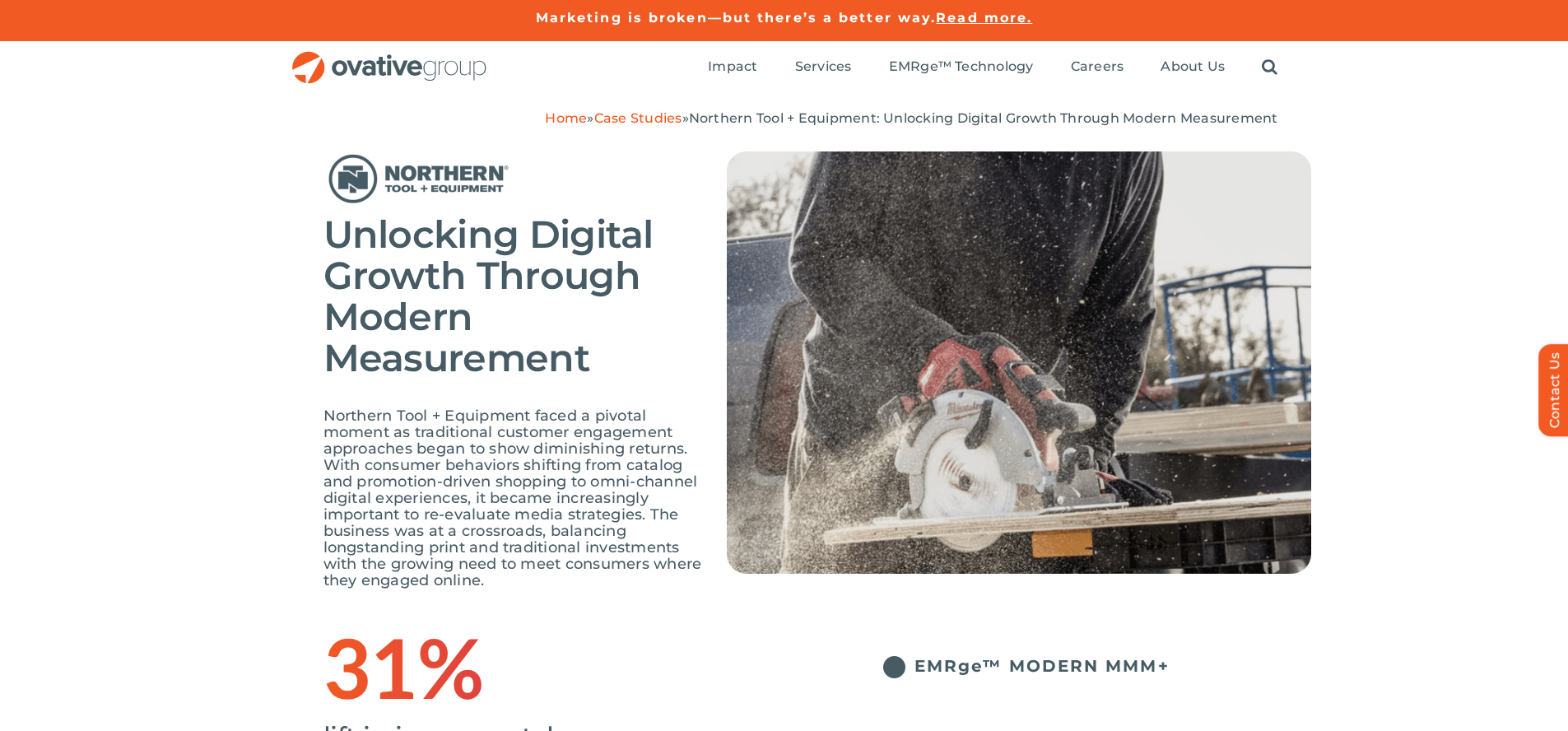
scroll to position [2909, 0]
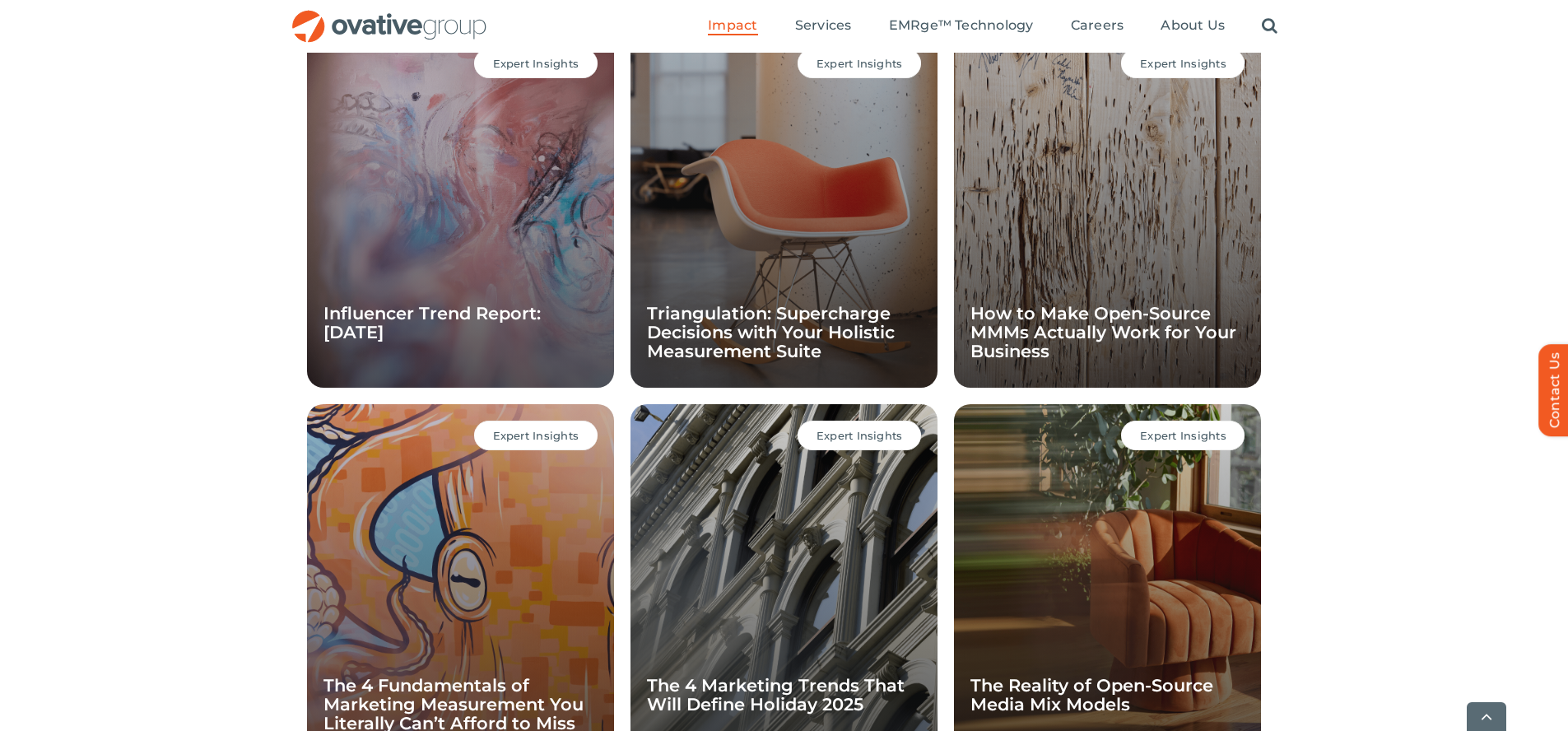
scroll to position [1603, 0]
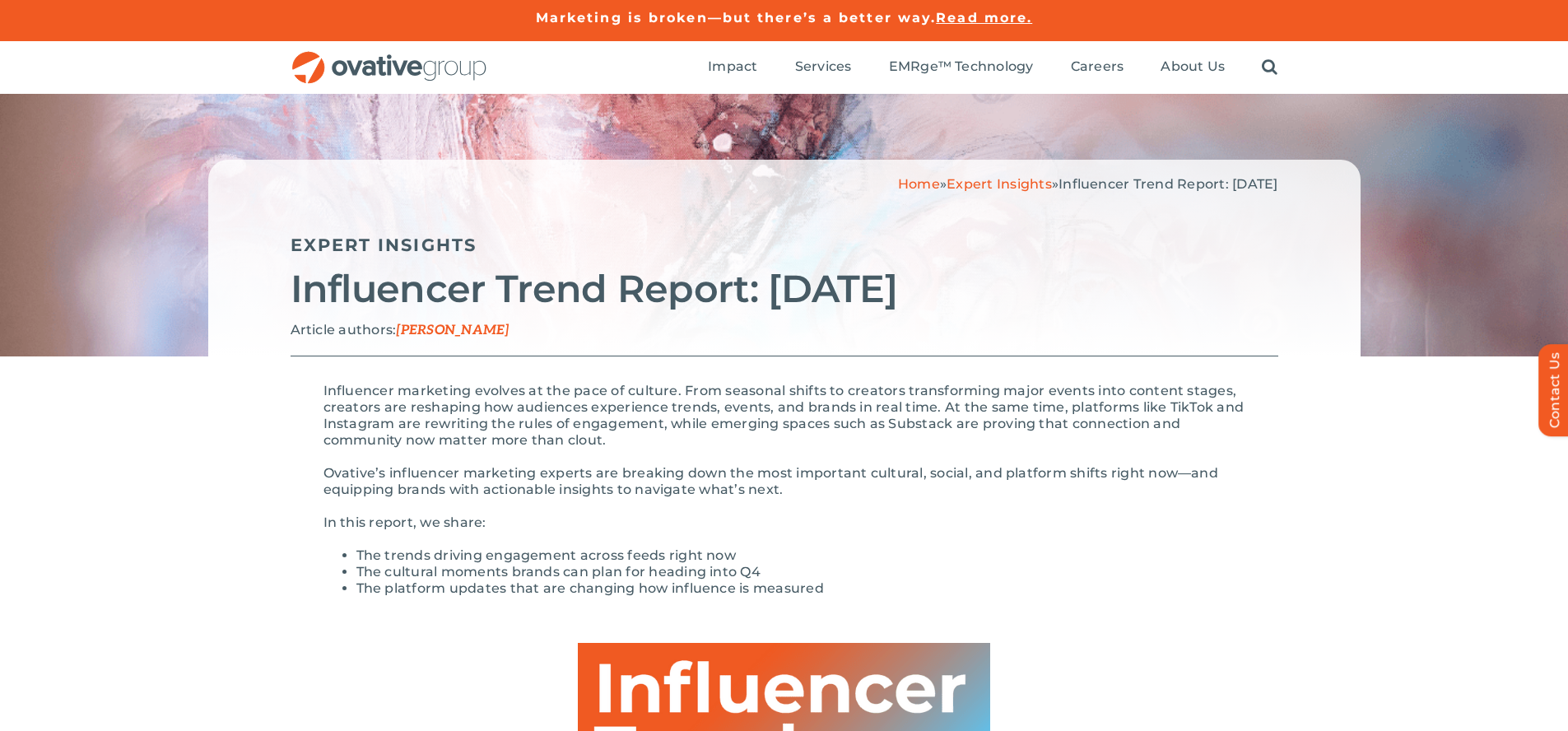
scroll to position [1627, 0]
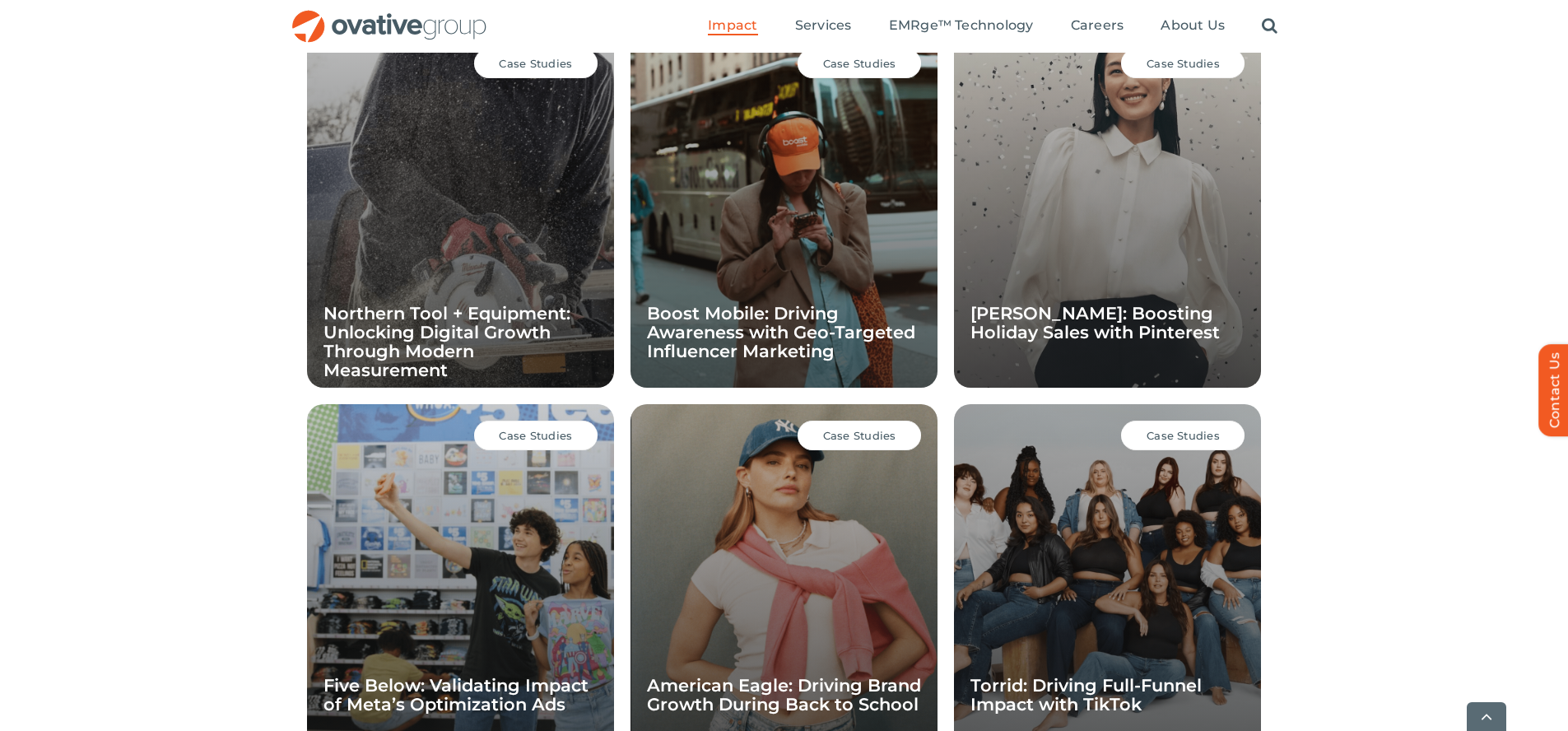
scroll to position [1603, 0]
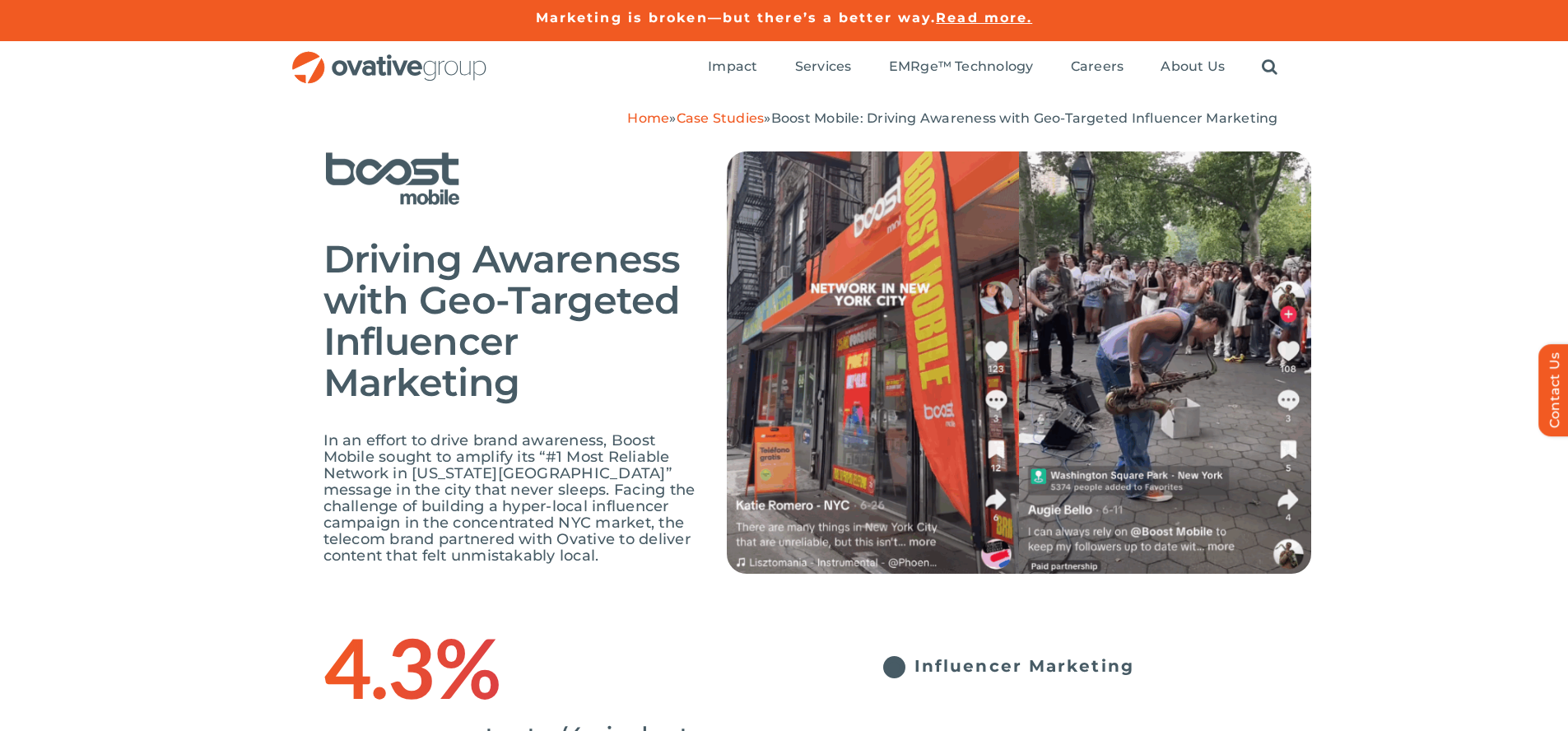
scroll to position [2641, 0]
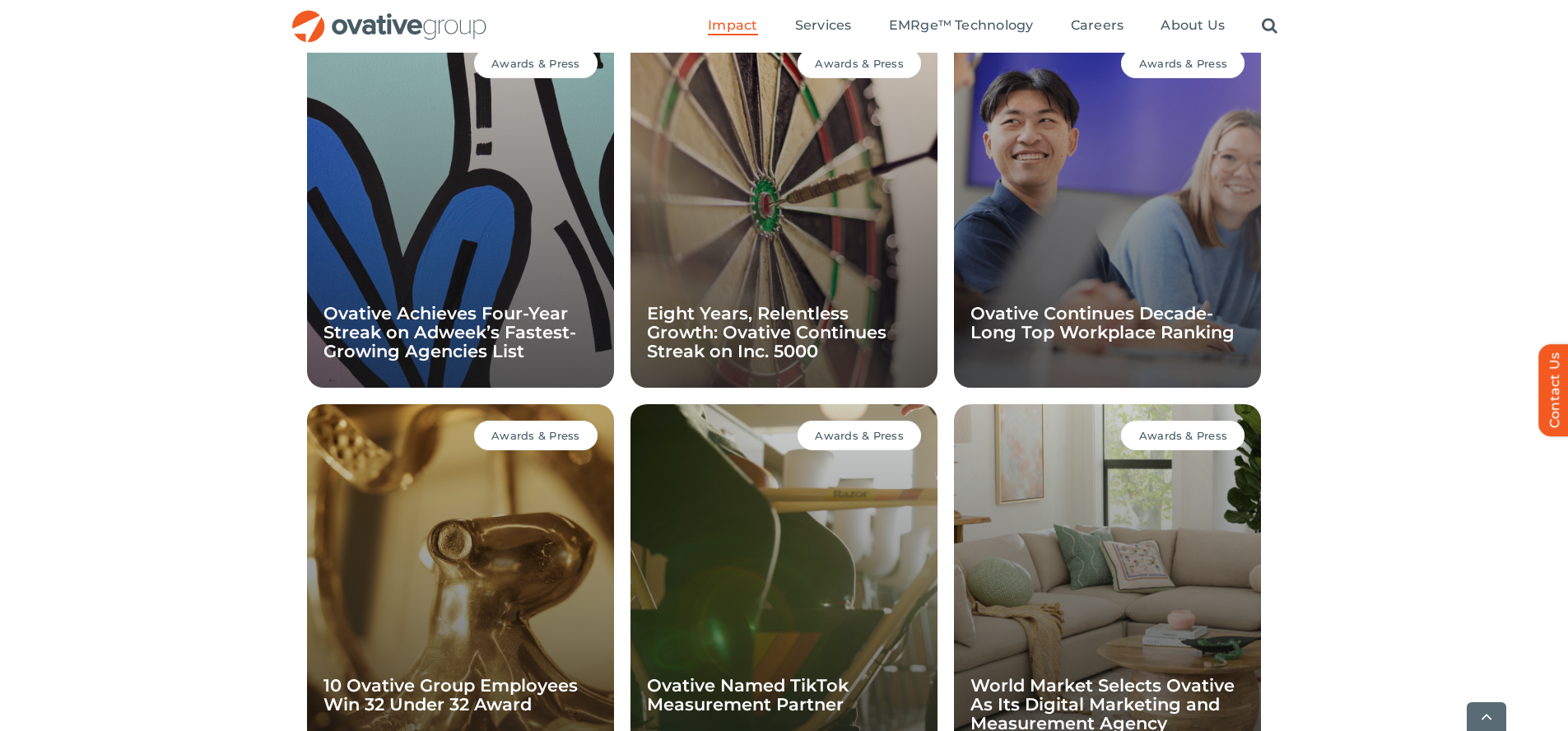
scroll to position [1603, 0]
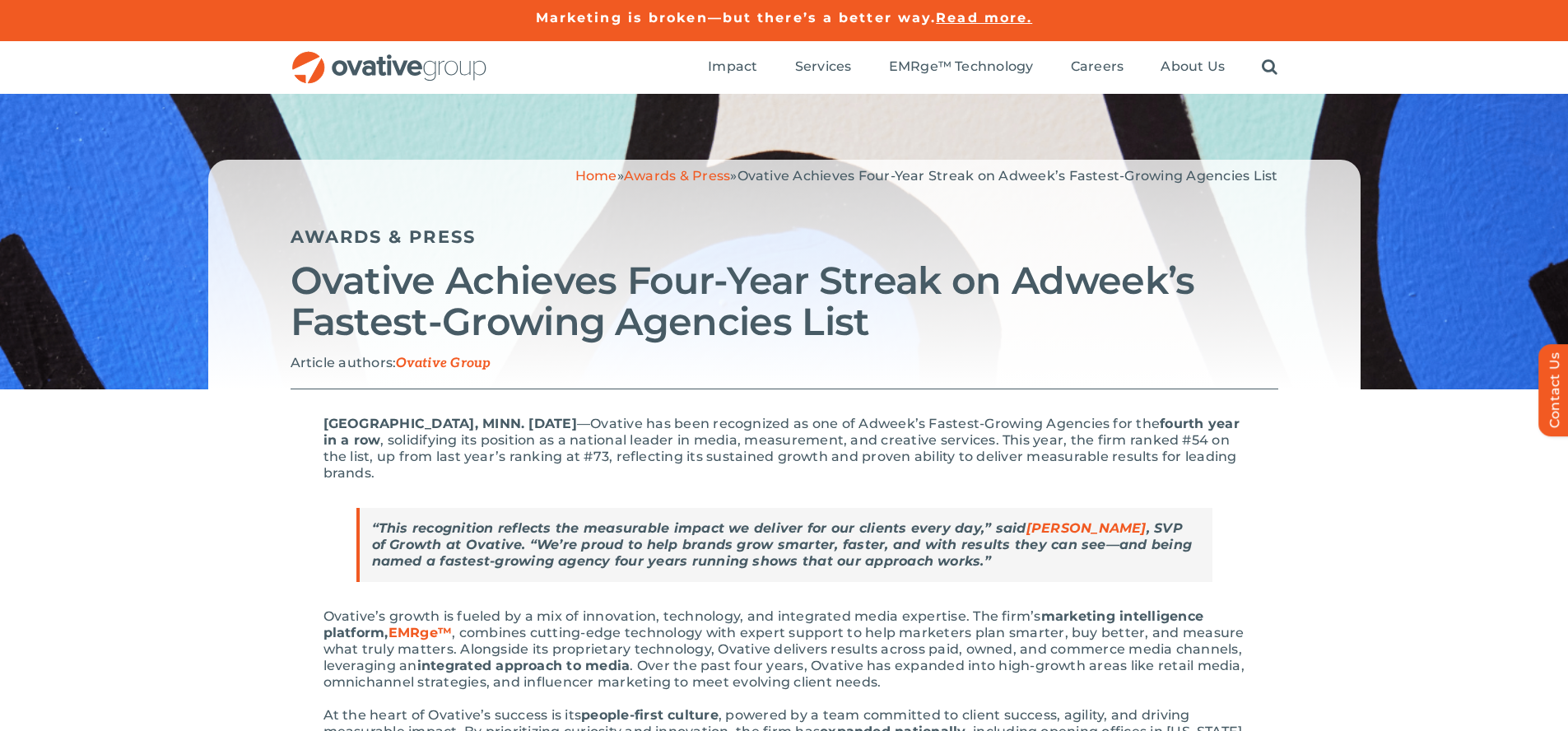
scroll to position [1489, 0]
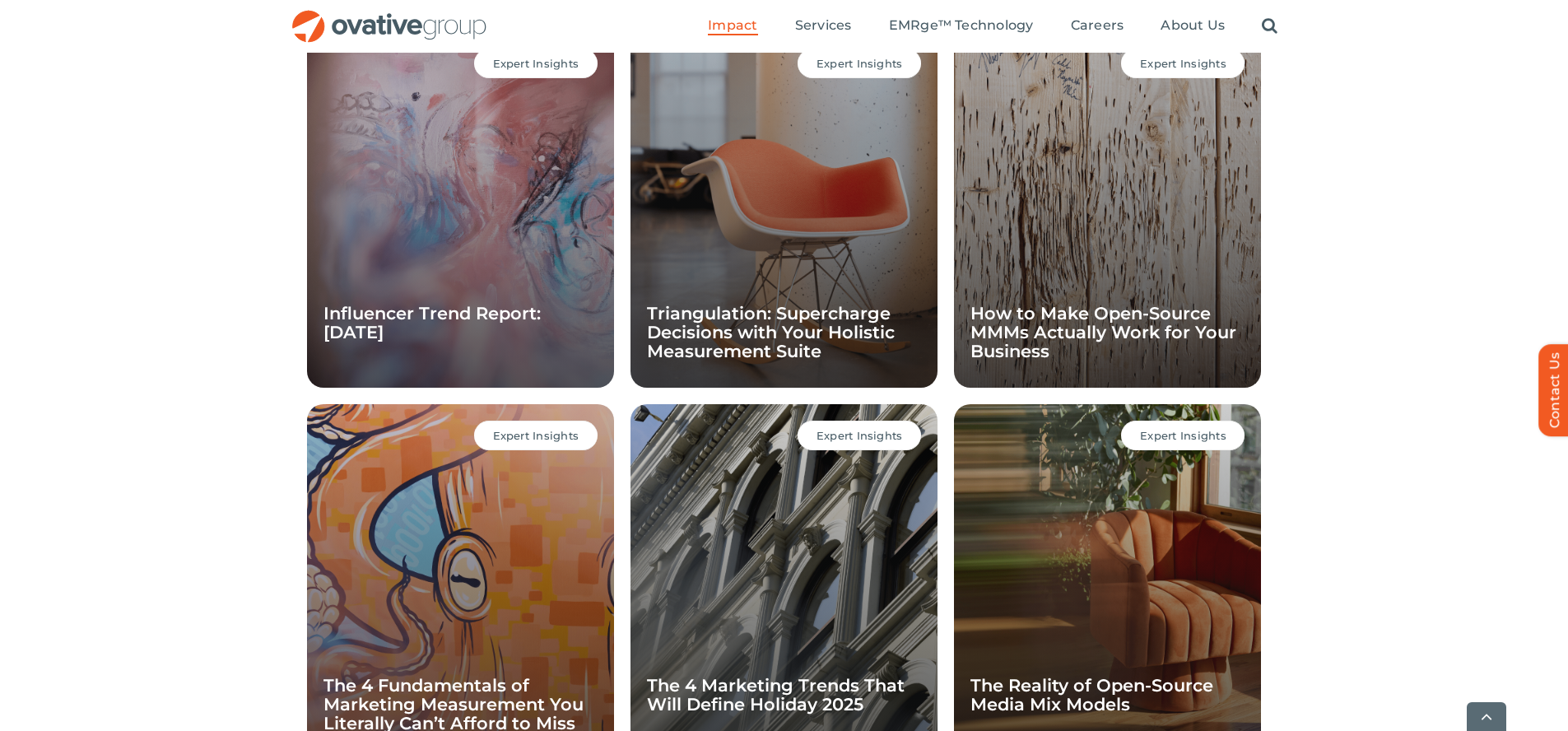
scroll to position [1603, 0]
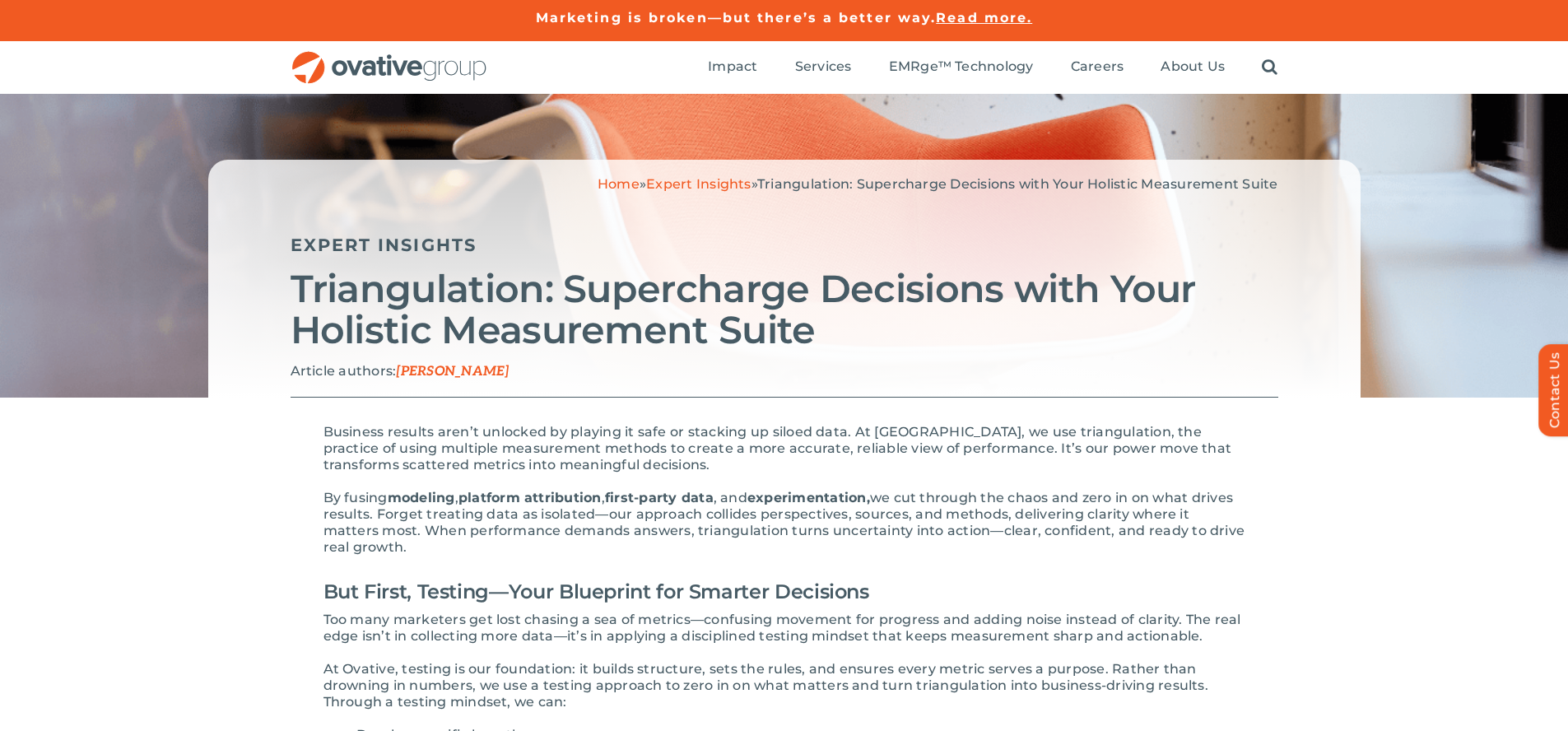
scroll to position [3186, 0]
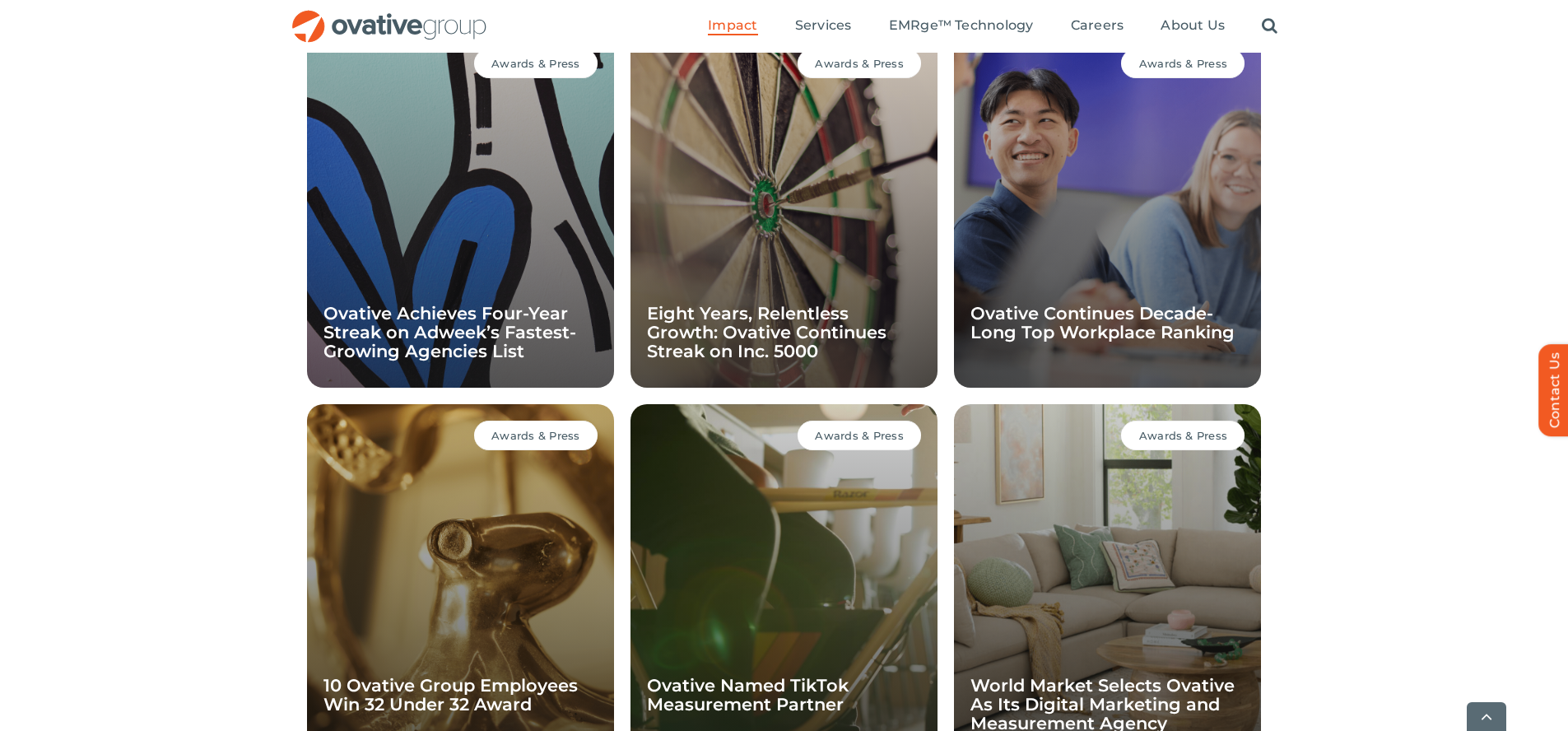
scroll to position [1603, 0]
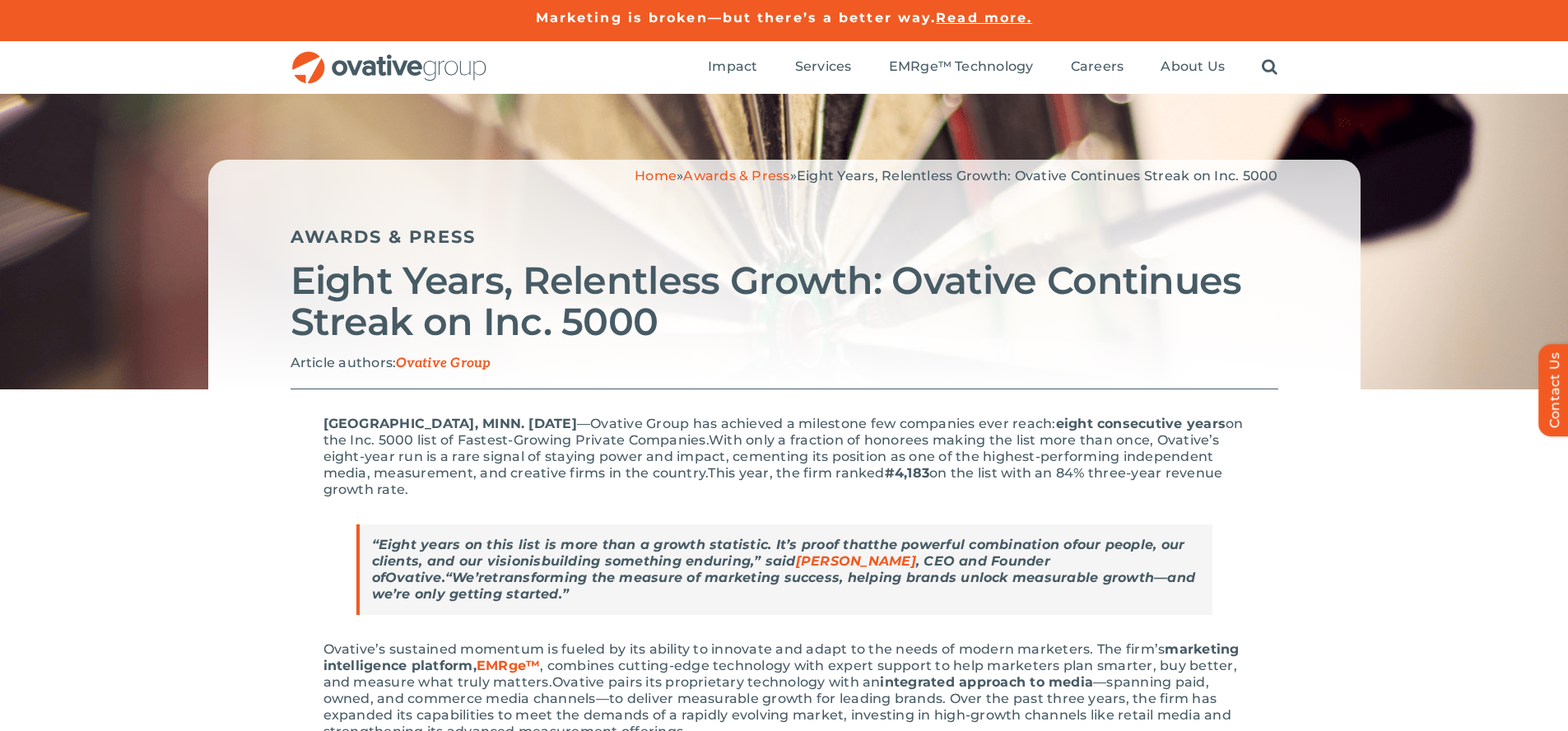
scroll to position [1555, 0]
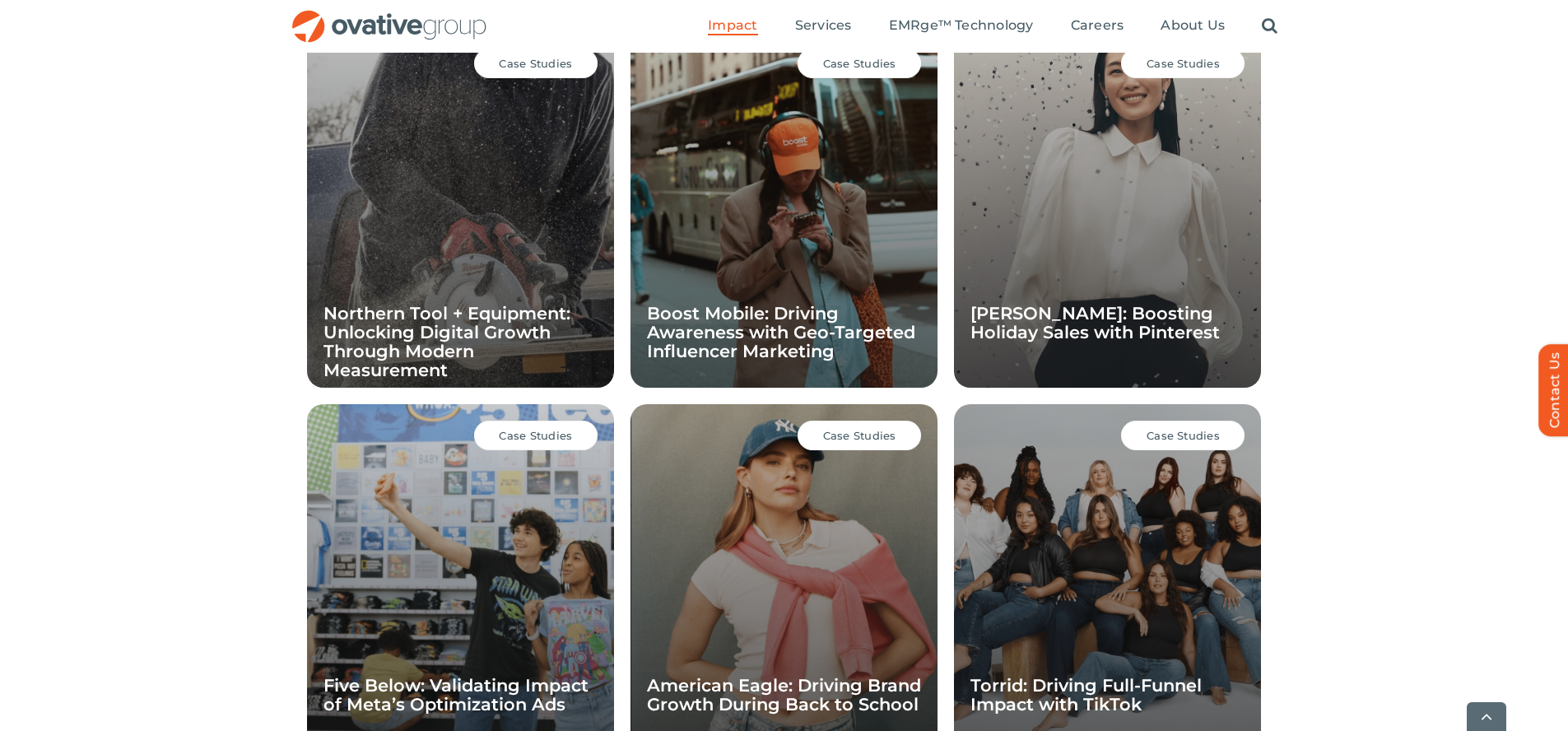
scroll to position [1603, 0]
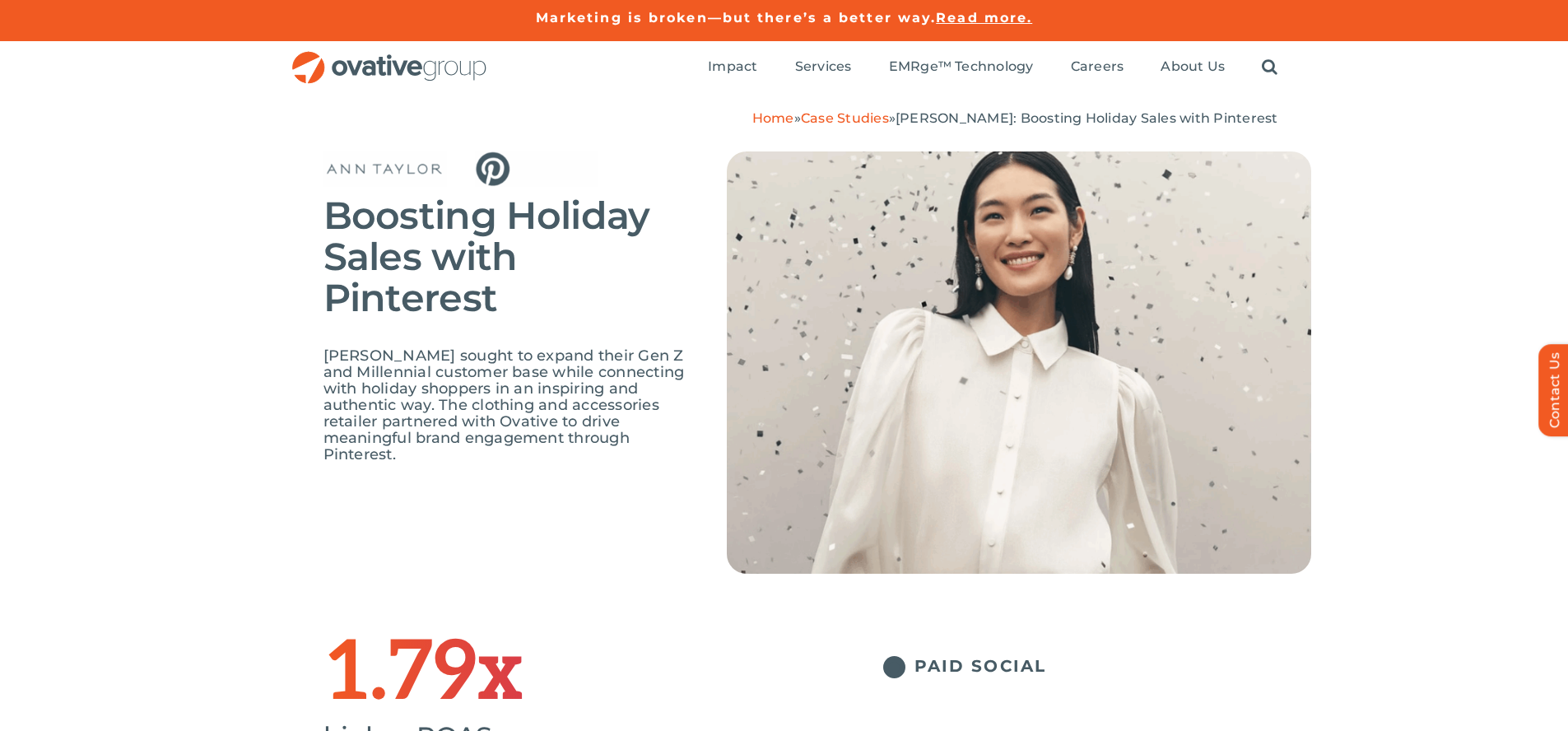
scroll to position [2300, 0]
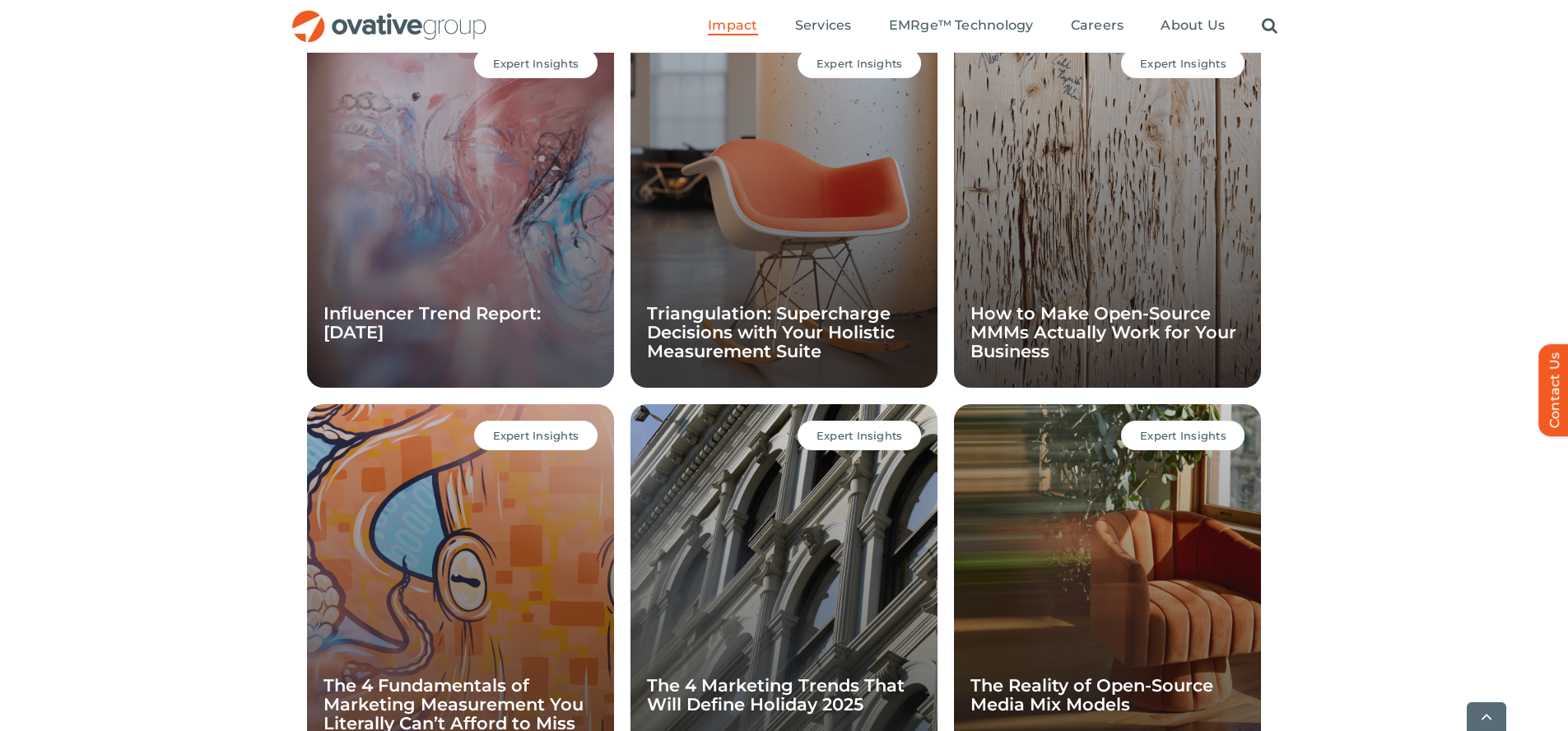
scroll to position [1603, 0]
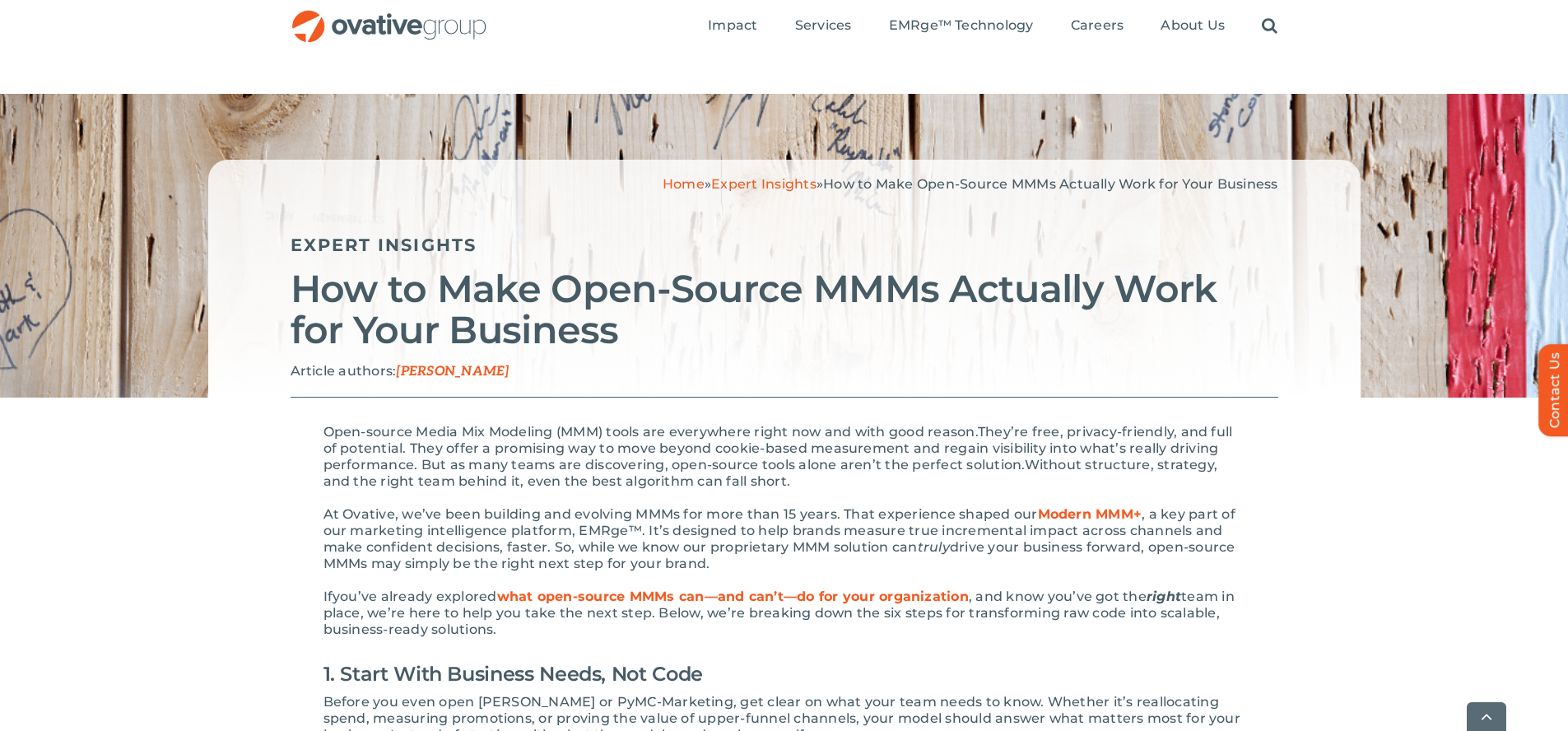
scroll to position [2533, 0]
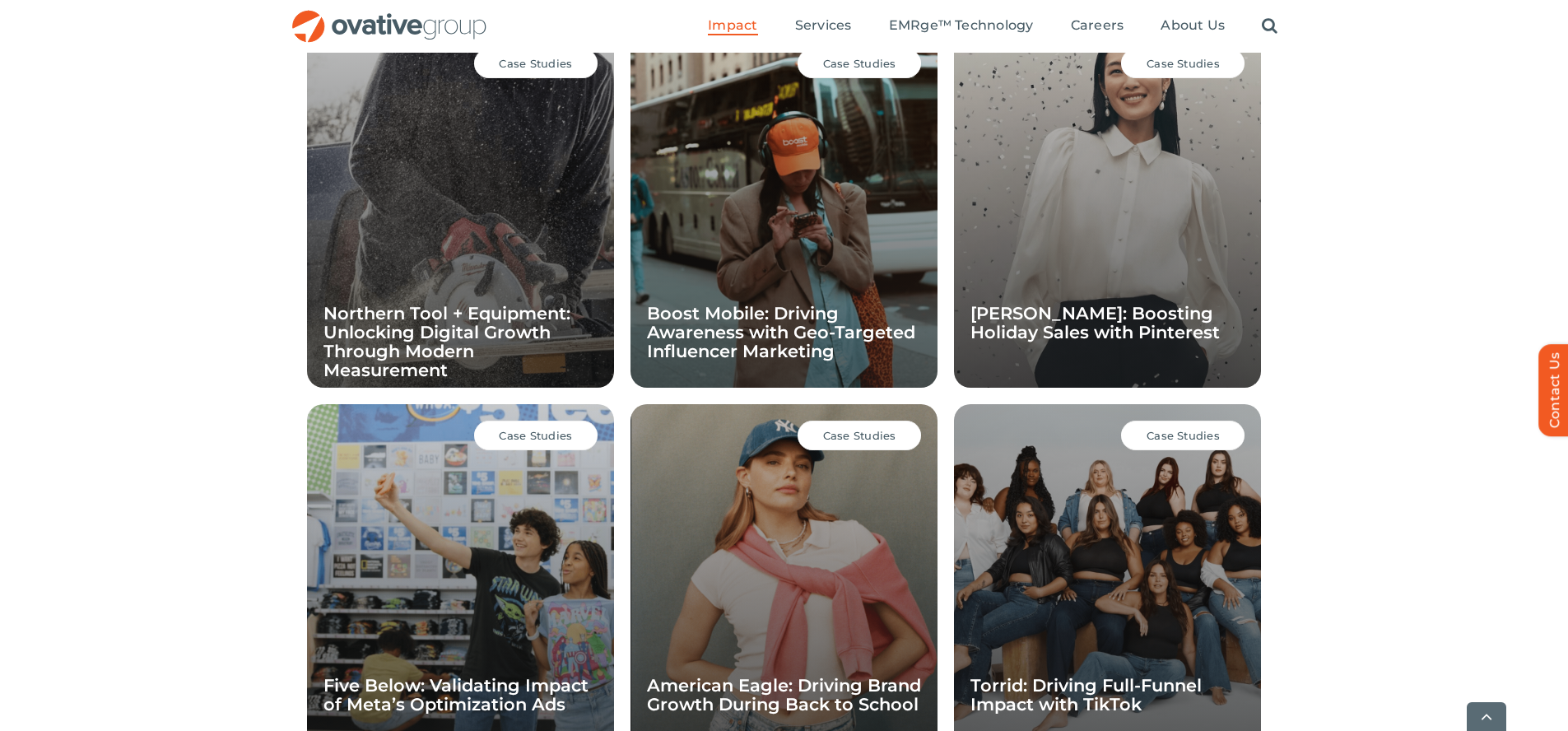
scroll to position [1603, 0]
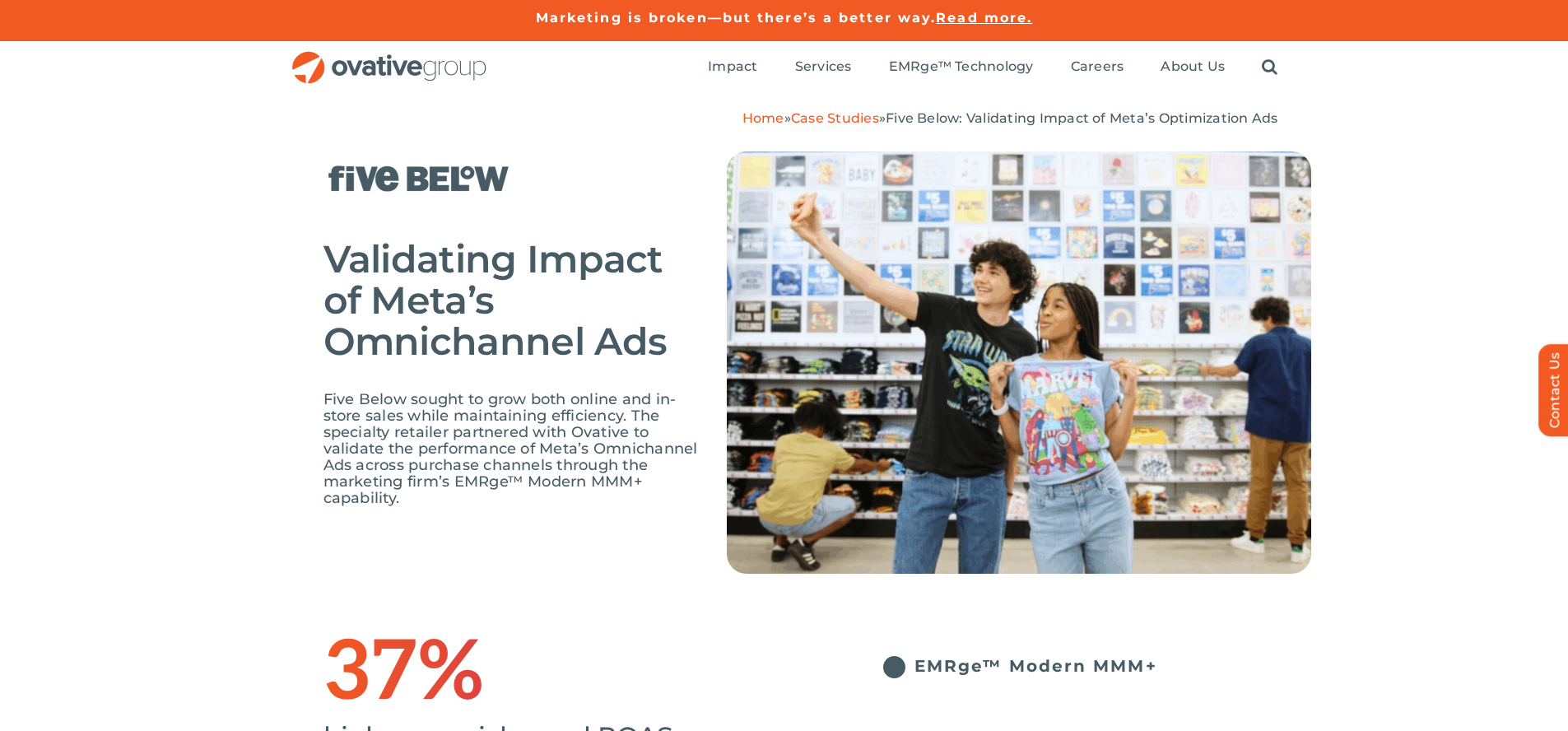
scroll to position [2412, 0]
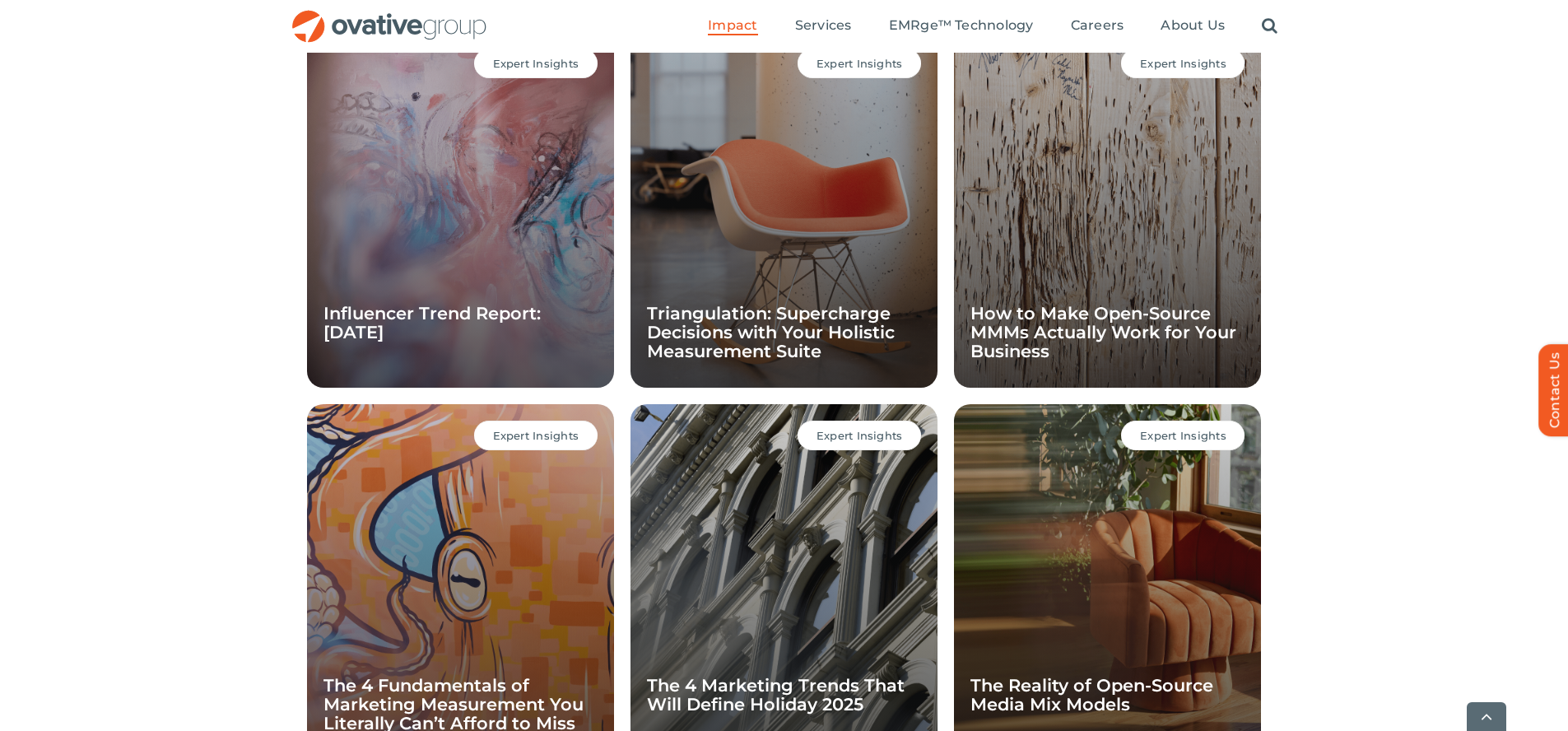
scroll to position [1603, 0]
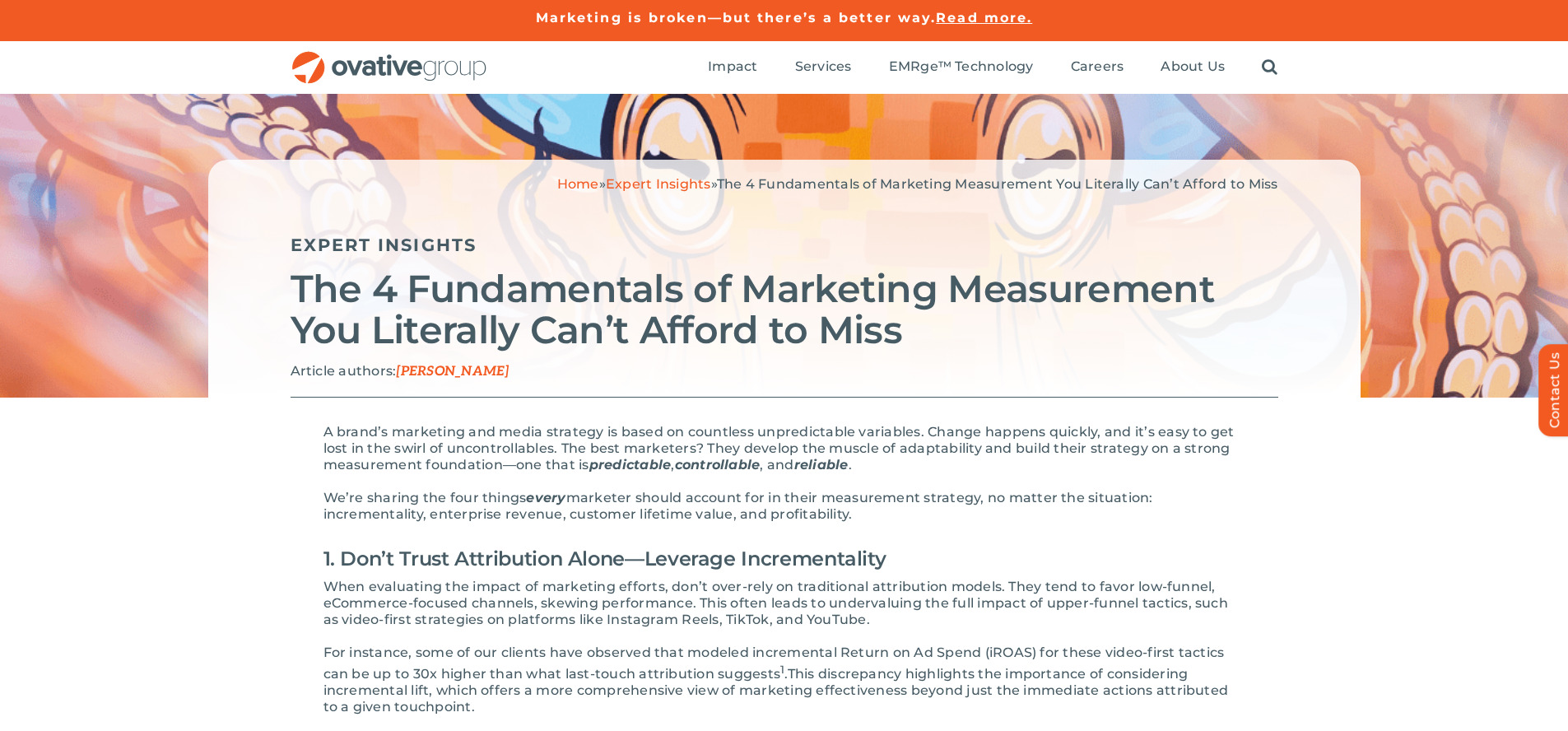
scroll to position [2146, 0]
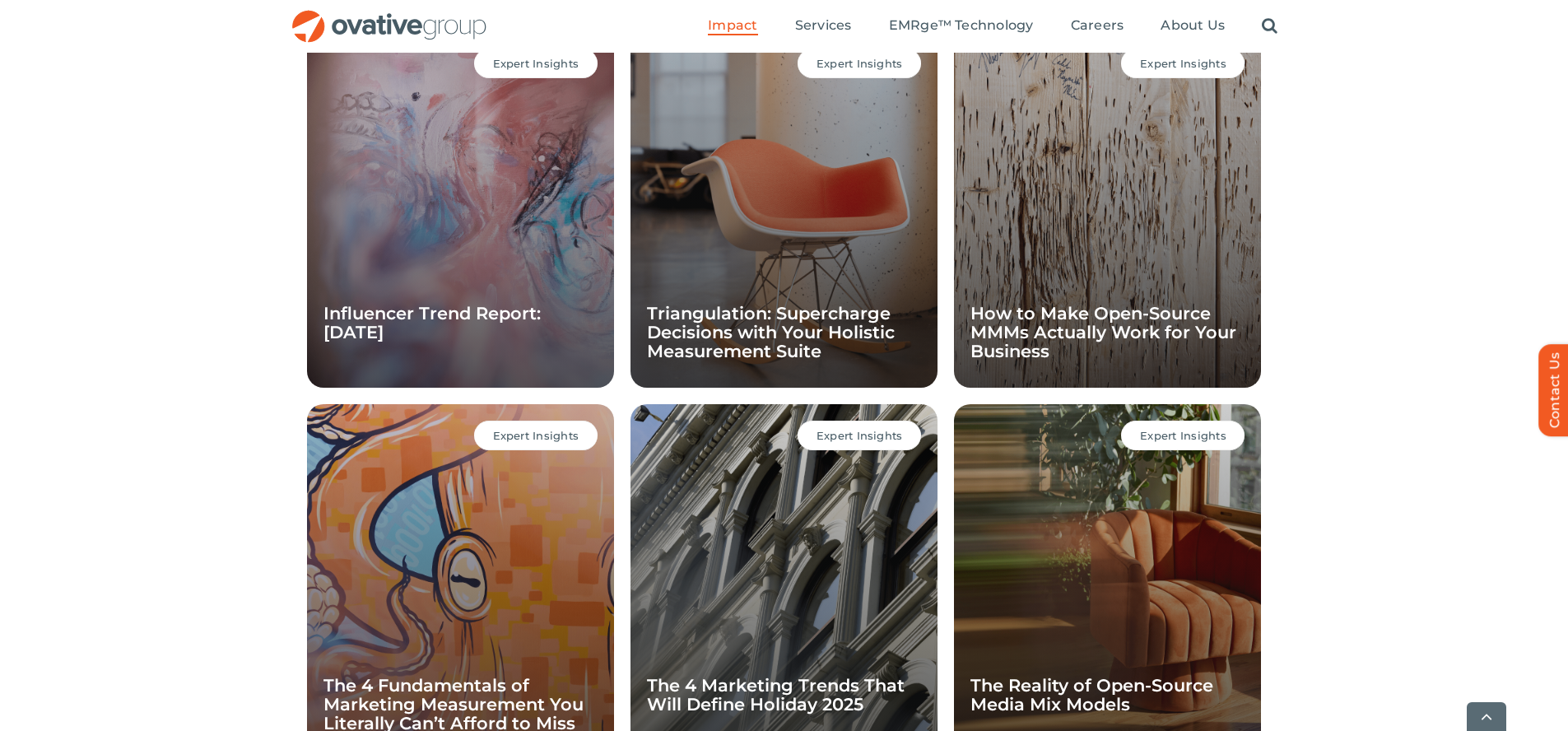
scroll to position [1603, 0]
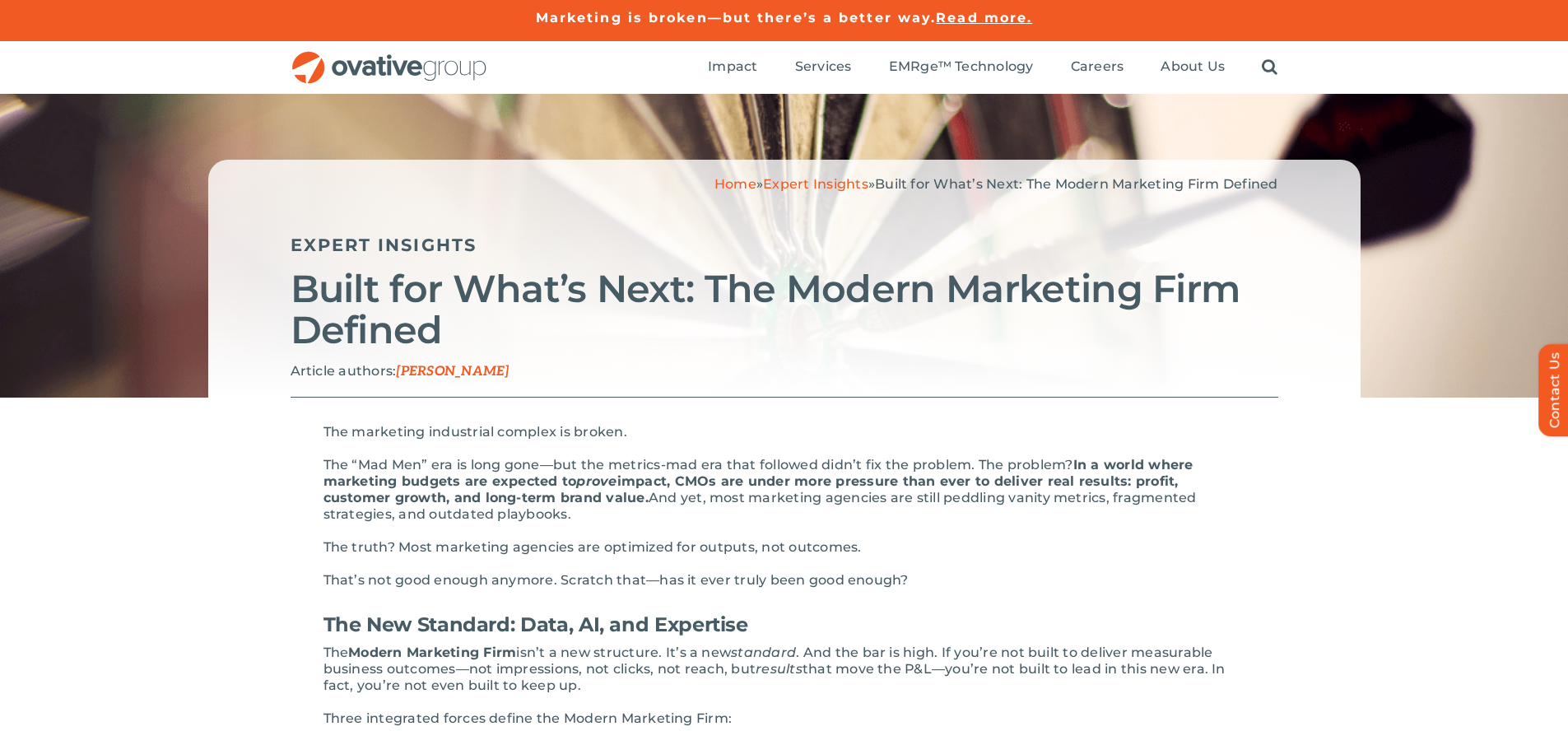
scroll to position [2679, 0]
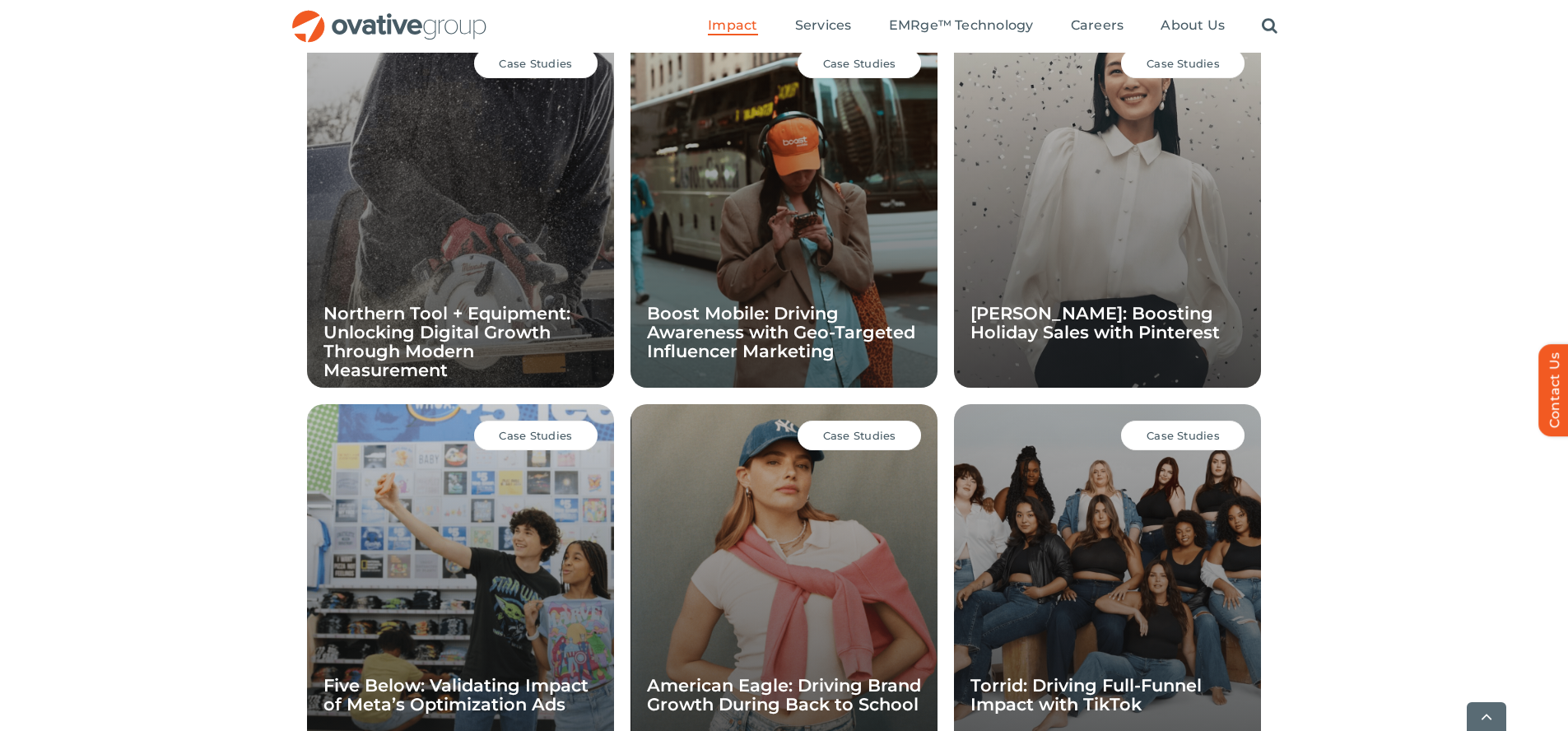
scroll to position [1603, 0]
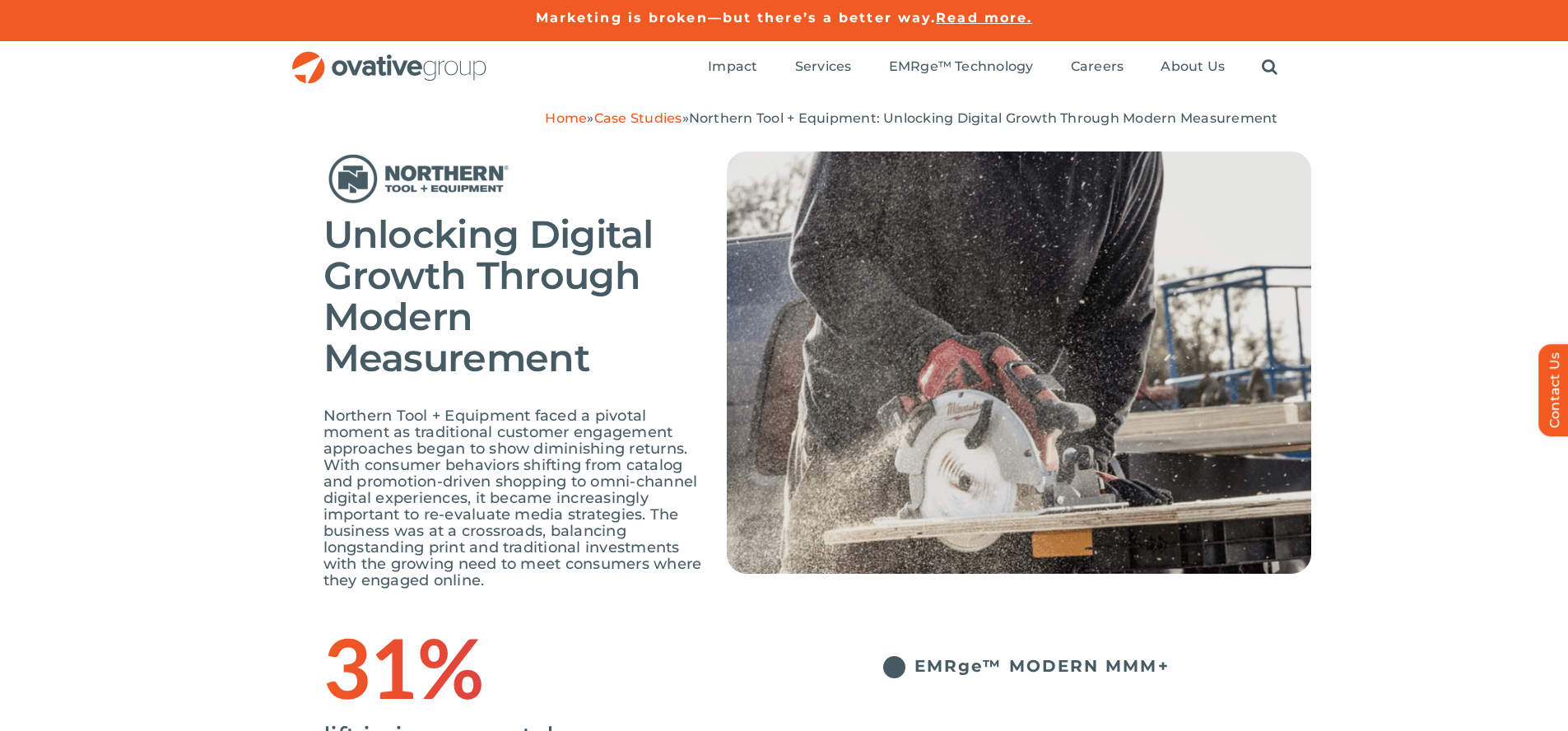
scroll to position [2909, 0]
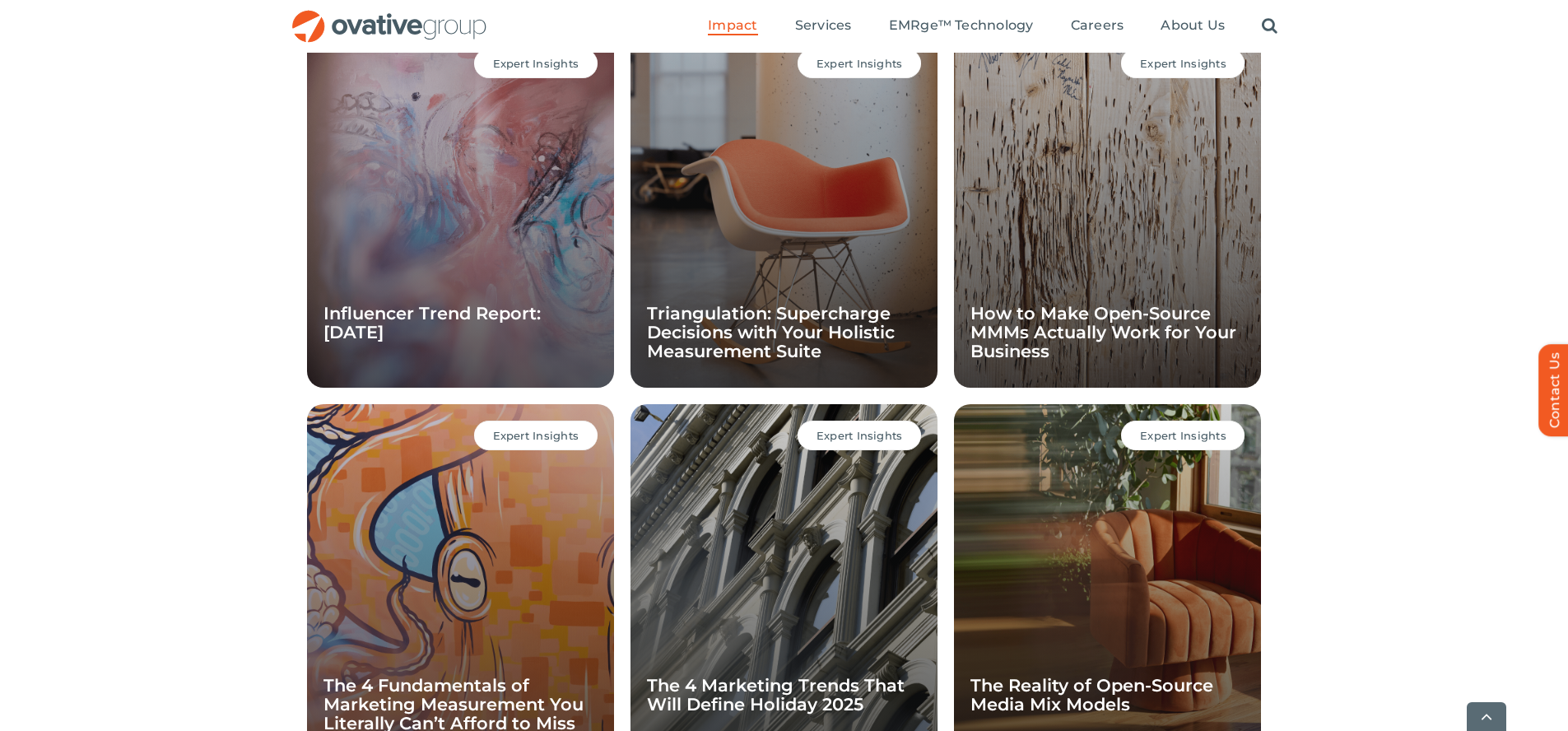
scroll to position [1603, 0]
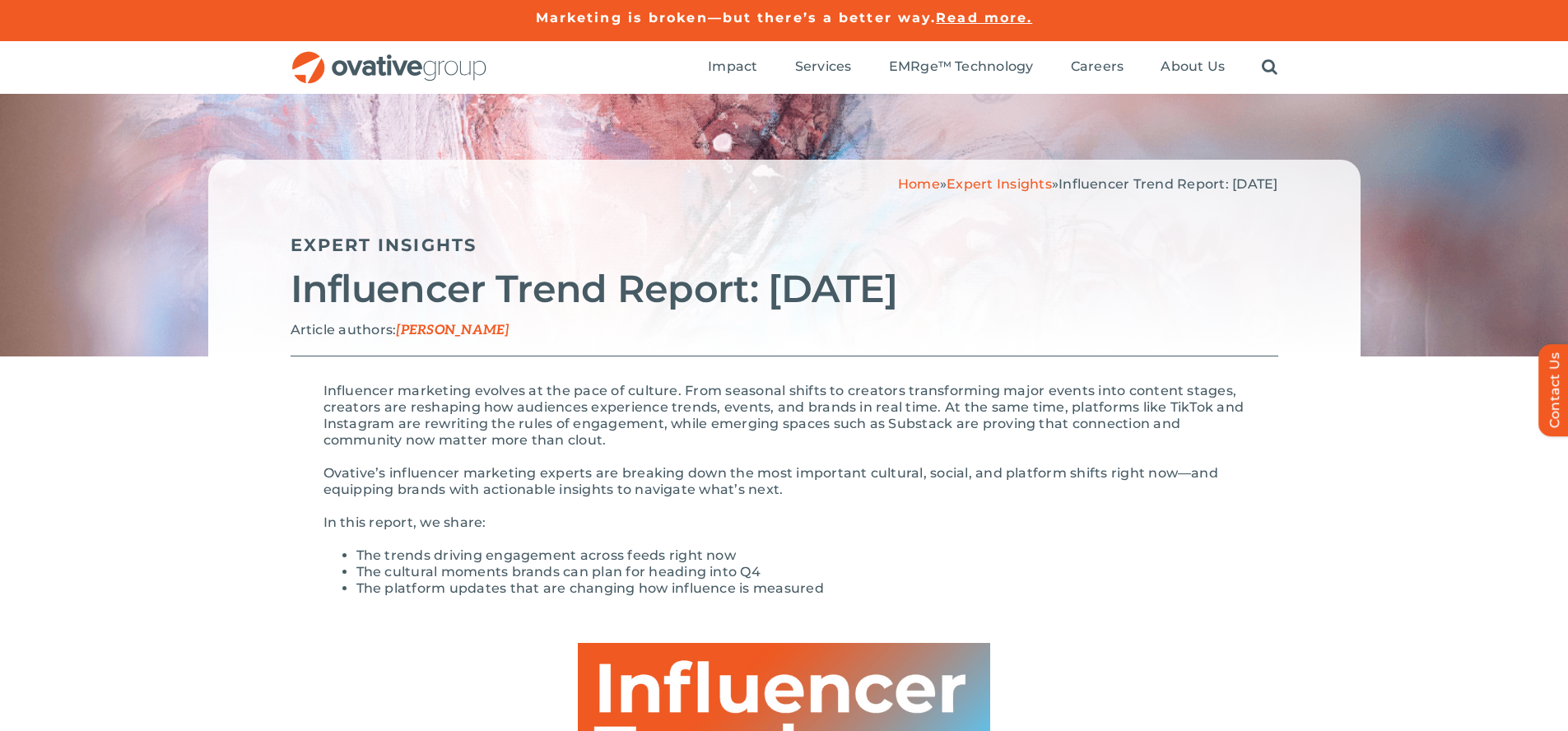
scroll to position [1627, 0]
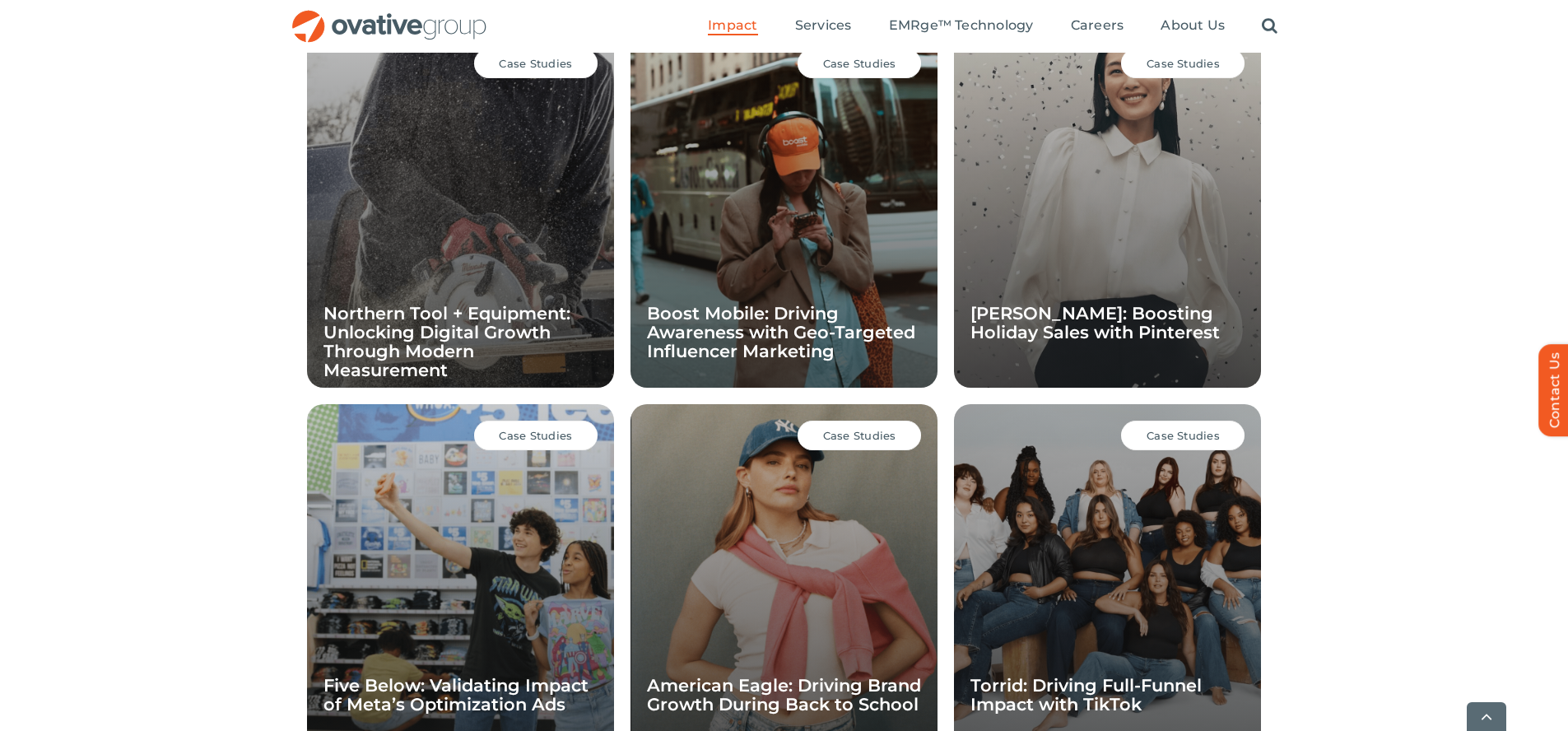
scroll to position [1603, 0]
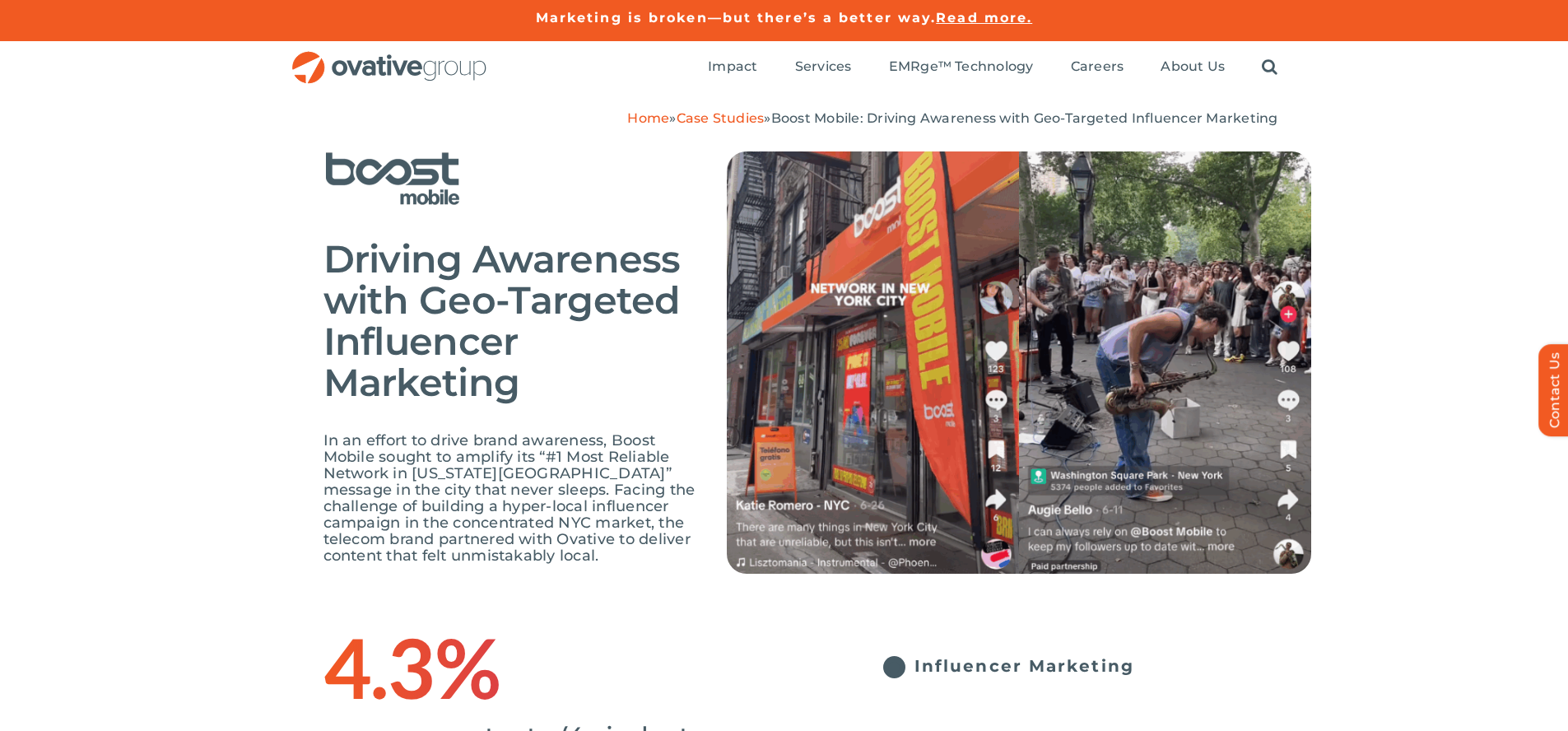
scroll to position [2641, 0]
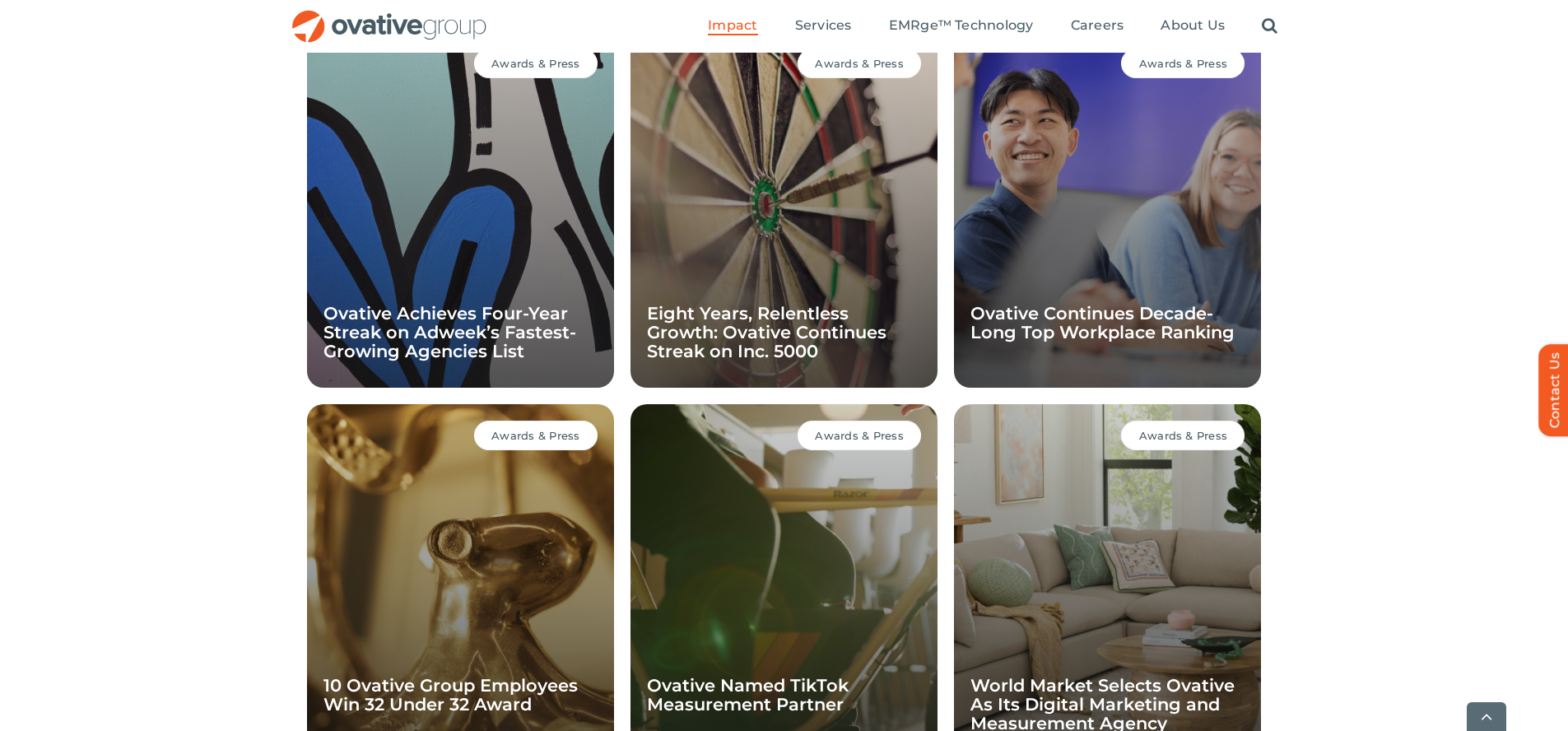
scroll to position [1603, 0]
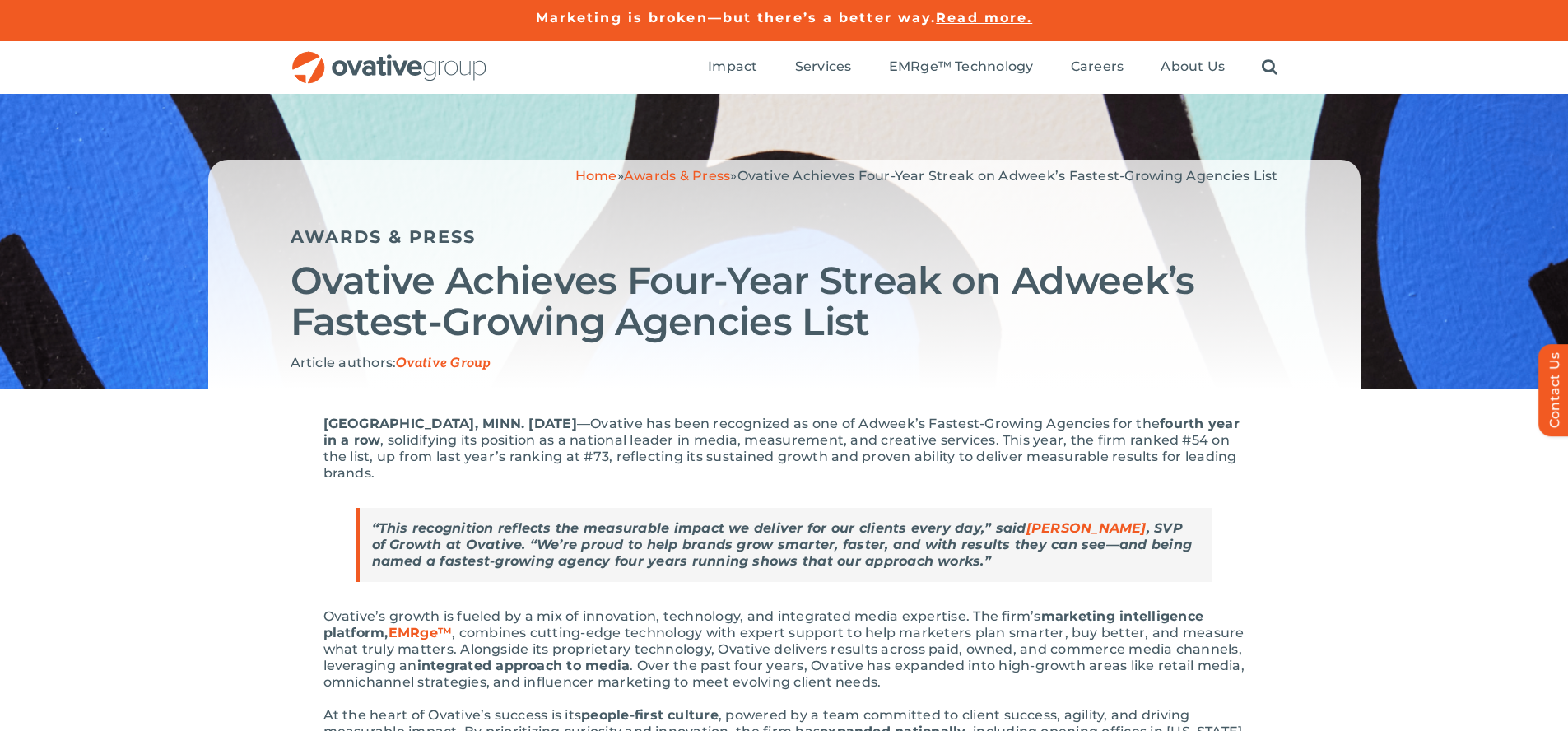
scroll to position [1489, 0]
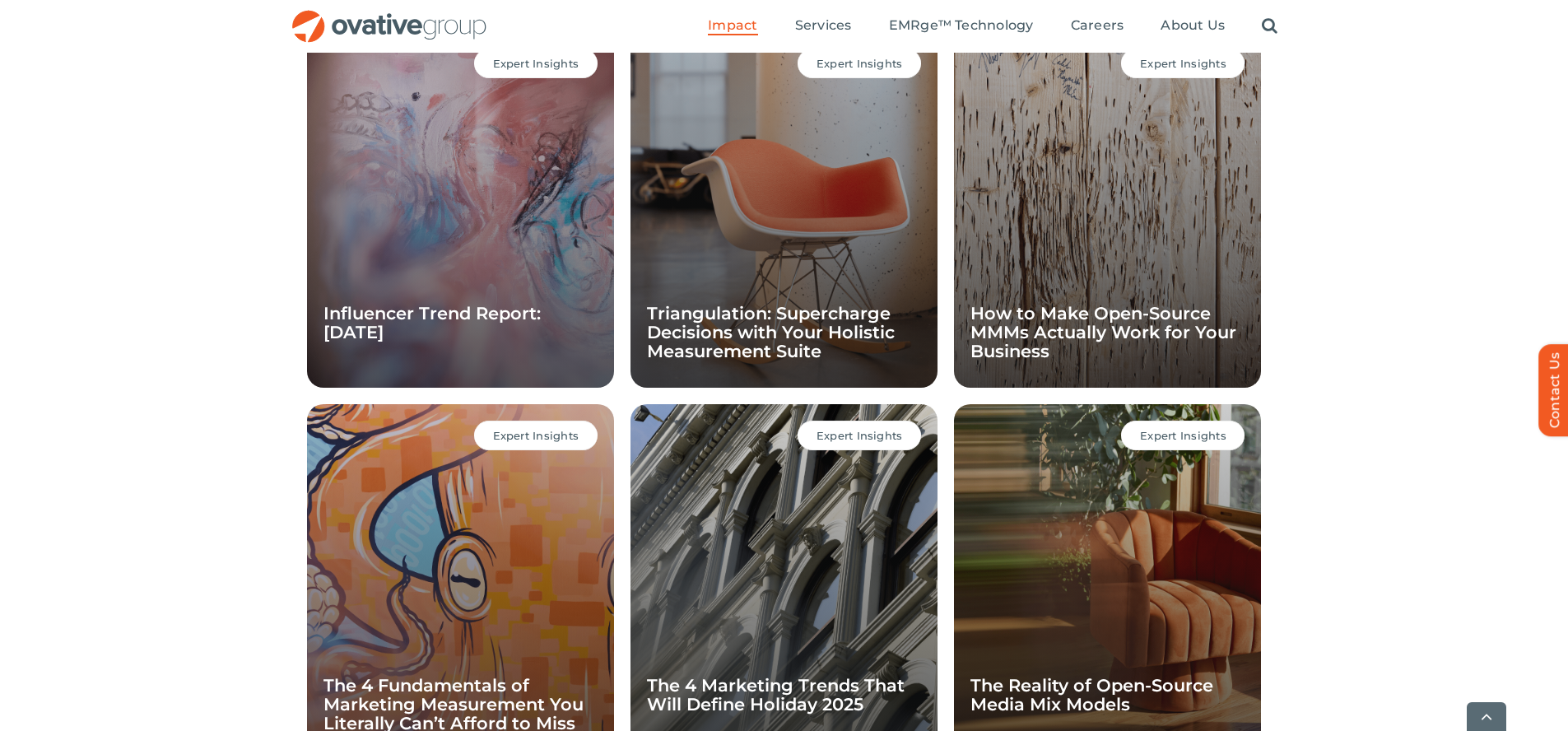
scroll to position [1603, 0]
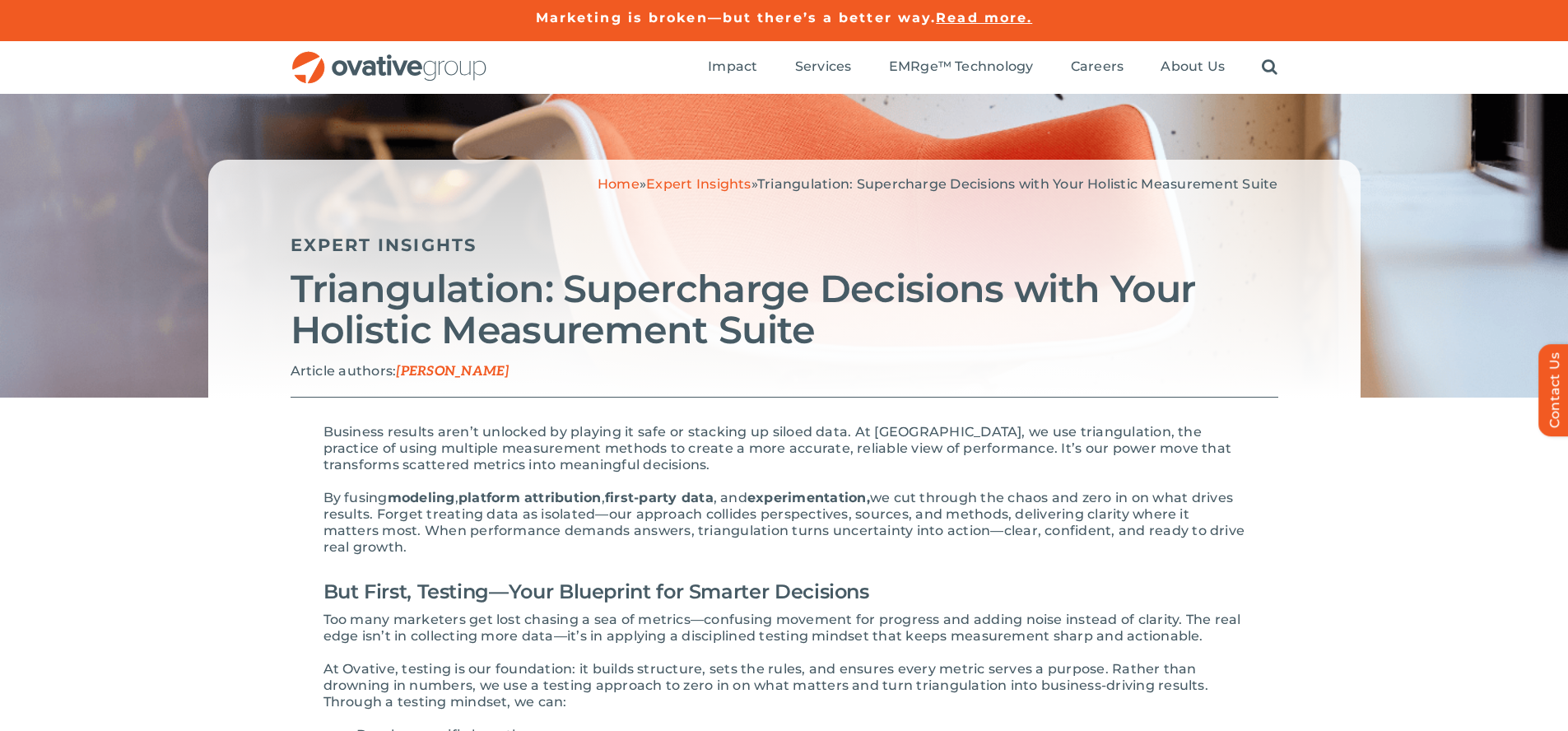
scroll to position [3186, 0]
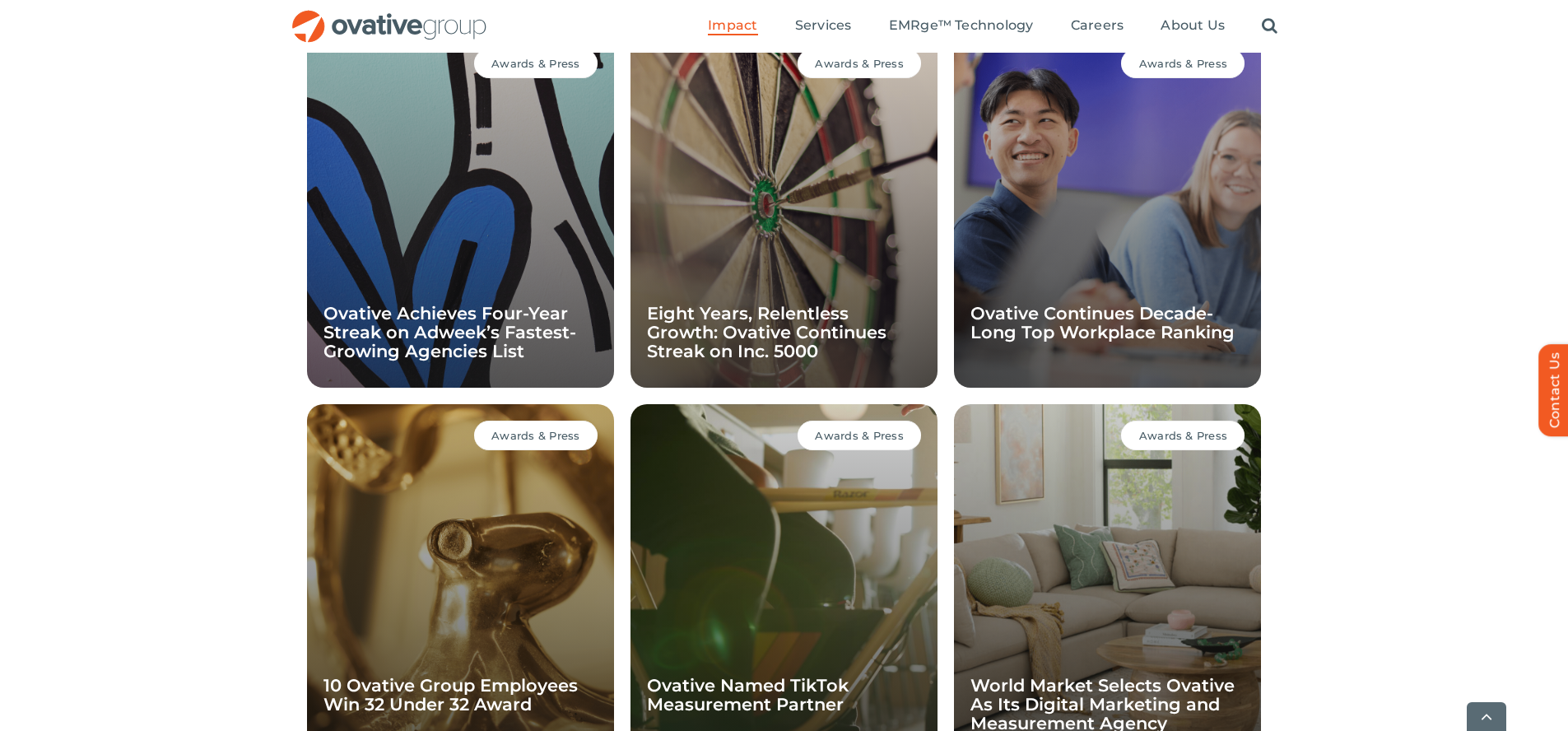
scroll to position [1603, 0]
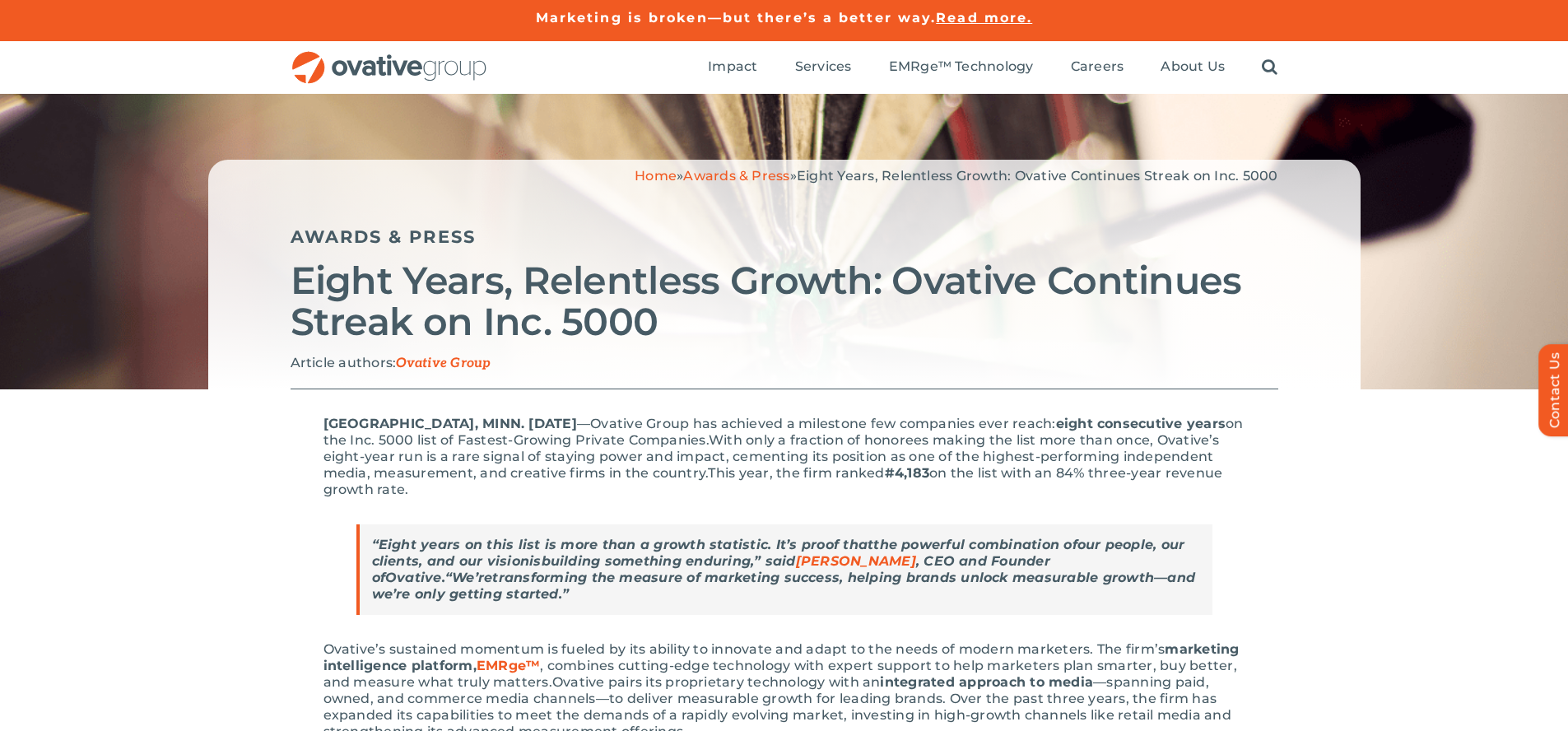
scroll to position [1555, 0]
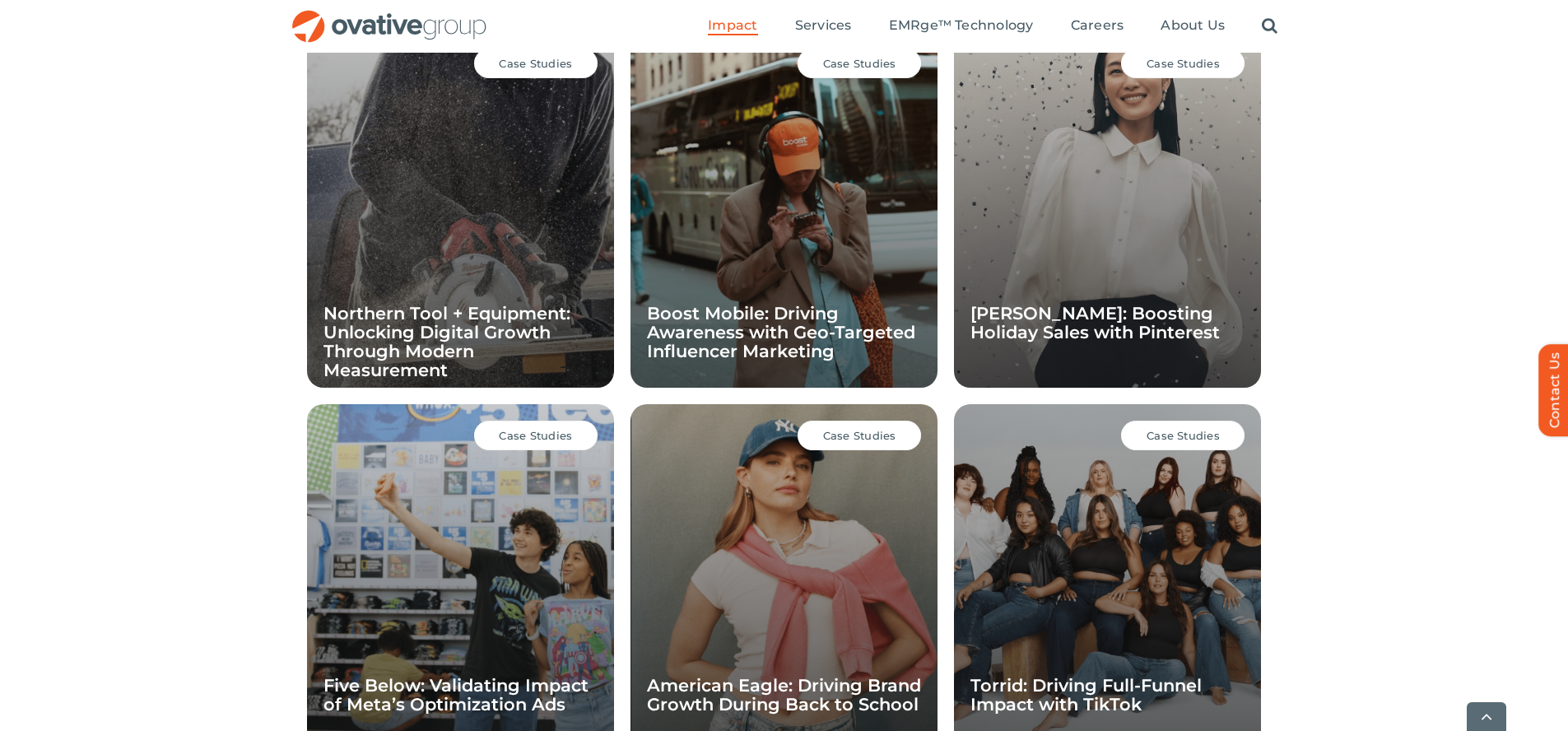
scroll to position [1603, 0]
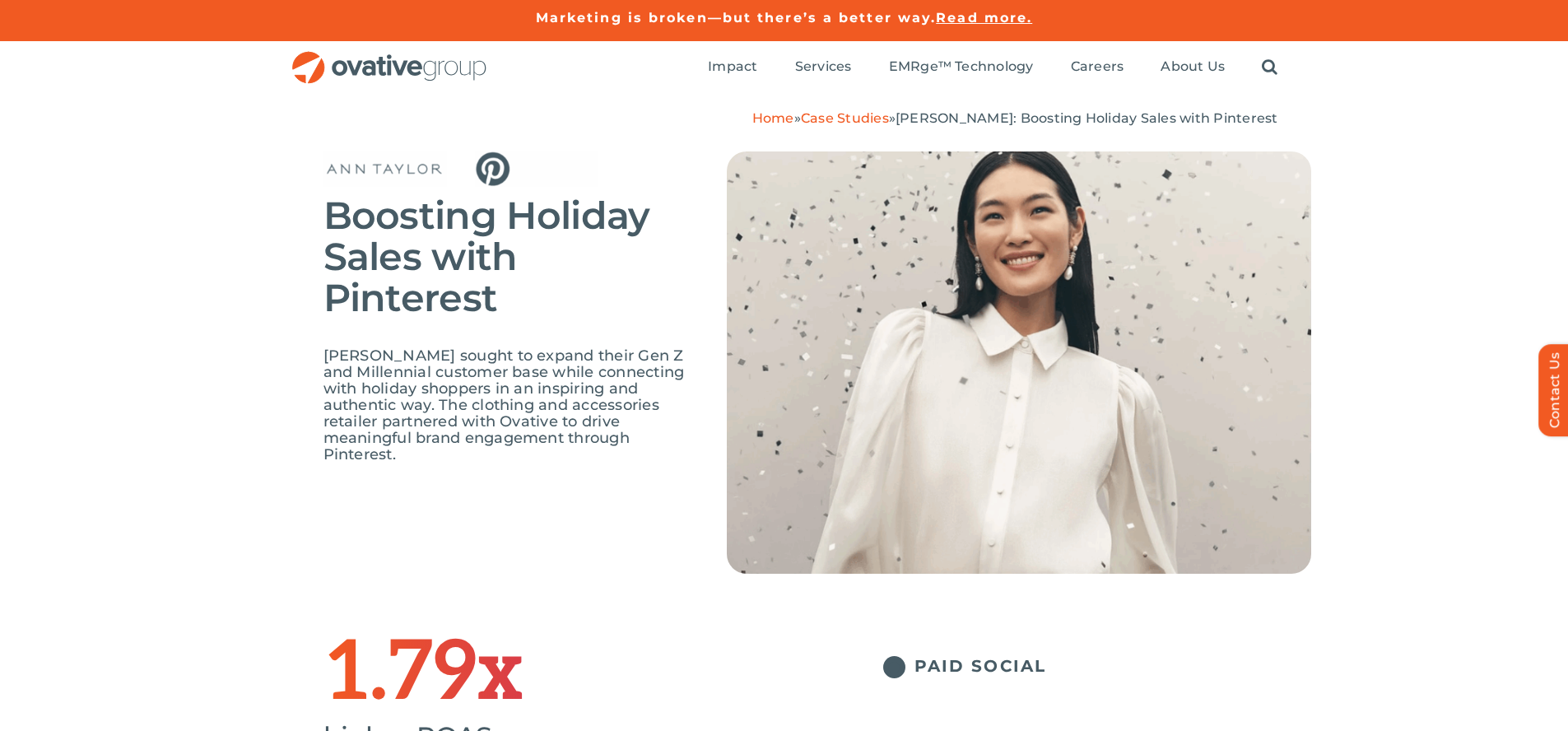
scroll to position [2300, 0]
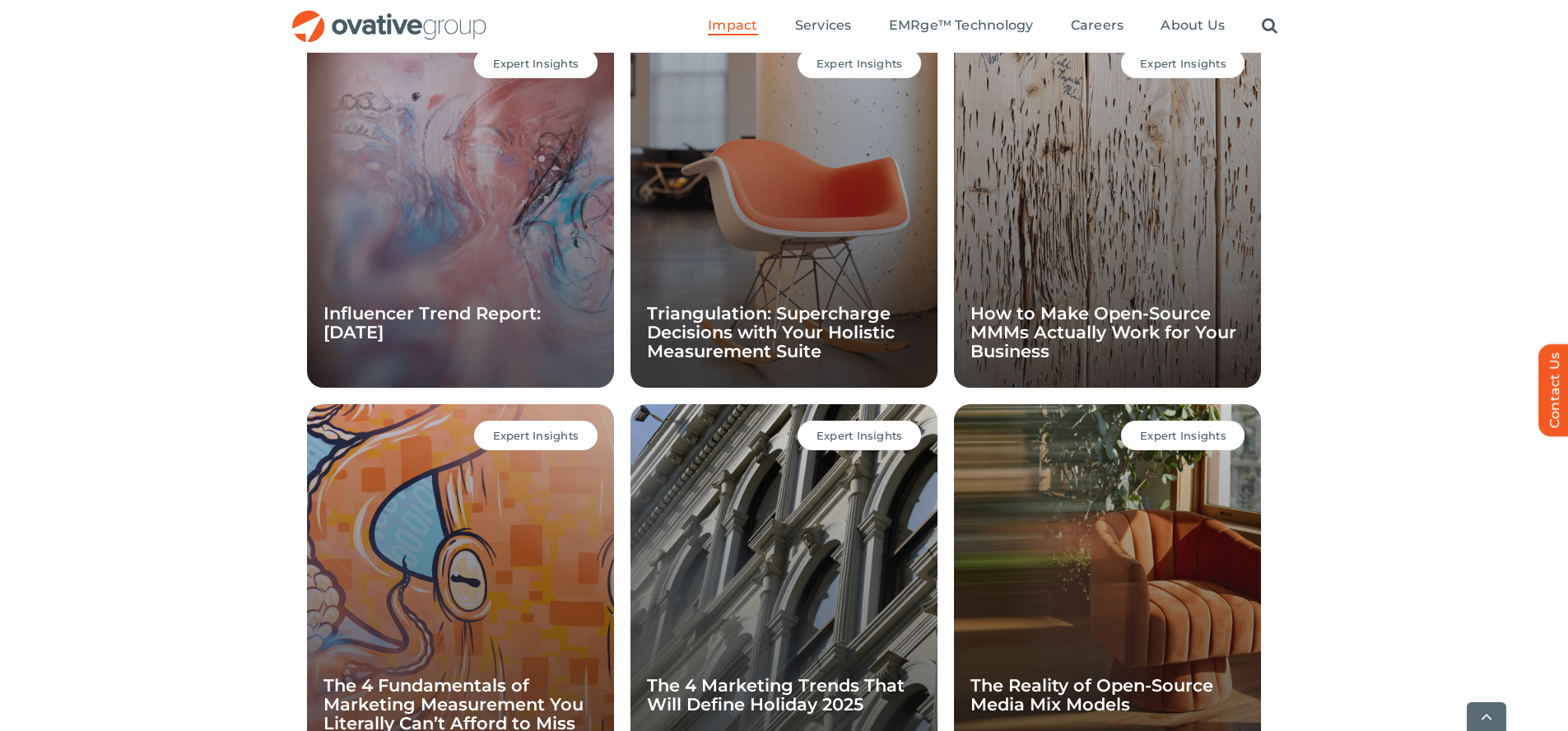
scroll to position [1603, 0]
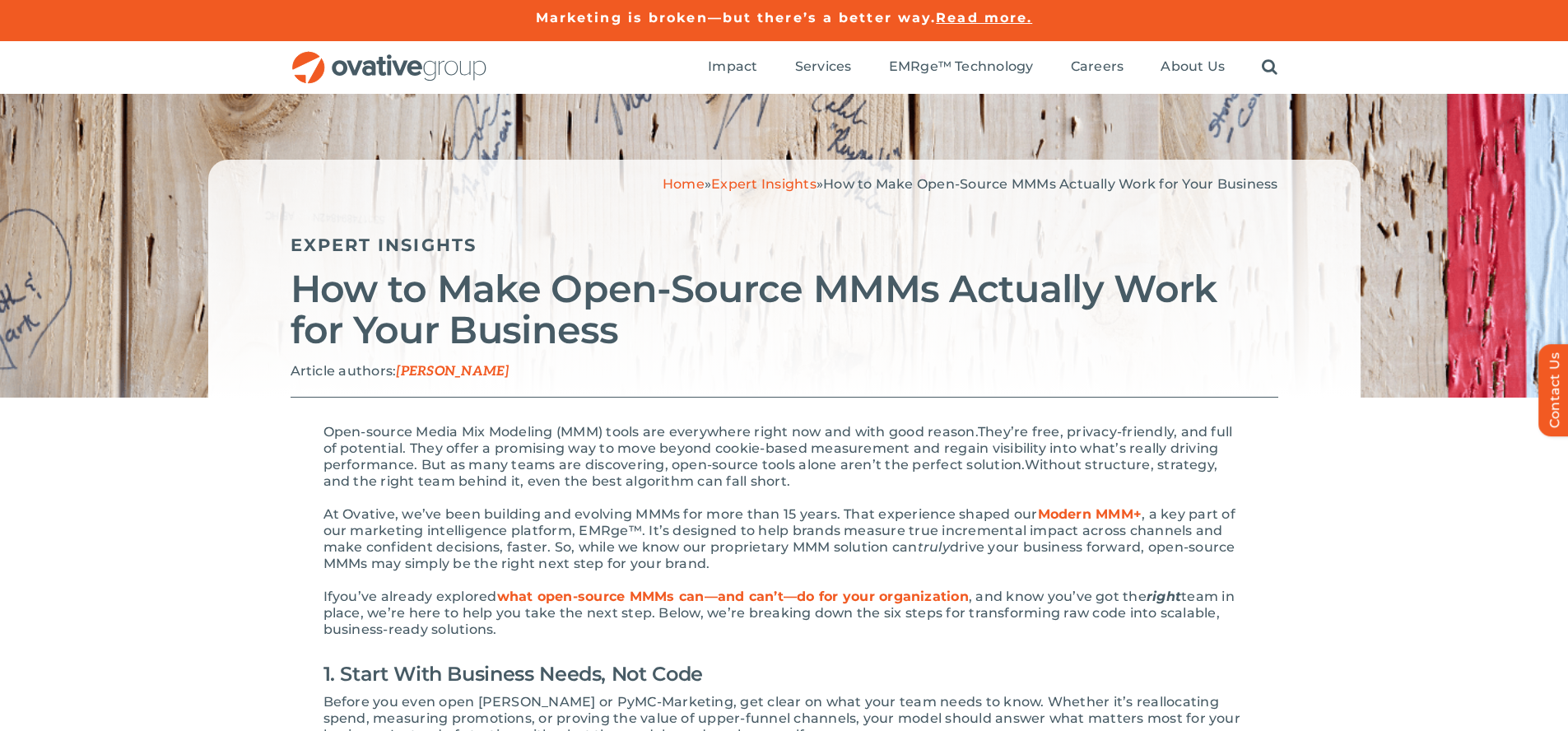
scroll to position [2533, 0]
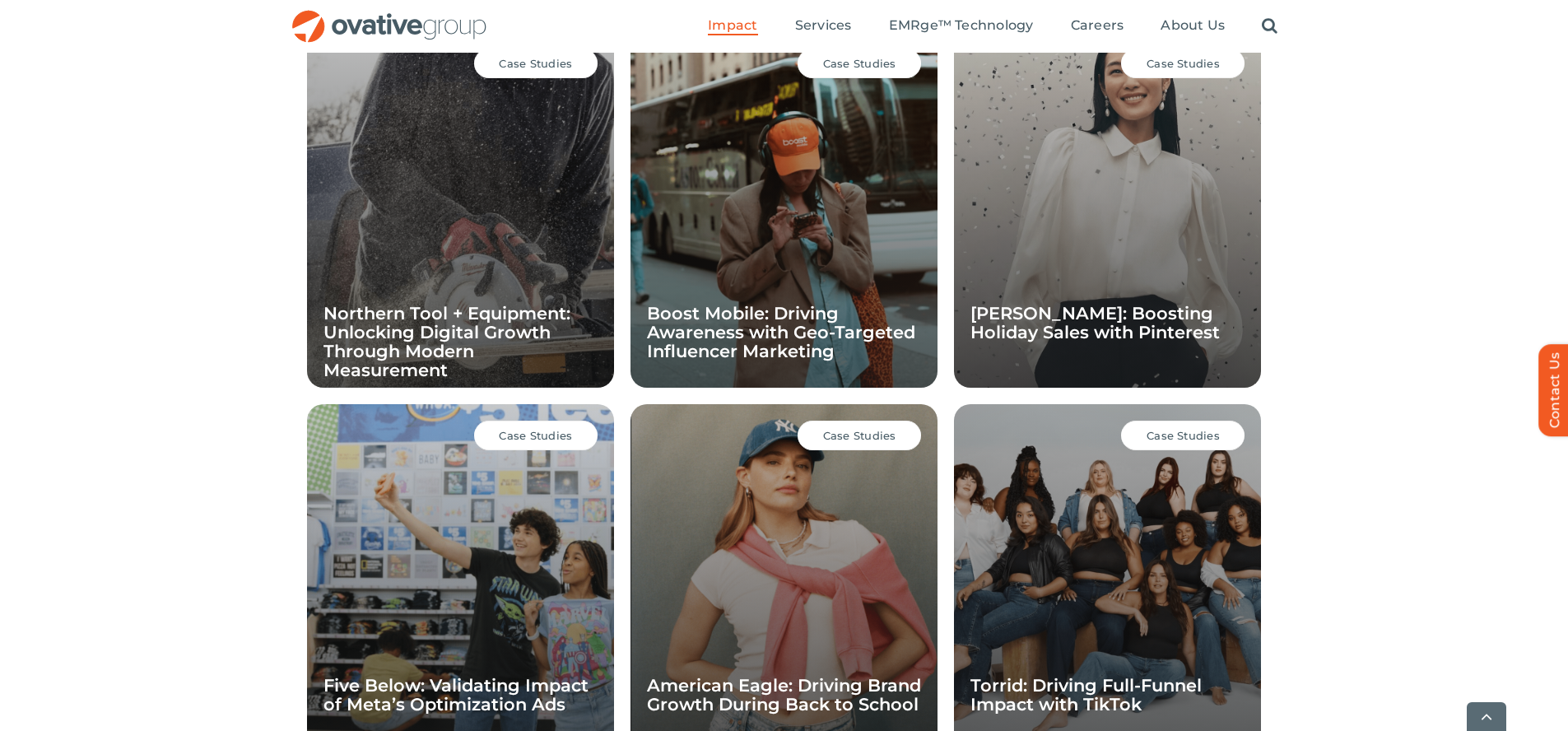
scroll to position [1603, 0]
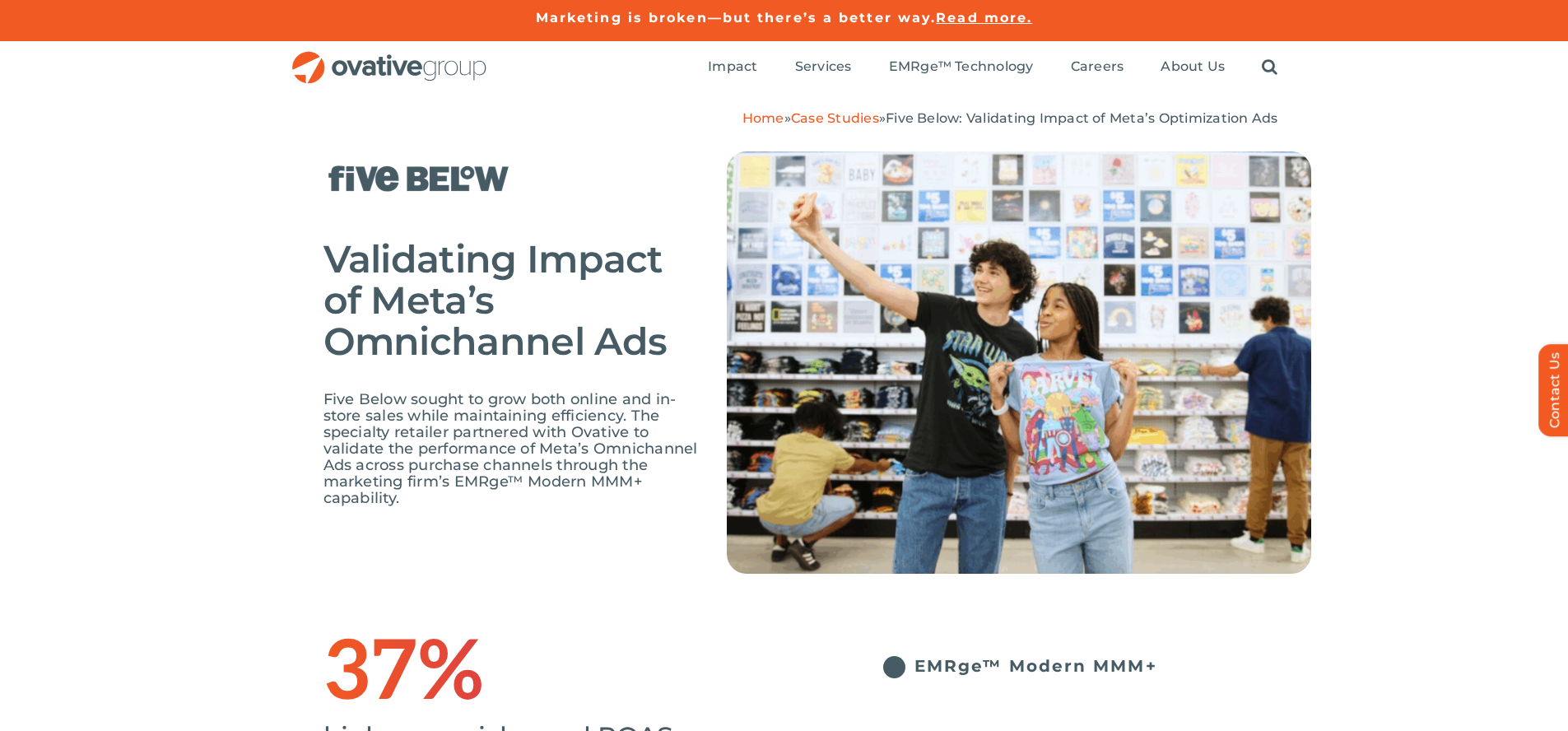
scroll to position [2412, 0]
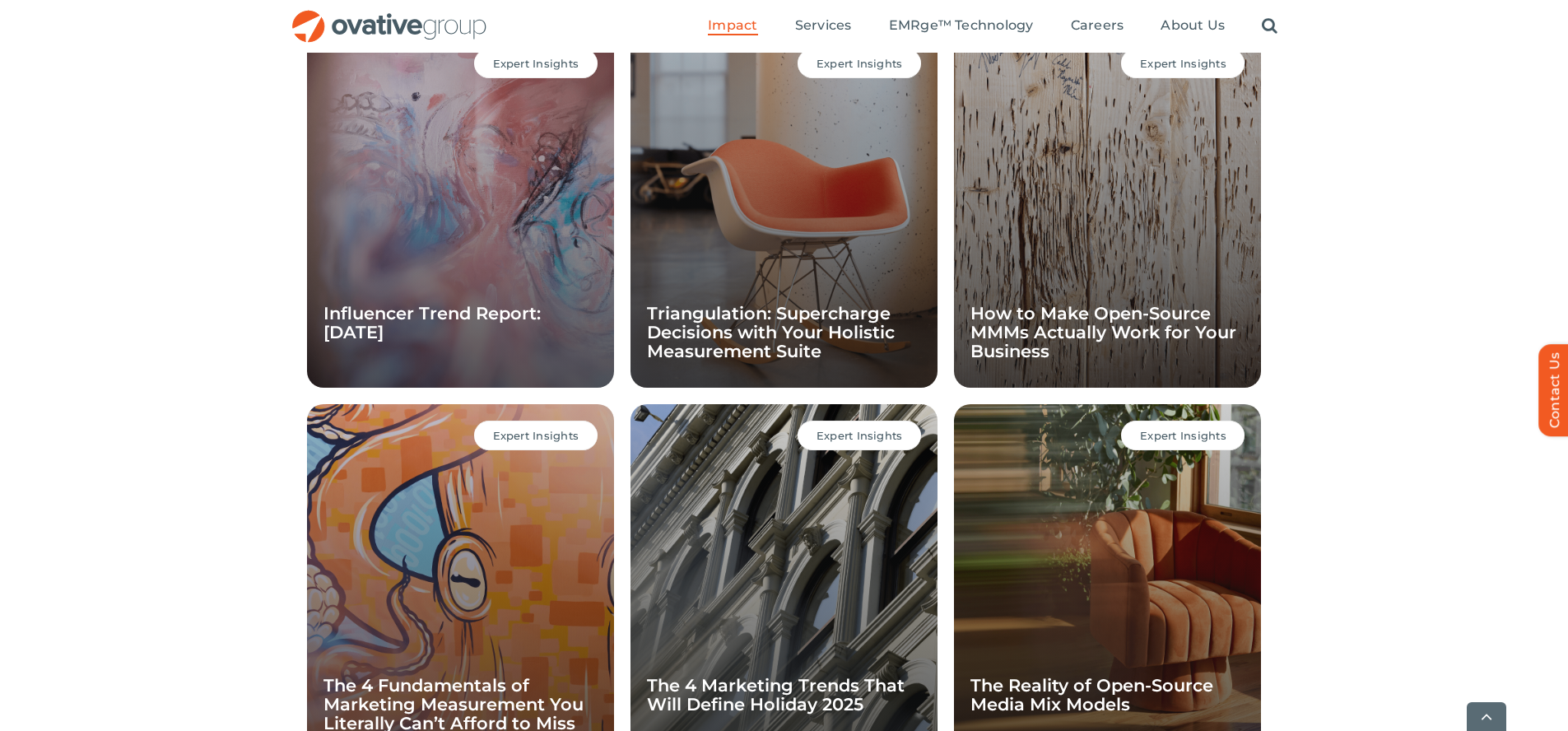
scroll to position [1603, 0]
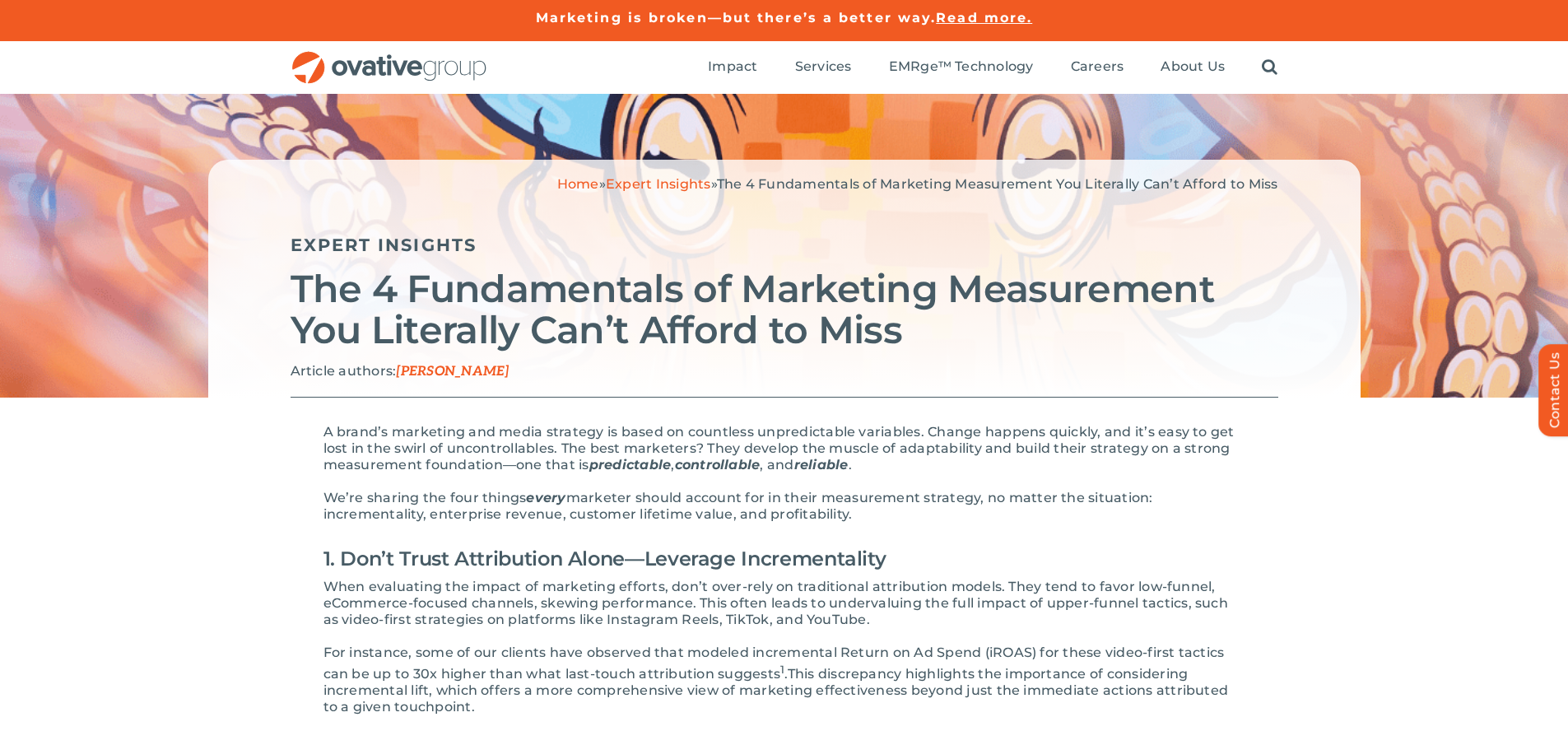
scroll to position [2146, 0]
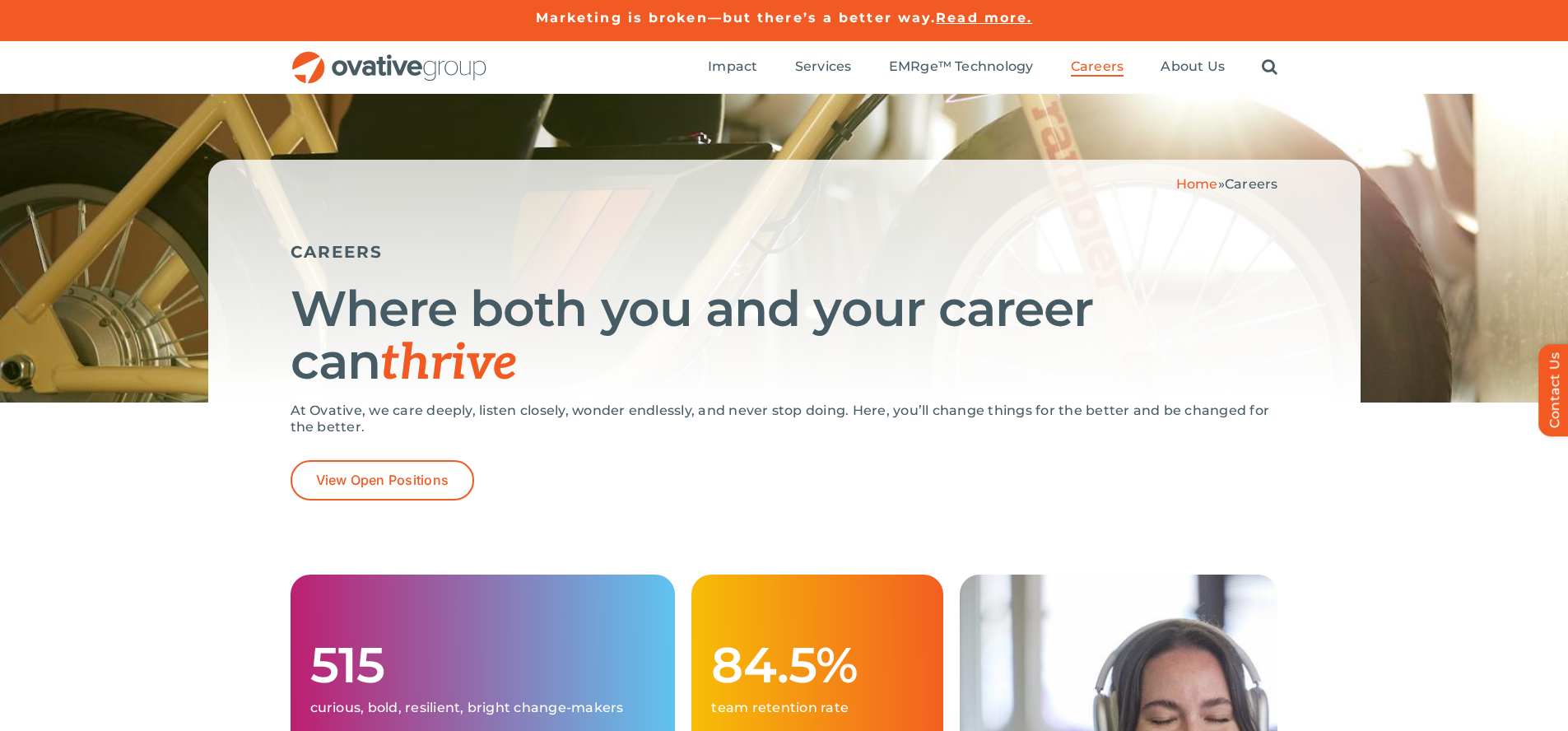
scroll to position [3189, 0]
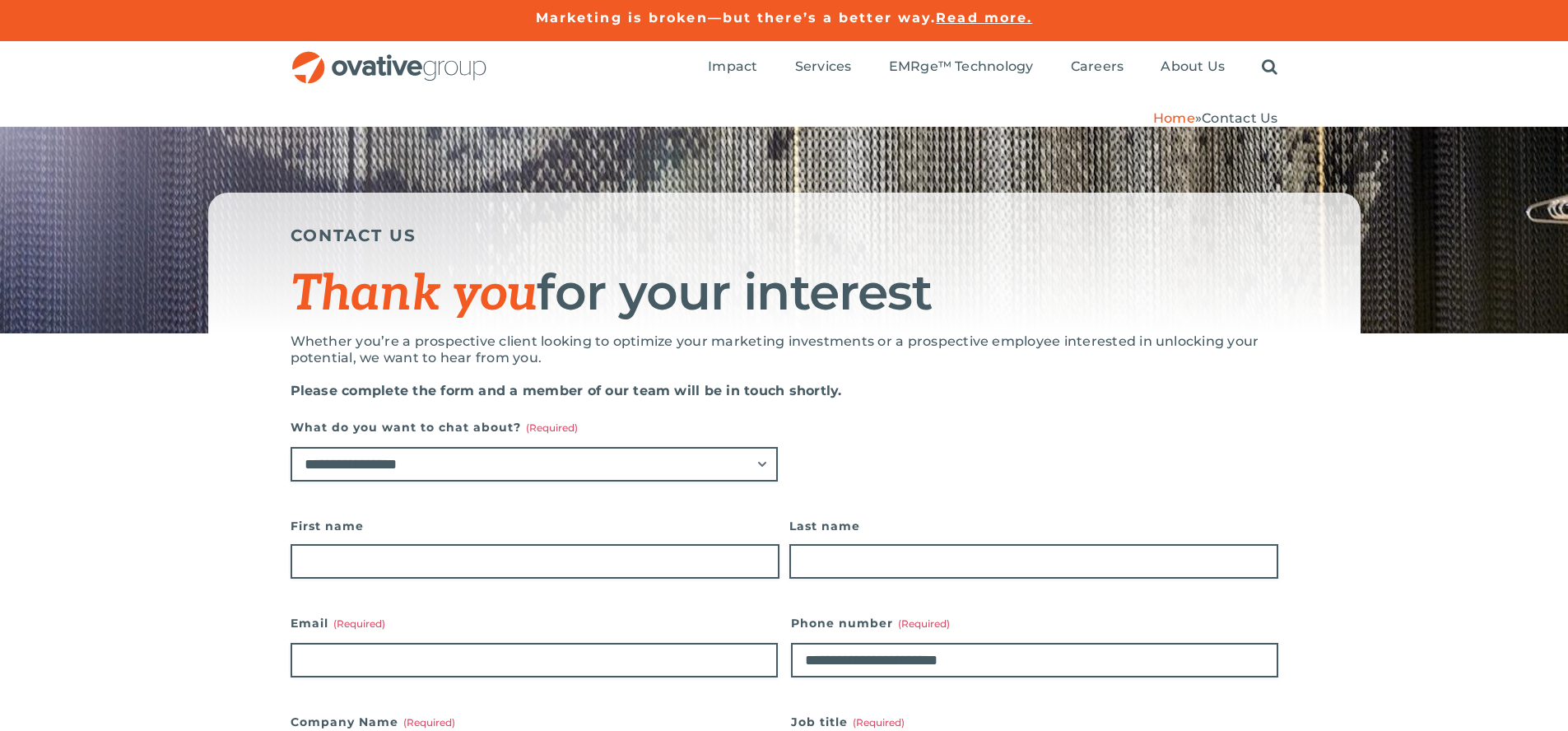
scroll to position [1300, 0]
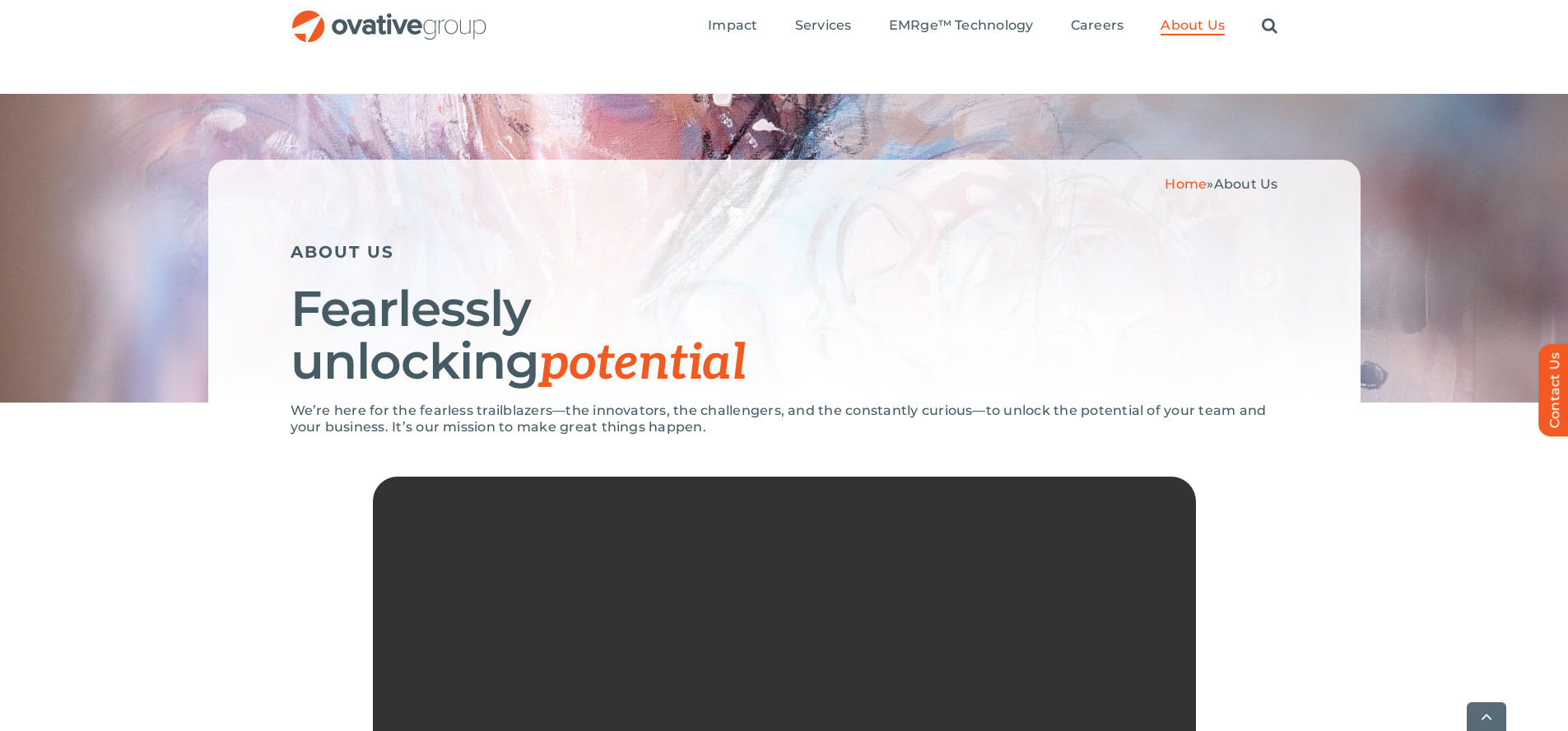
scroll to position [3486, 0]
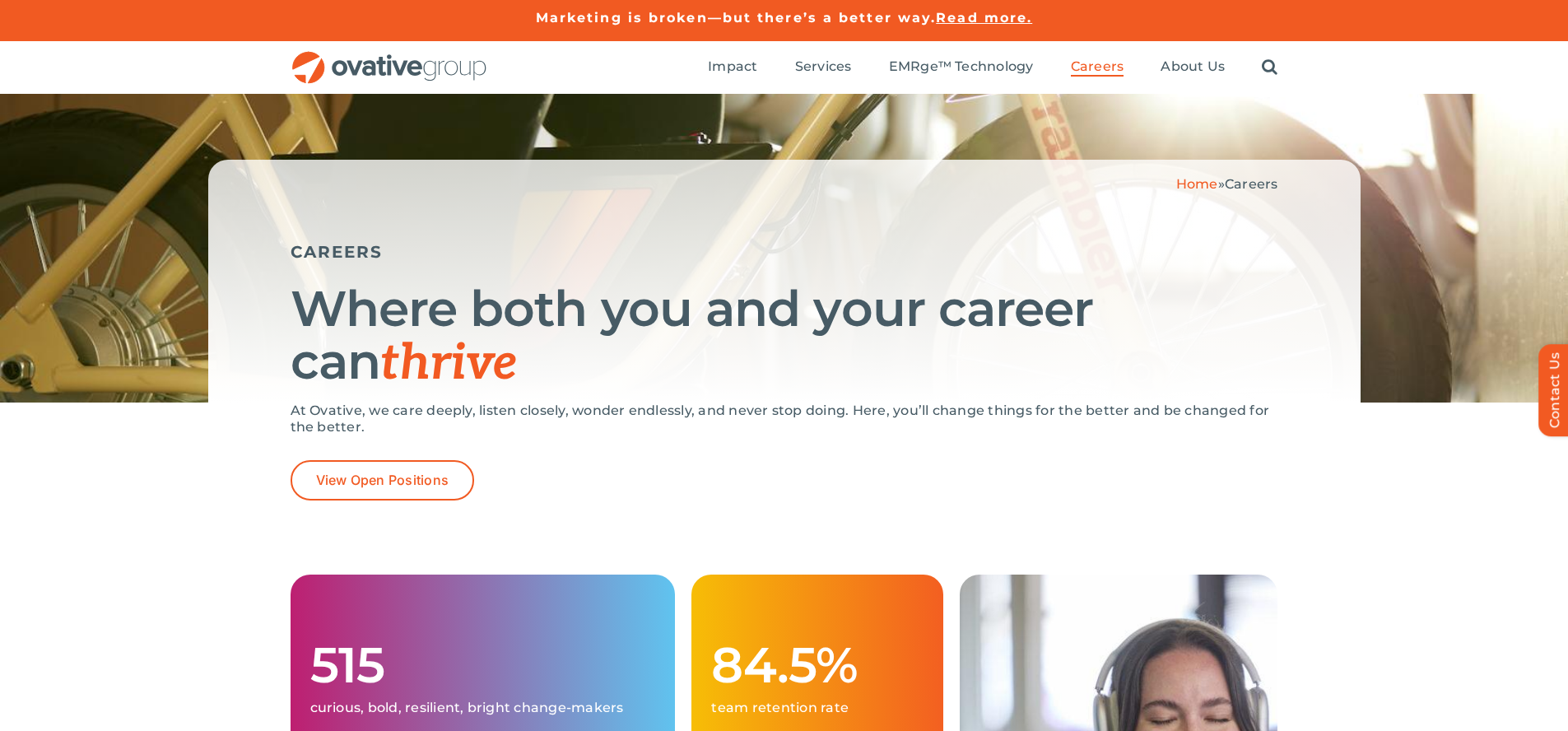
scroll to position [3189, 0]
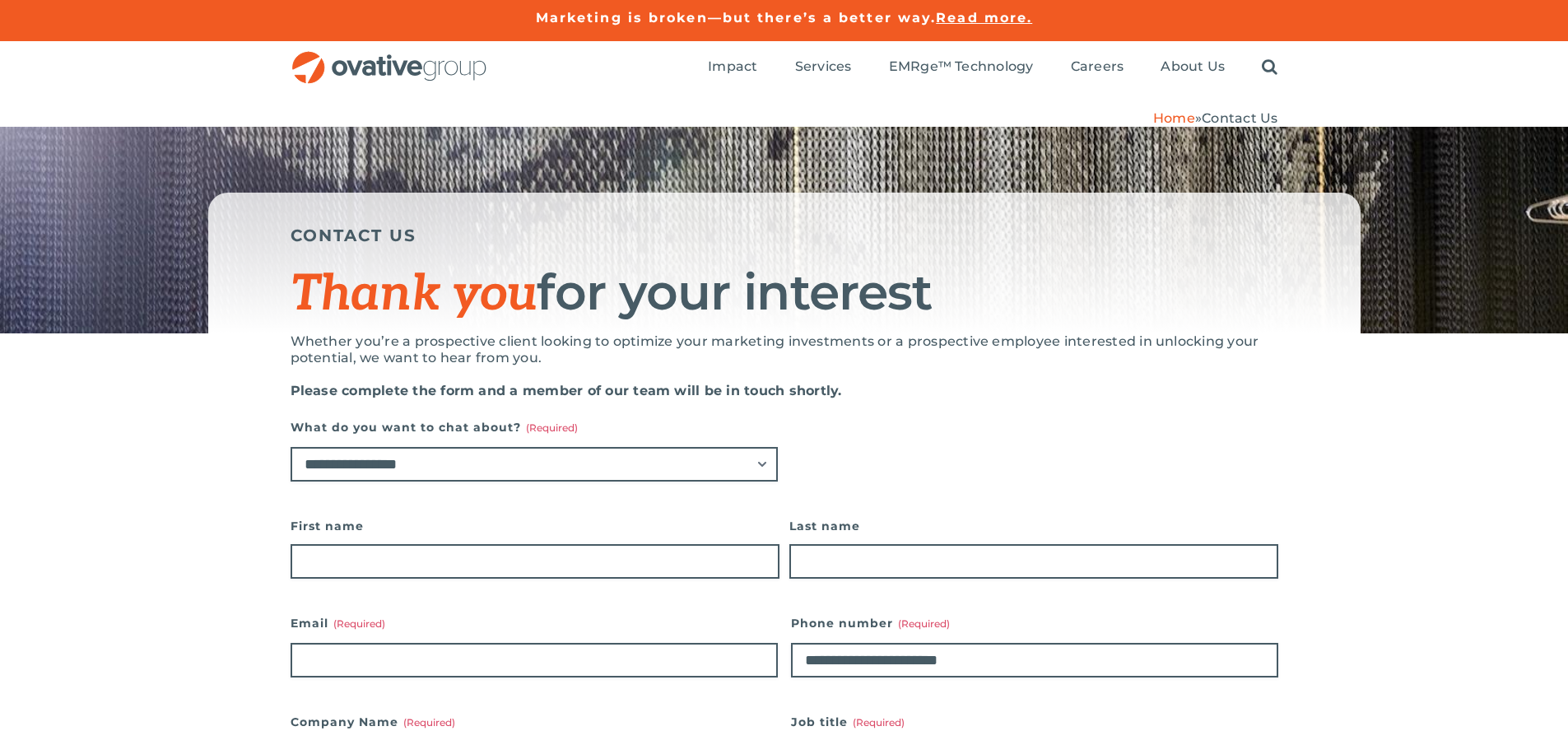
scroll to position [1300, 0]
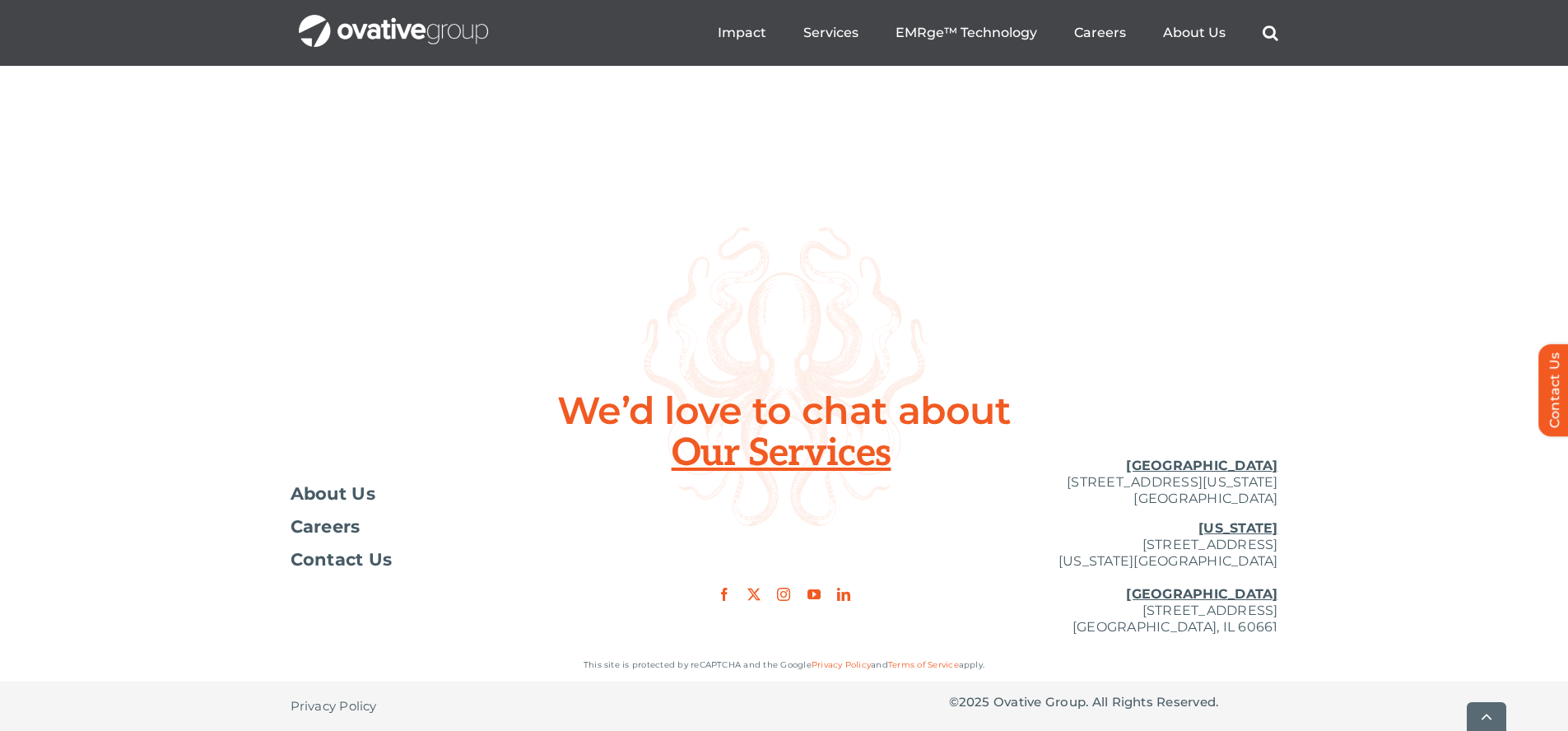
scroll to position [5999, 0]
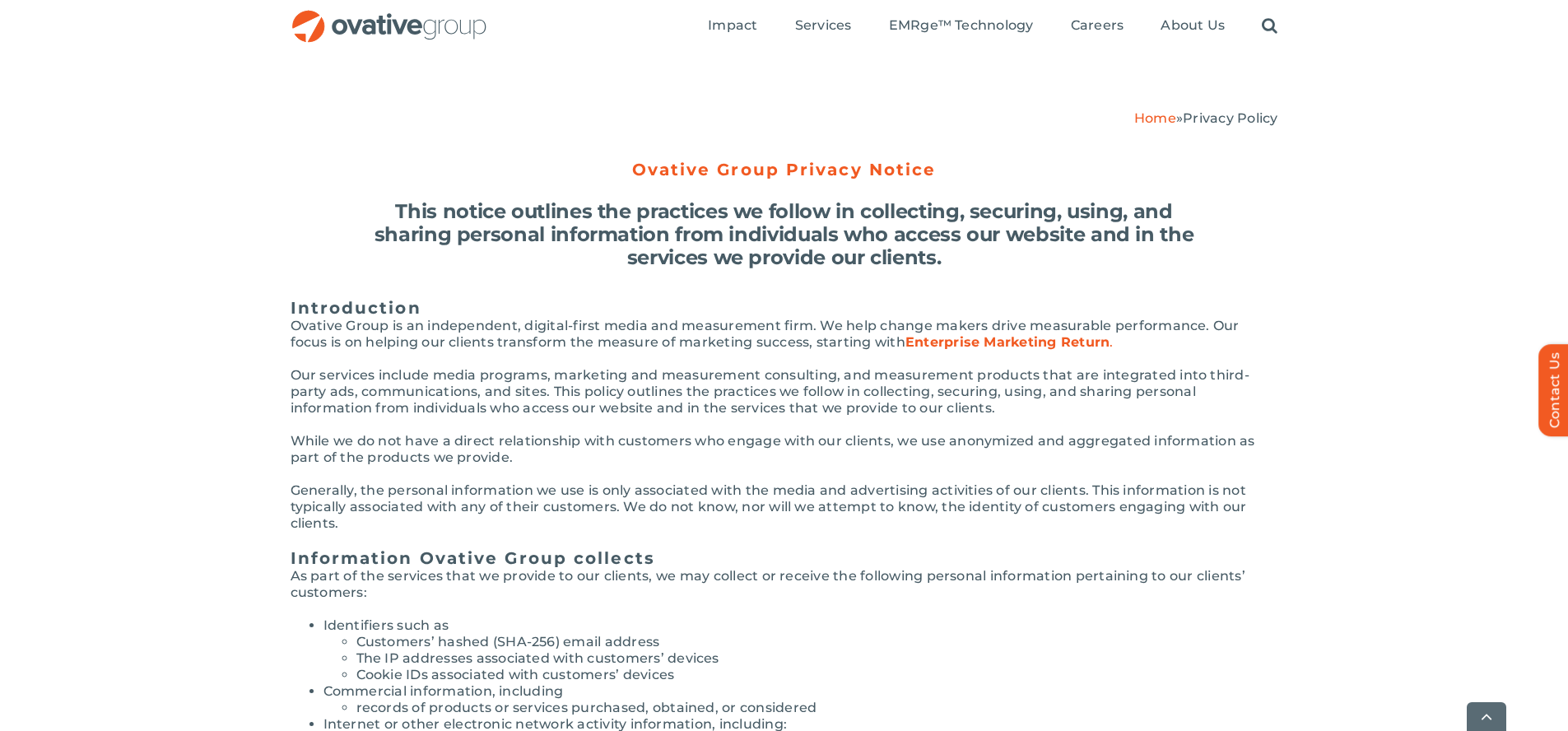
scroll to position [3771, 0]
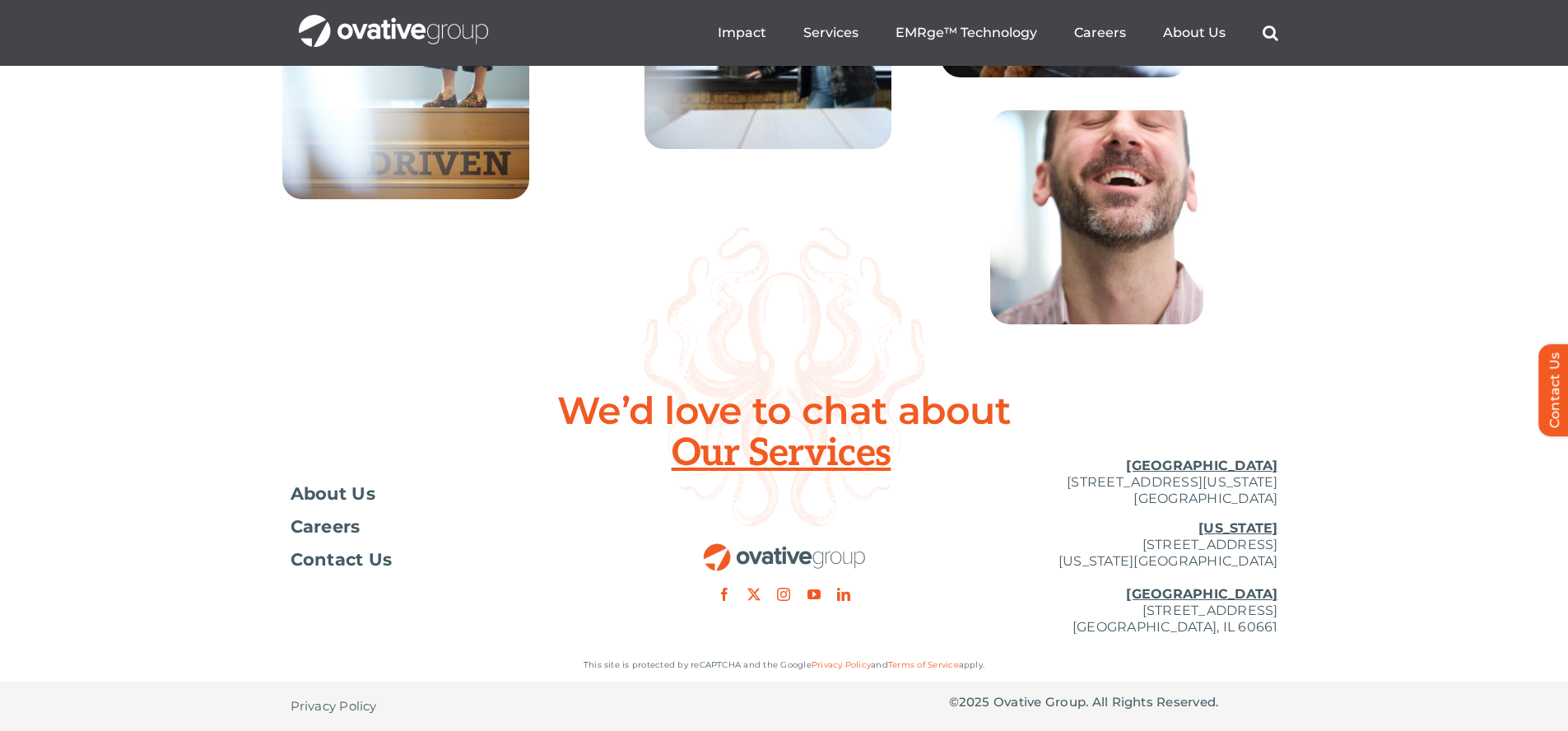
scroll to position [5999, 0]
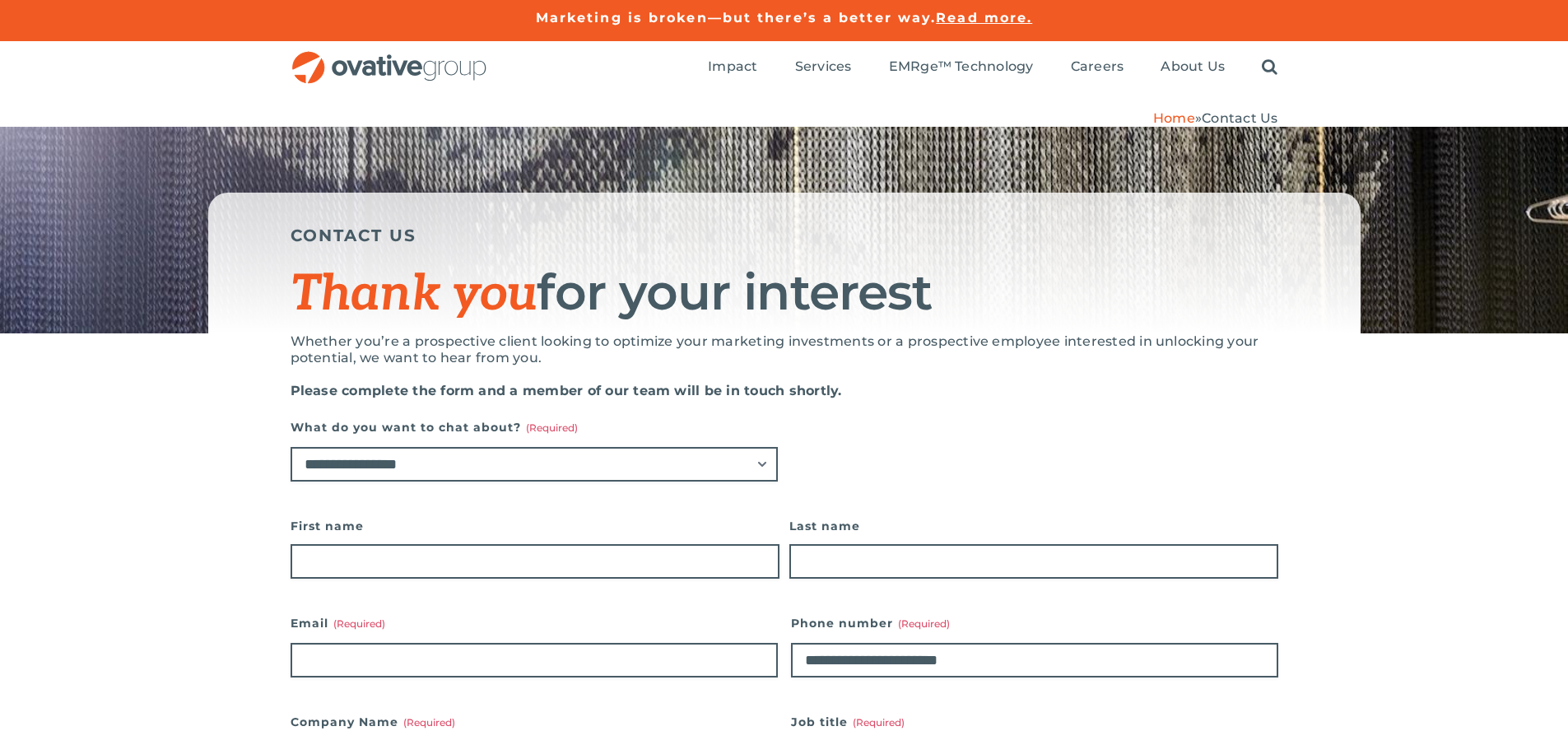
scroll to position [1300, 0]
